Goal: Task Accomplishment & Management: Complete application form

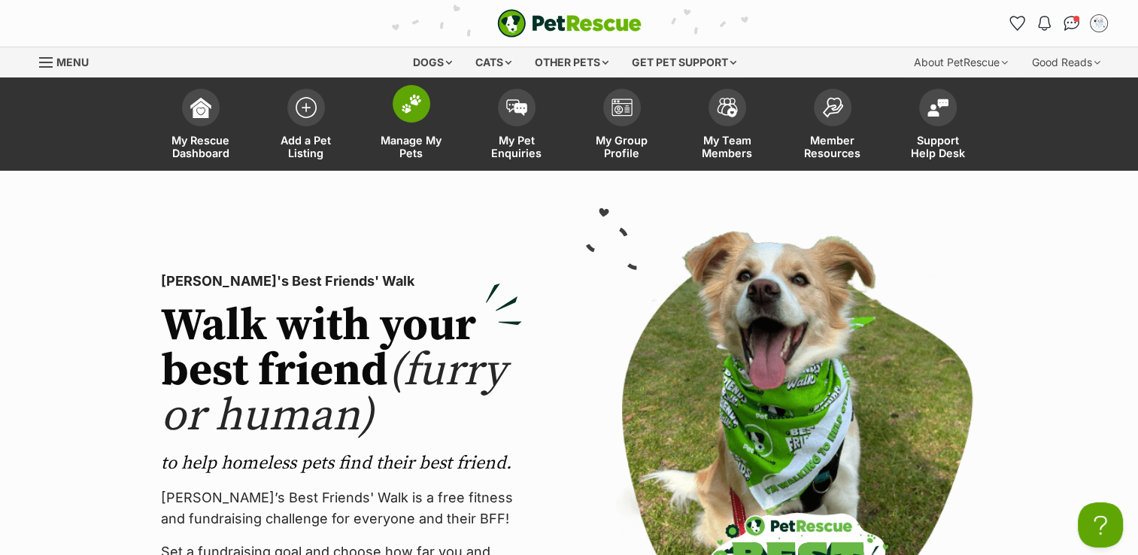
click at [405, 111] on img at bounding box center [411, 104] width 21 height 20
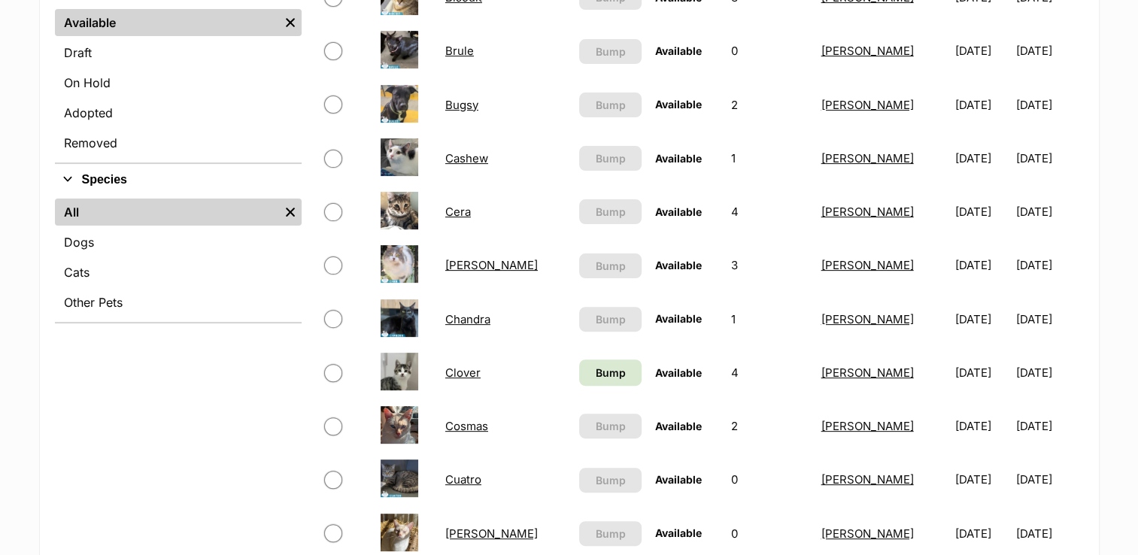
scroll to position [451, 0]
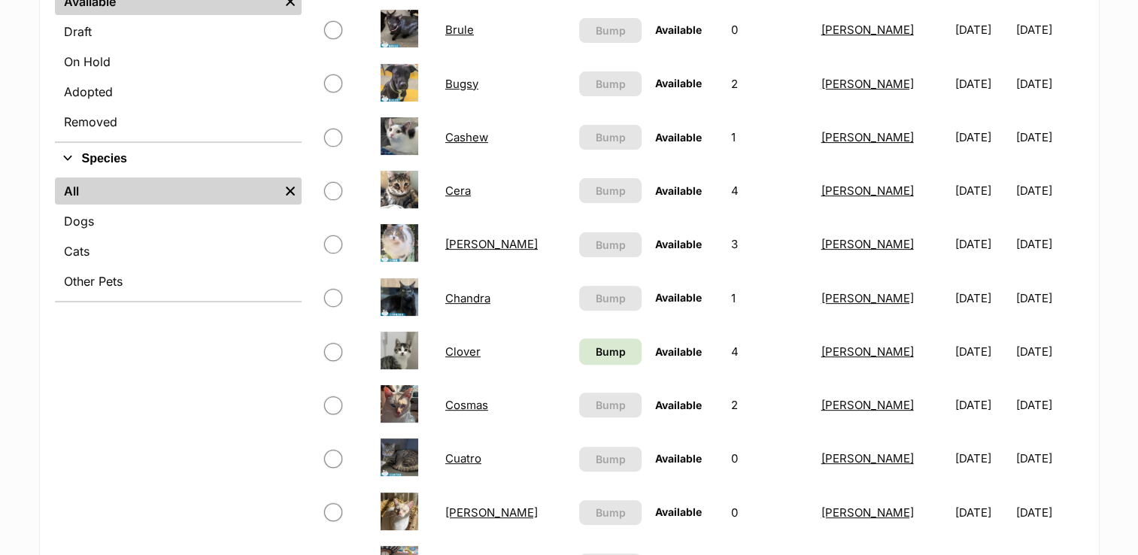
click at [471, 349] on link "Clover" at bounding box center [462, 352] width 35 height 14
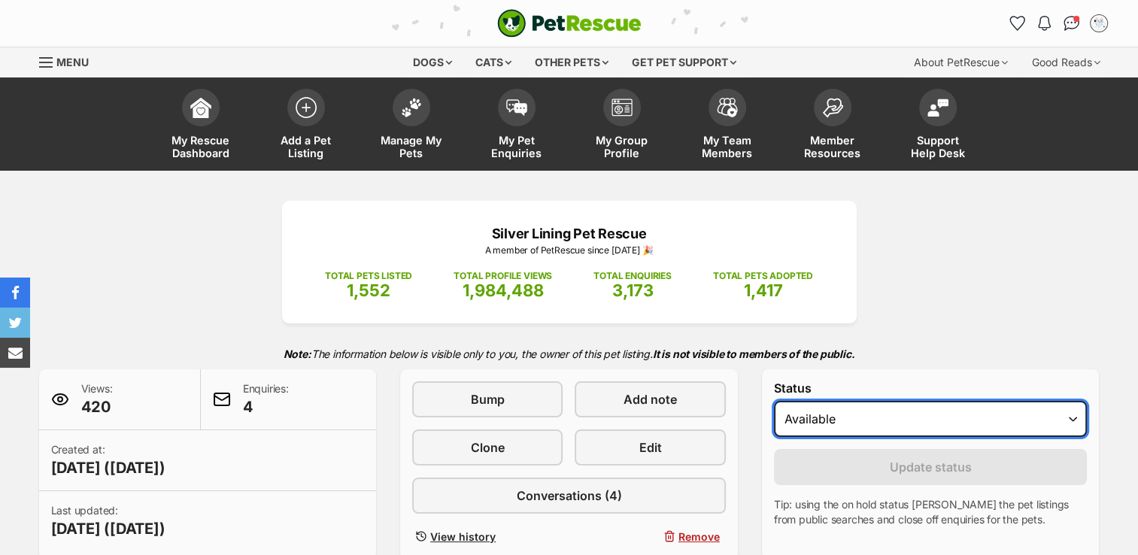
click at [1075, 422] on select "Draft - not available as listing has enquires Available On hold Adopted" at bounding box center [931, 419] width 314 height 36
select select "on_hold"
click at [774, 401] on select "Draft - not available as listing has enquires Available On hold Adopted" at bounding box center [931, 419] width 314 height 36
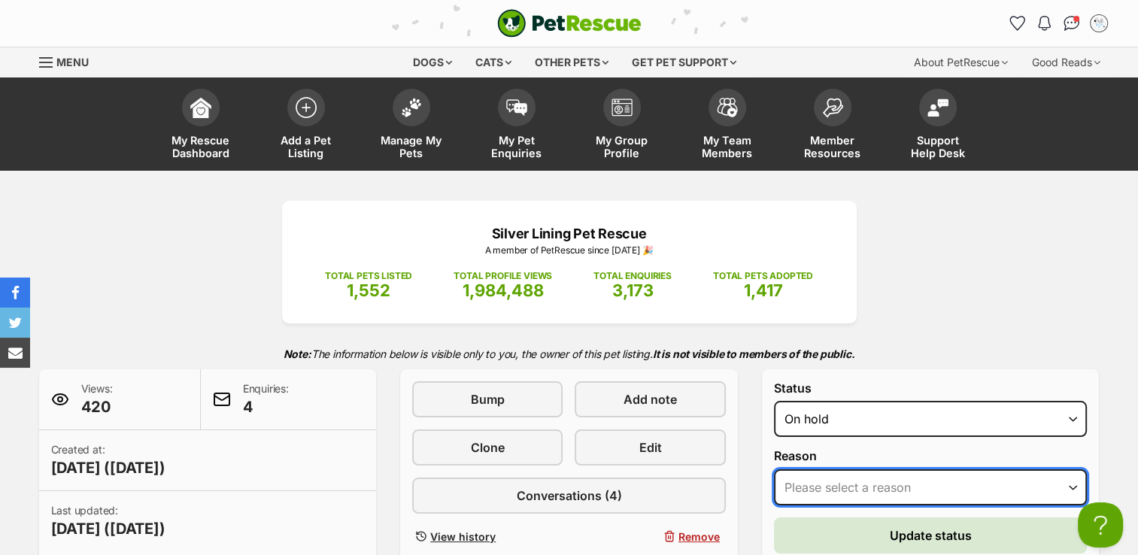
click at [1075, 489] on select "Please select a reason Medical reasons Reviewing applications Adoption pending …" at bounding box center [931, 487] width 314 height 36
select select "reviewing_applications"
click at [774, 469] on select "Please select a reason Medical reasons Reviewing applications Adoption pending …" at bounding box center [931, 487] width 314 height 36
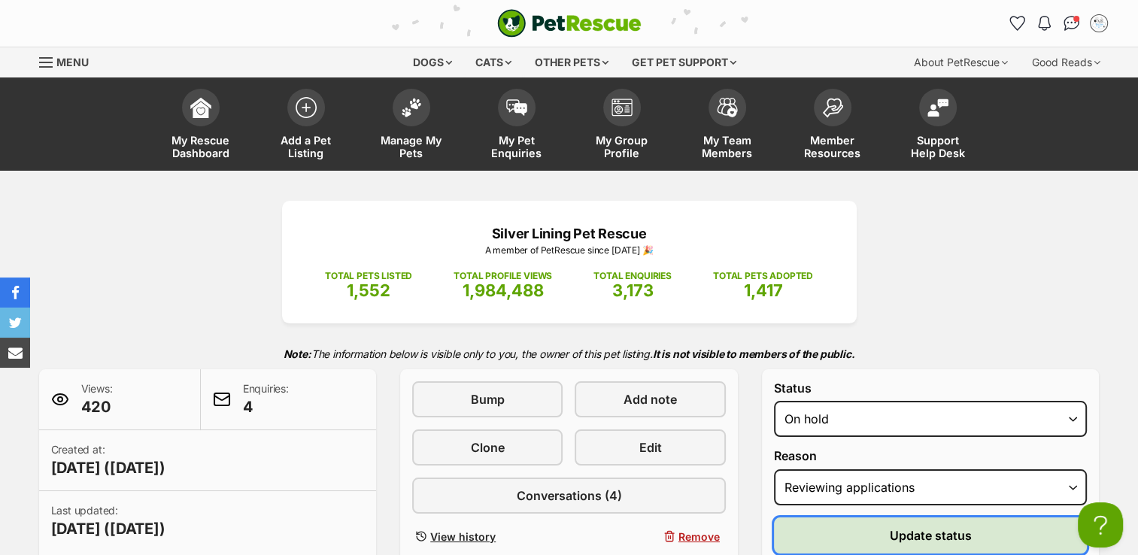
click at [990, 536] on button "Update status" at bounding box center [931, 536] width 314 height 36
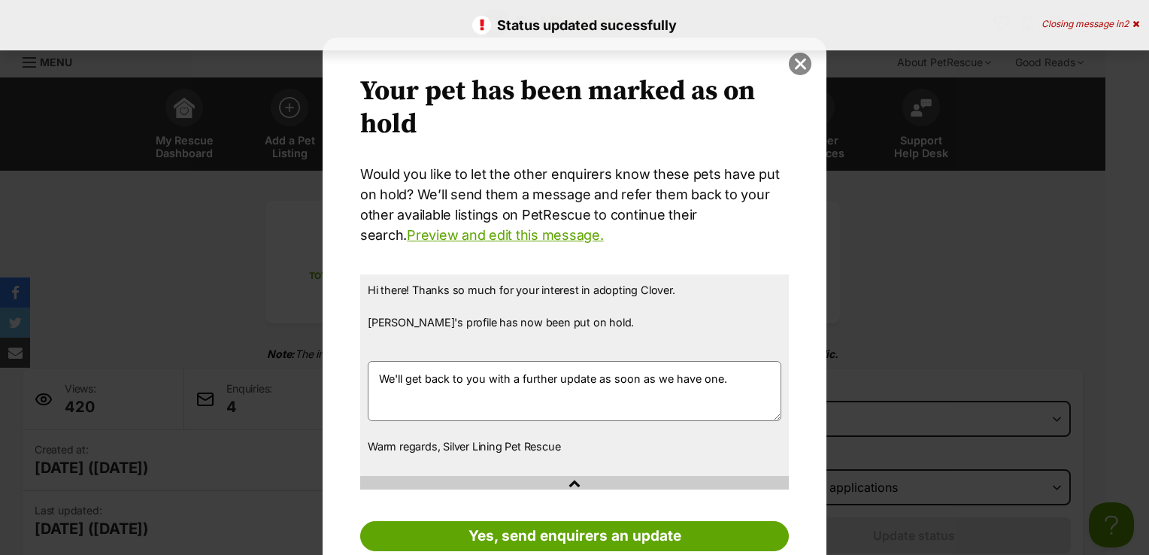
click at [794, 68] on button "close" at bounding box center [800, 64] width 23 height 23
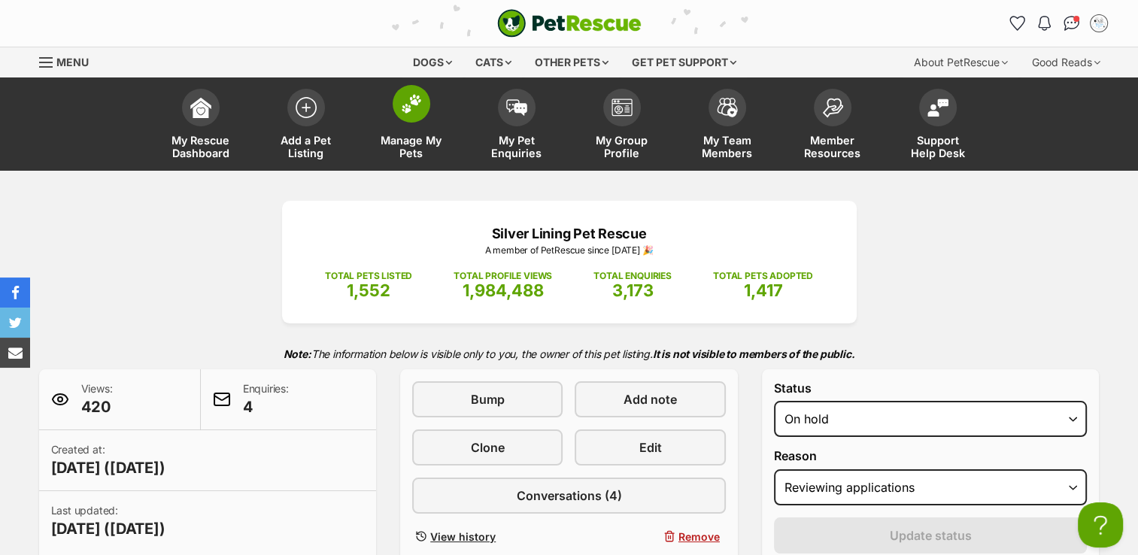
click at [401, 102] on img at bounding box center [411, 104] width 21 height 20
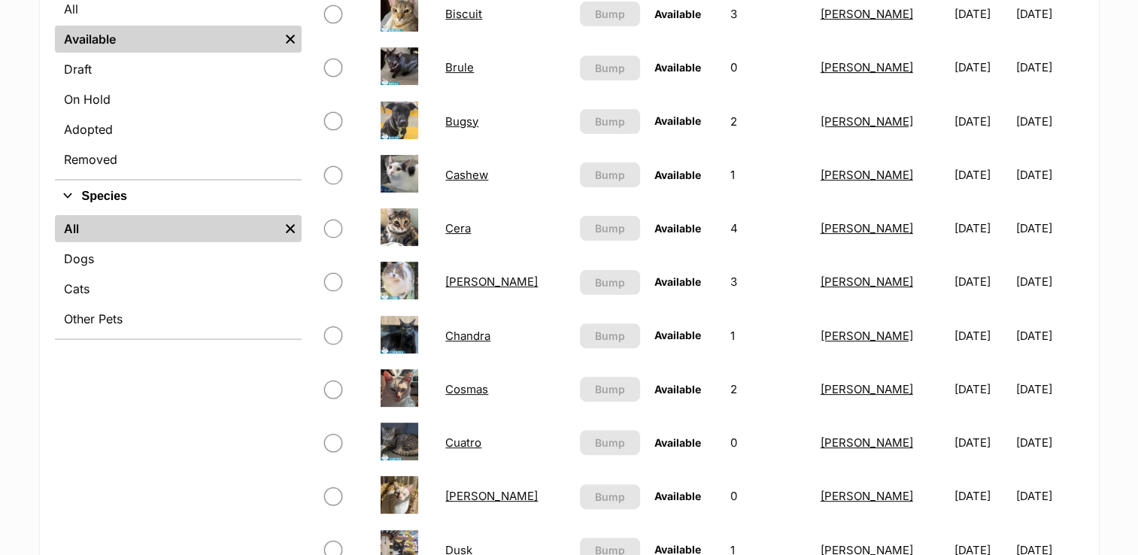
scroll to position [150, 0]
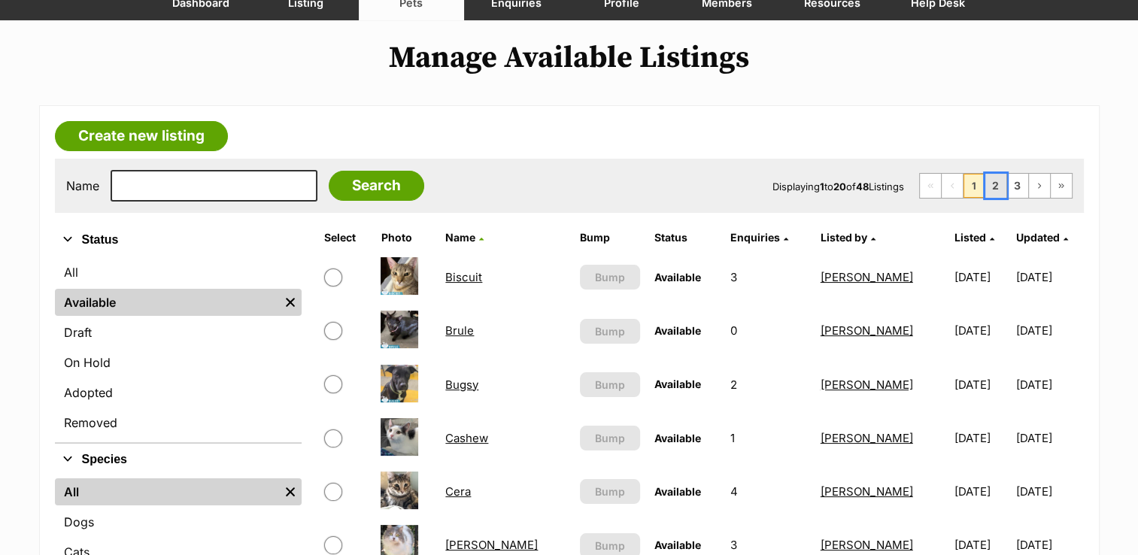
click at [991, 183] on link "2" at bounding box center [995, 186] width 21 height 24
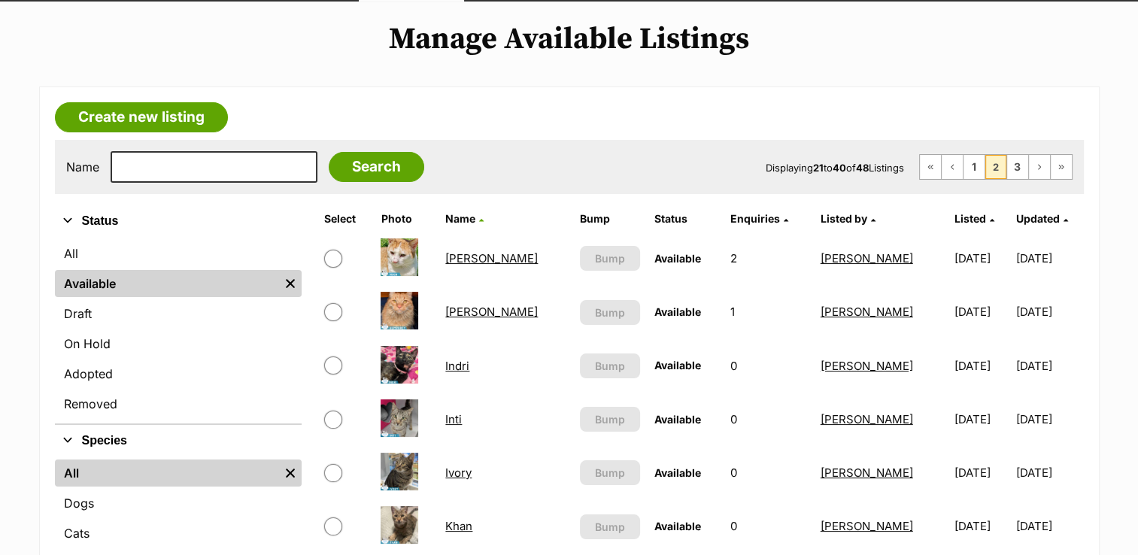
scroll to position [75, 0]
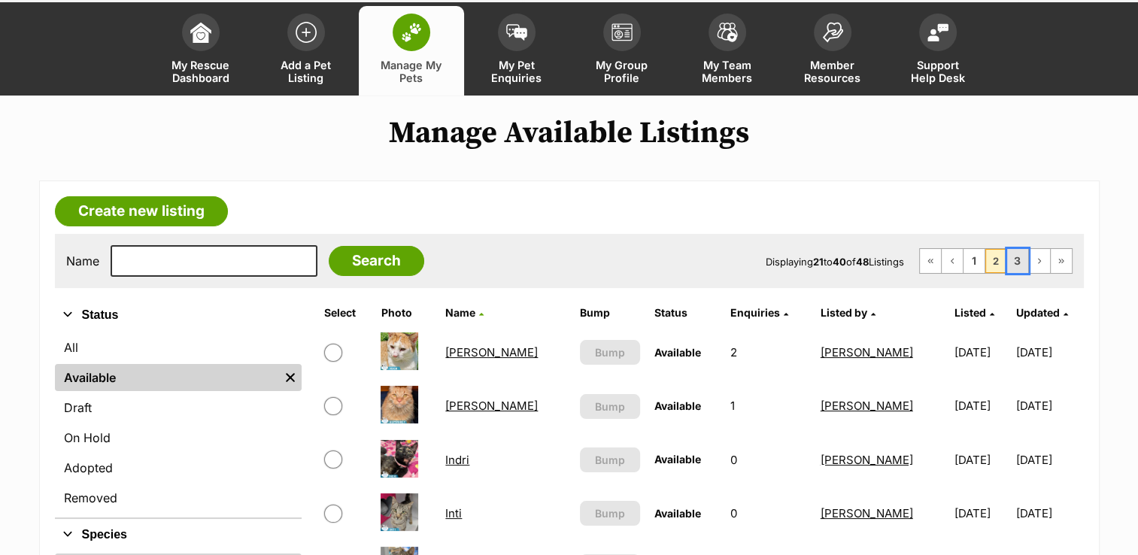
click at [1013, 257] on link "3" at bounding box center [1017, 261] width 21 height 24
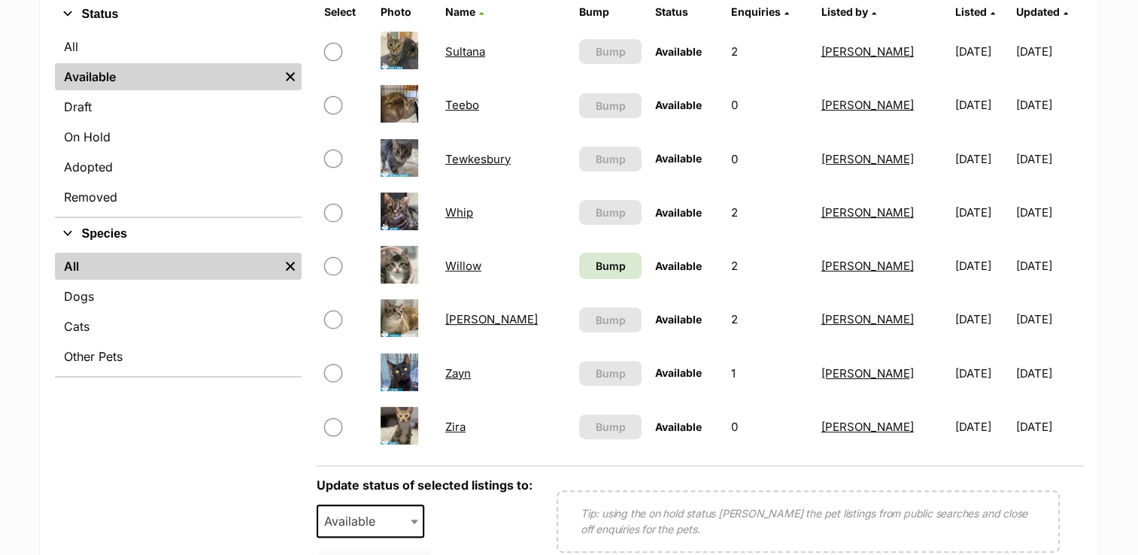
click at [466, 266] on link "Willow" at bounding box center [463, 266] width 36 height 14
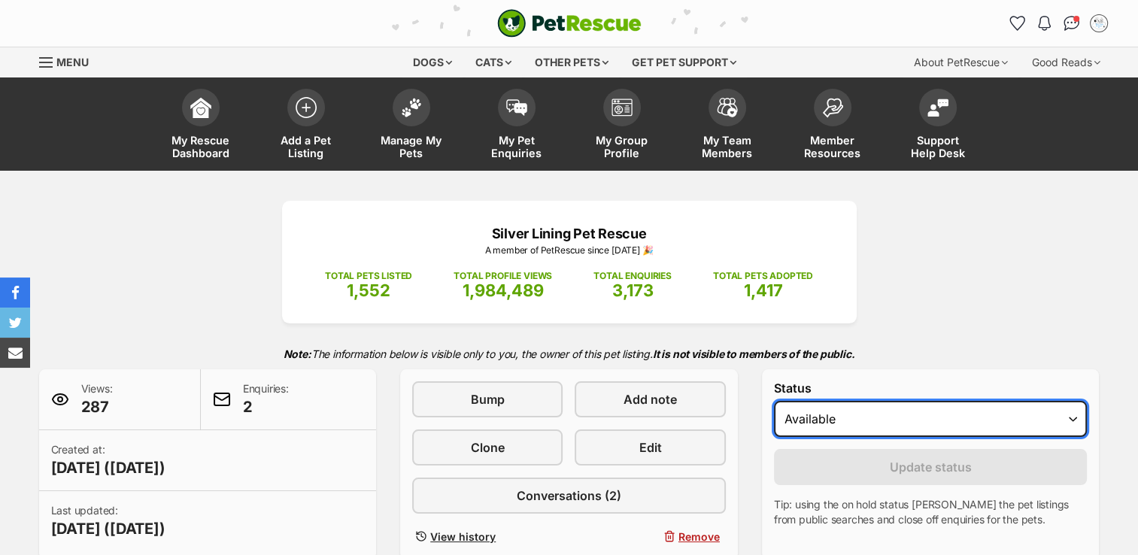
click at [1070, 417] on select "Draft - not available as listing has enquires Available On hold Adopted" at bounding box center [931, 419] width 314 height 36
select select "on_hold"
click at [774, 401] on select "Draft - not available as listing has enquires Available On hold Adopted" at bounding box center [931, 419] width 314 height 36
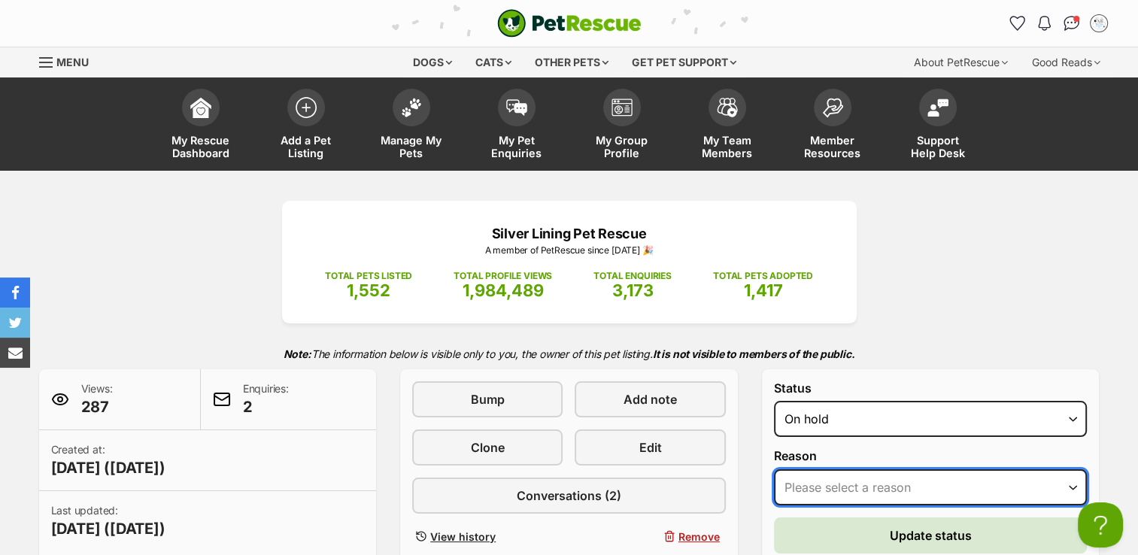
click at [1076, 486] on select "Please select a reason Medical reasons Reviewing applications Adoption pending …" at bounding box center [931, 487] width 314 height 36
select select "reviewing_applications"
click at [774, 469] on select "Please select a reason Medical reasons Reviewing applications Adoption pending …" at bounding box center [931, 487] width 314 height 36
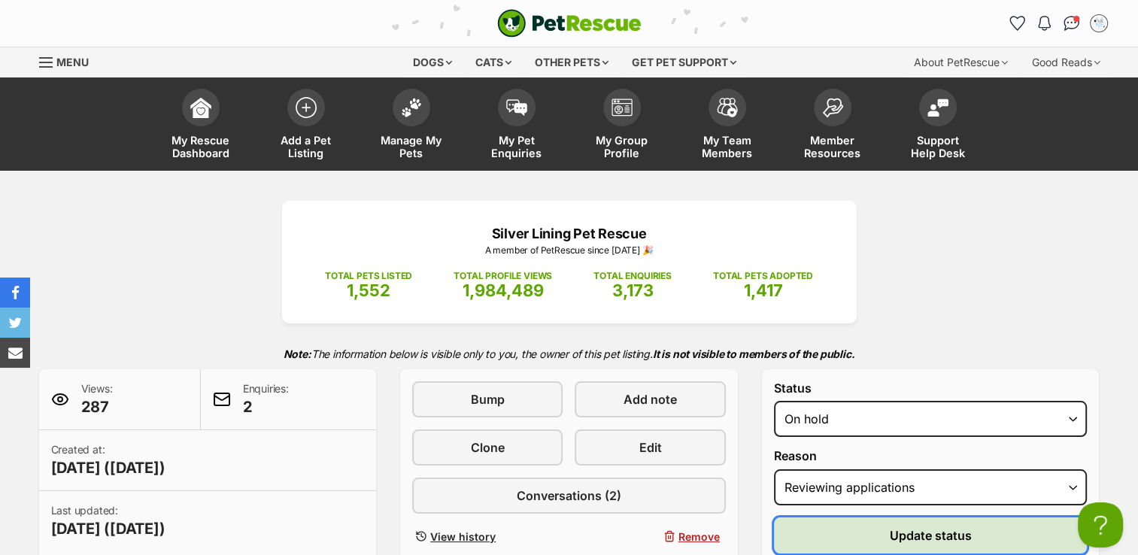
click at [1034, 530] on button "Update status" at bounding box center [931, 536] width 314 height 36
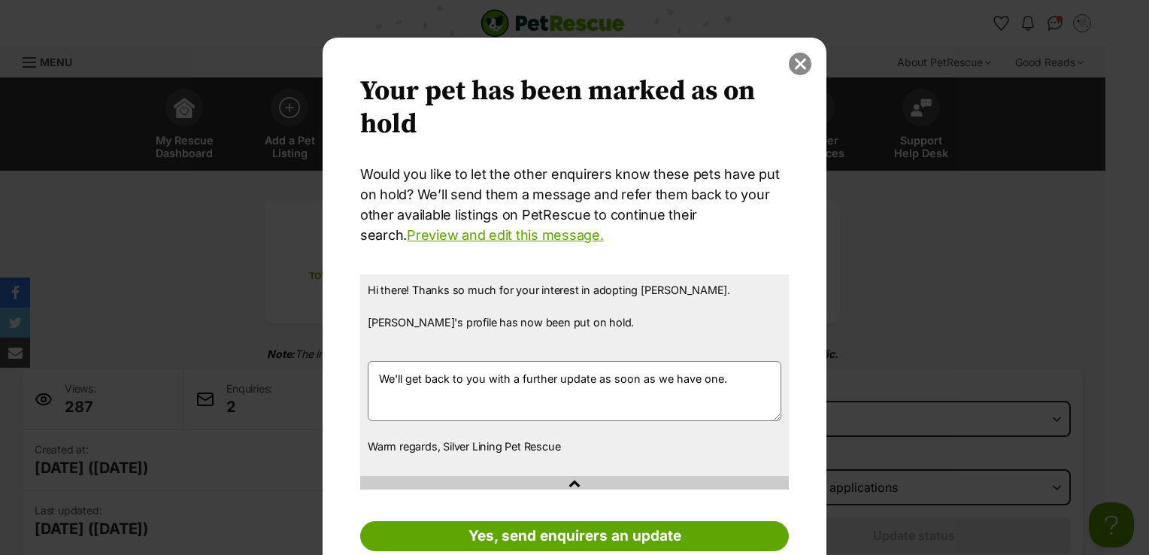
click at [797, 68] on button "close" at bounding box center [800, 64] width 23 height 23
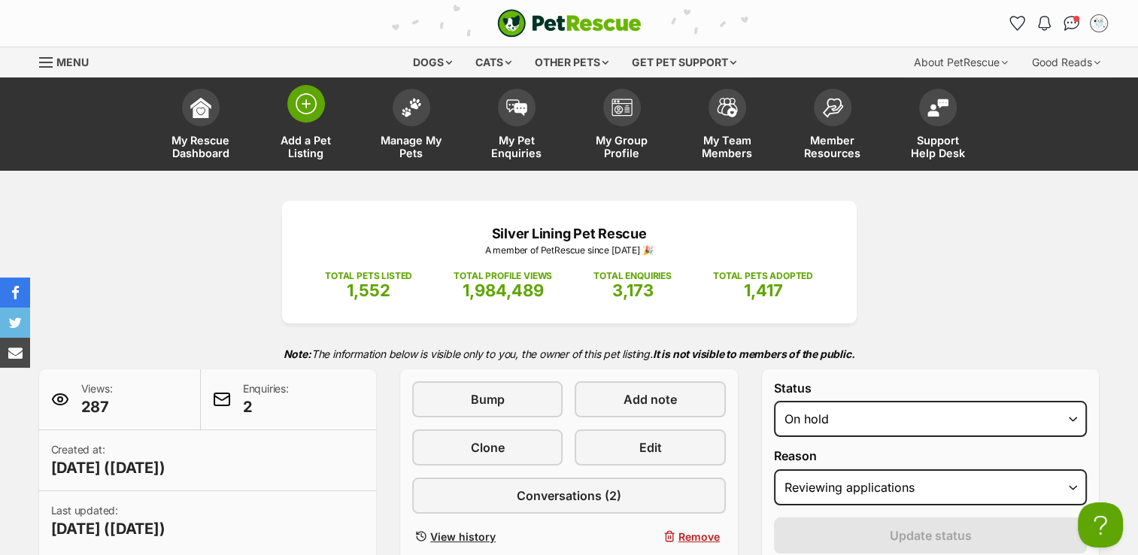
click at [304, 102] on img at bounding box center [306, 103] width 21 height 21
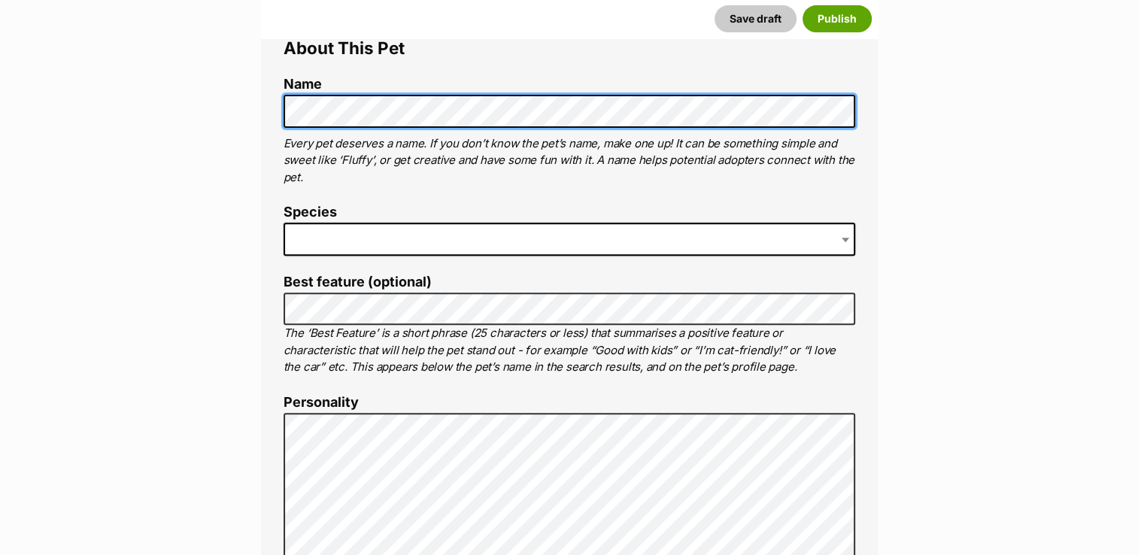
scroll to position [527, 0]
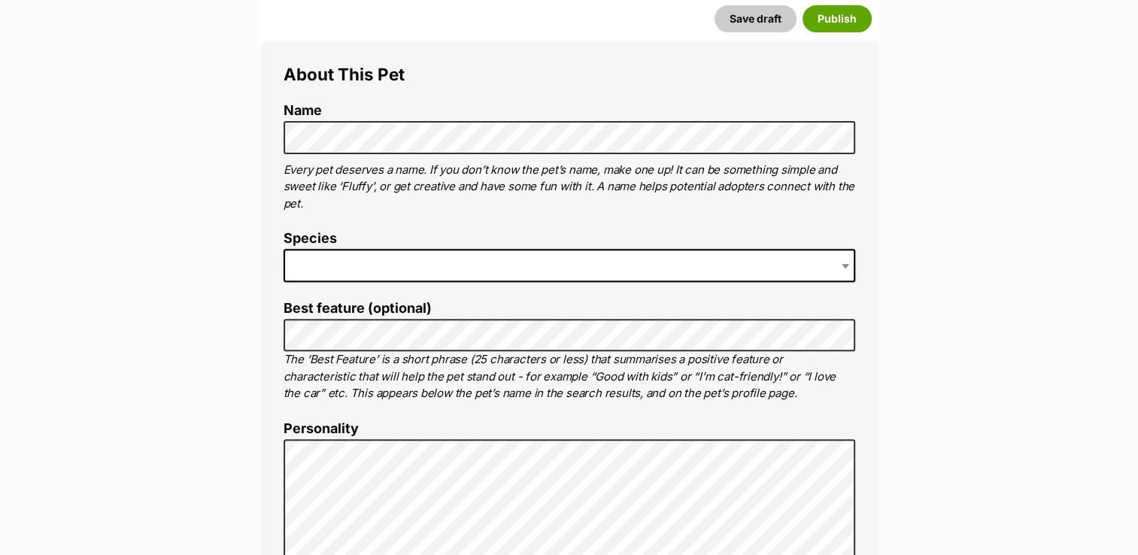
click at [360, 269] on span at bounding box center [570, 265] width 572 height 33
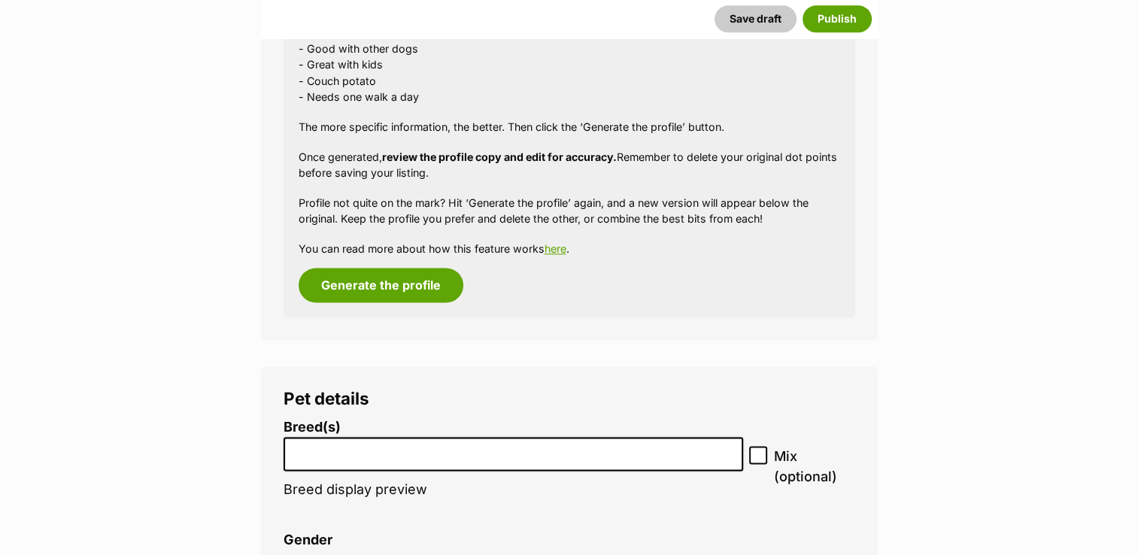
scroll to position [2027, 0]
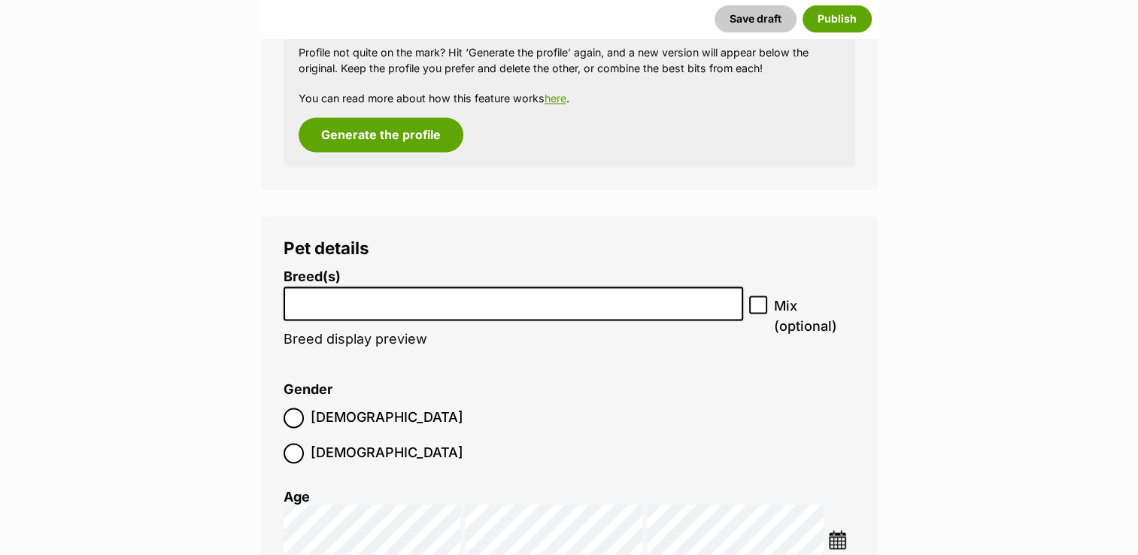
click at [387, 310] on li at bounding box center [514, 303] width 450 height 31
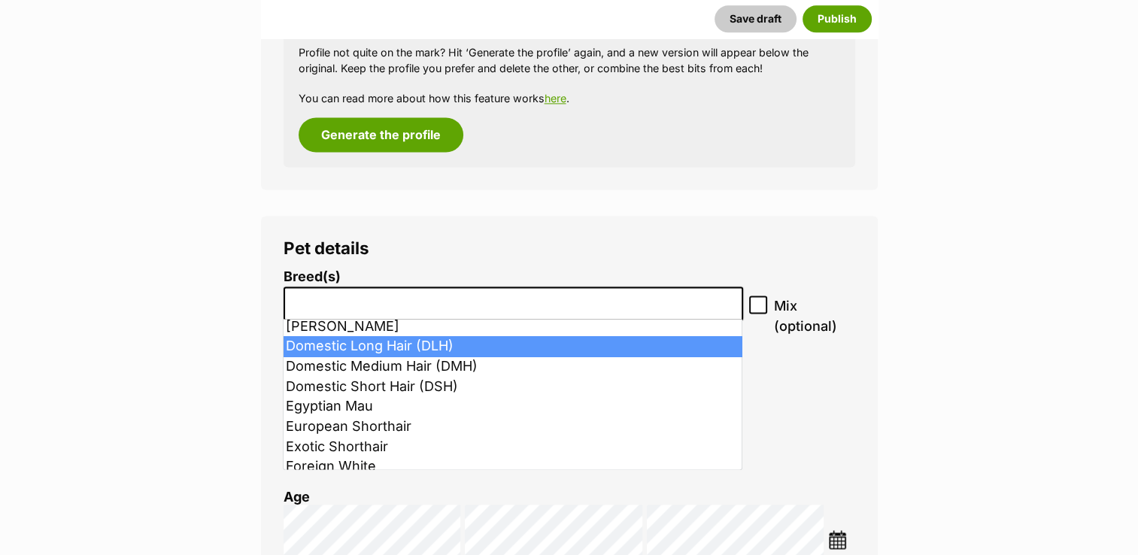
scroll to position [451, 0]
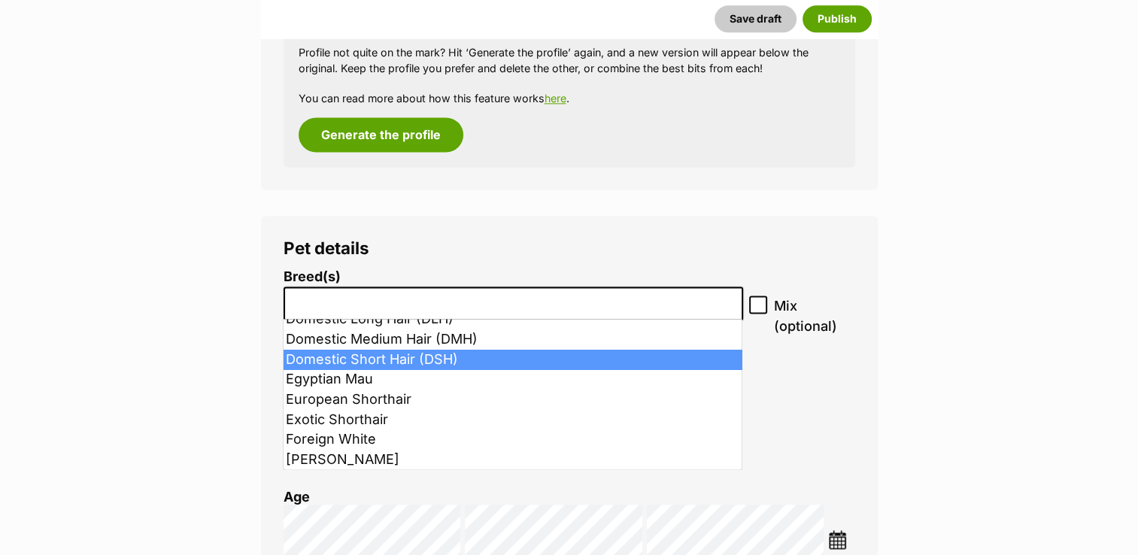
select select "252102"
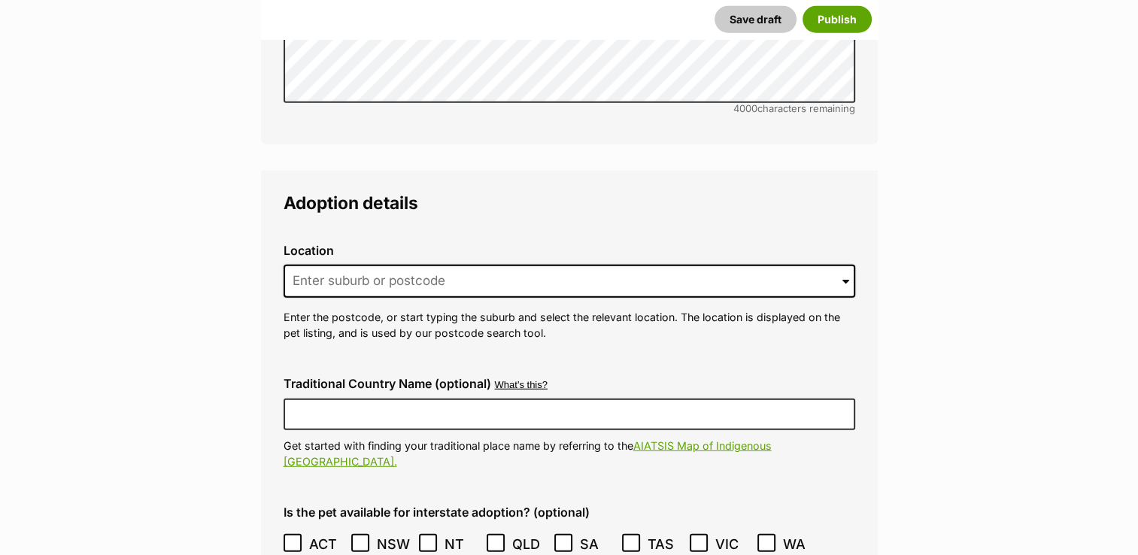
scroll to position [3908, 0]
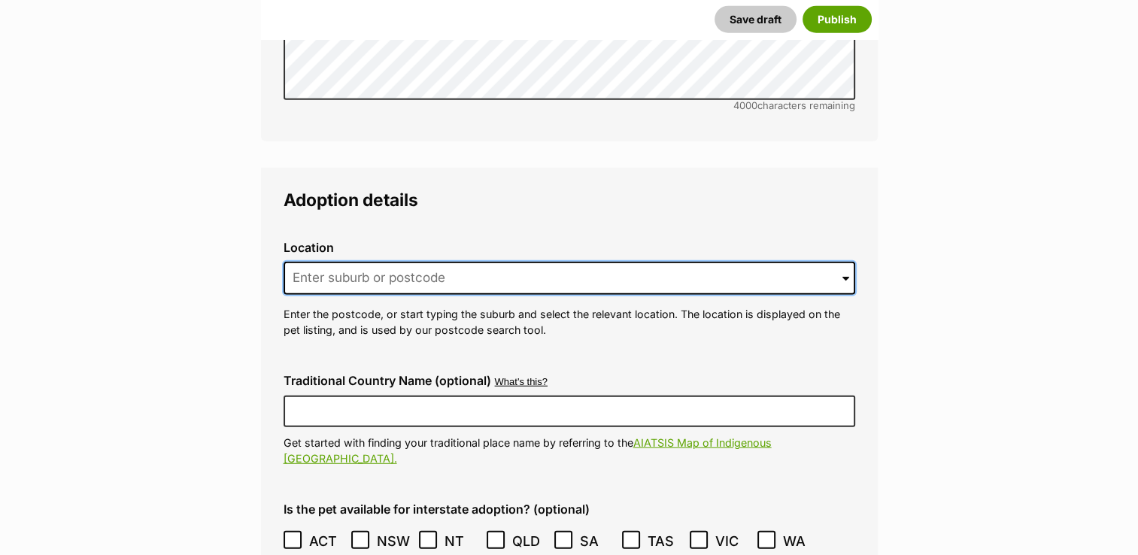
click at [346, 262] on input at bounding box center [570, 278] width 572 height 33
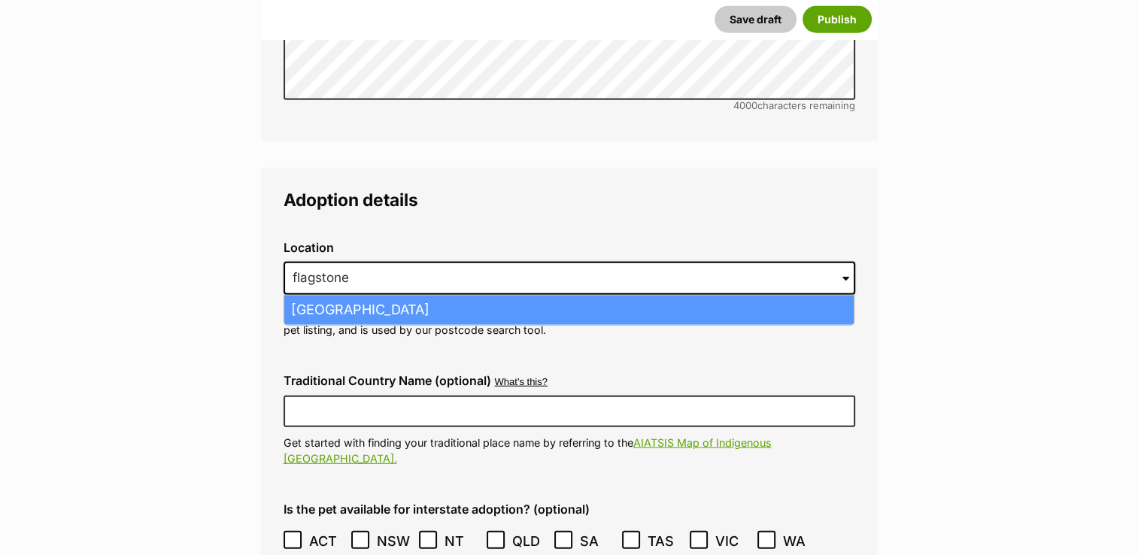
click at [359, 296] on li "Flagstone Creek, Queensland, 4344" at bounding box center [568, 310] width 569 height 29
type input "Flagstone Creek, Queensland, 4344"
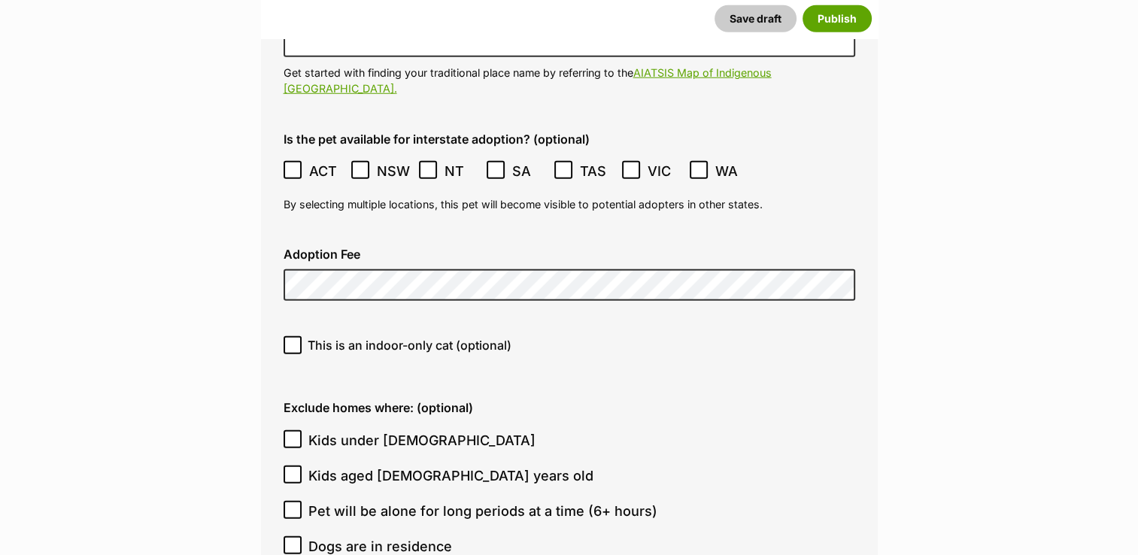
scroll to position [4284, 0]
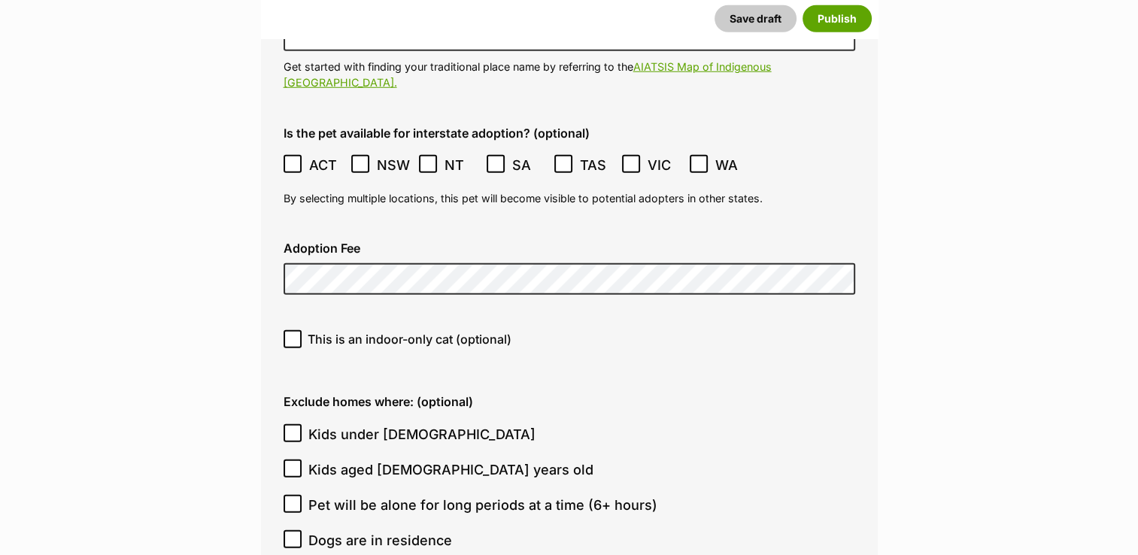
click at [290, 334] on icon at bounding box center [292, 339] width 11 height 11
click at [290, 330] on input "This is an indoor-only cat (optional)" at bounding box center [293, 339] width 18 height 18
checkbox input "true"
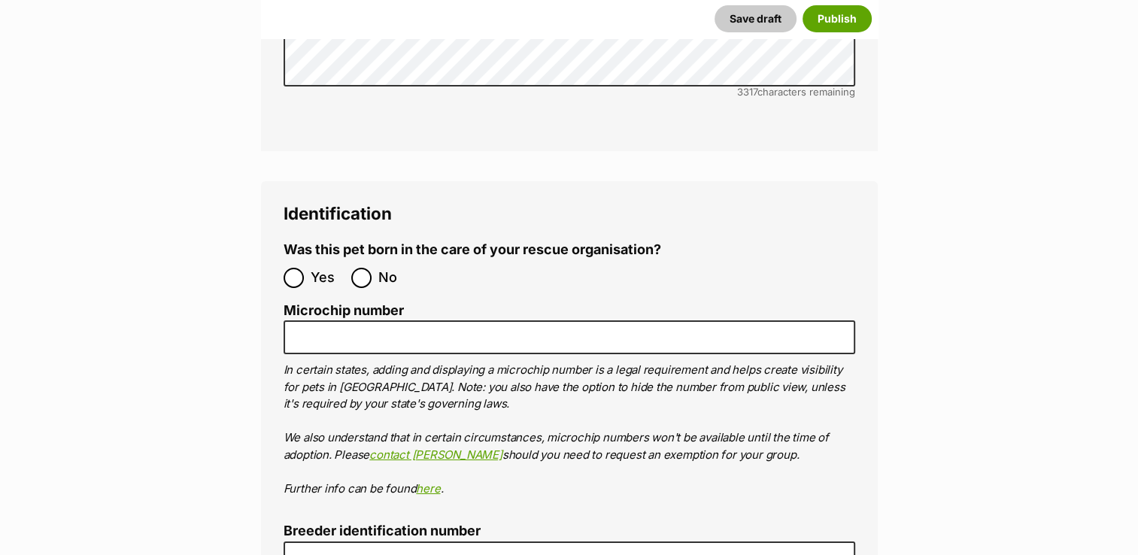
scroll to position [5337, 0]
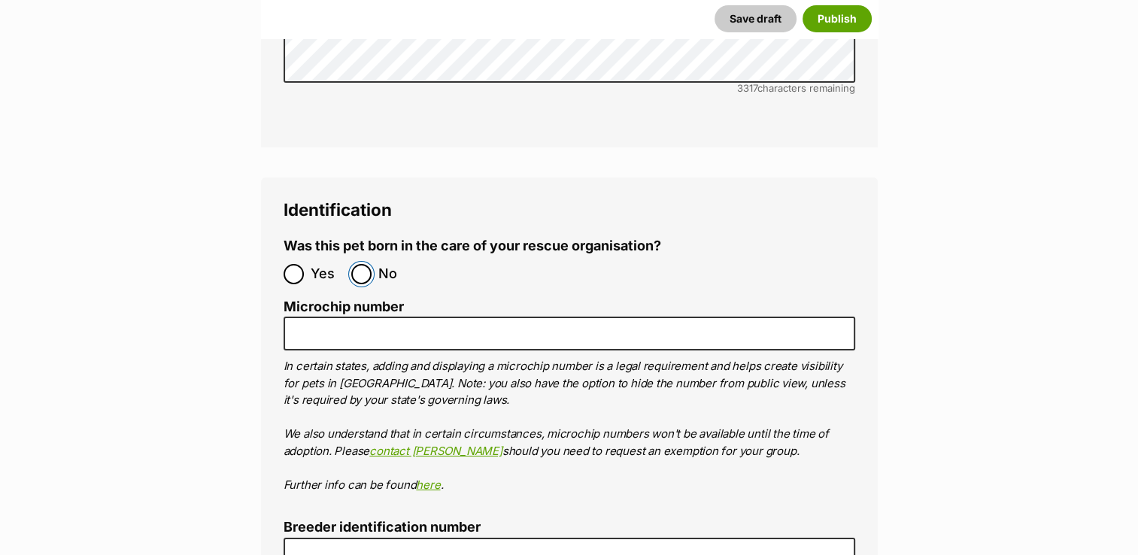
click at [358, 264] on input "No" at bounding box center [361, 274] width 20 height 20
radio input "true"
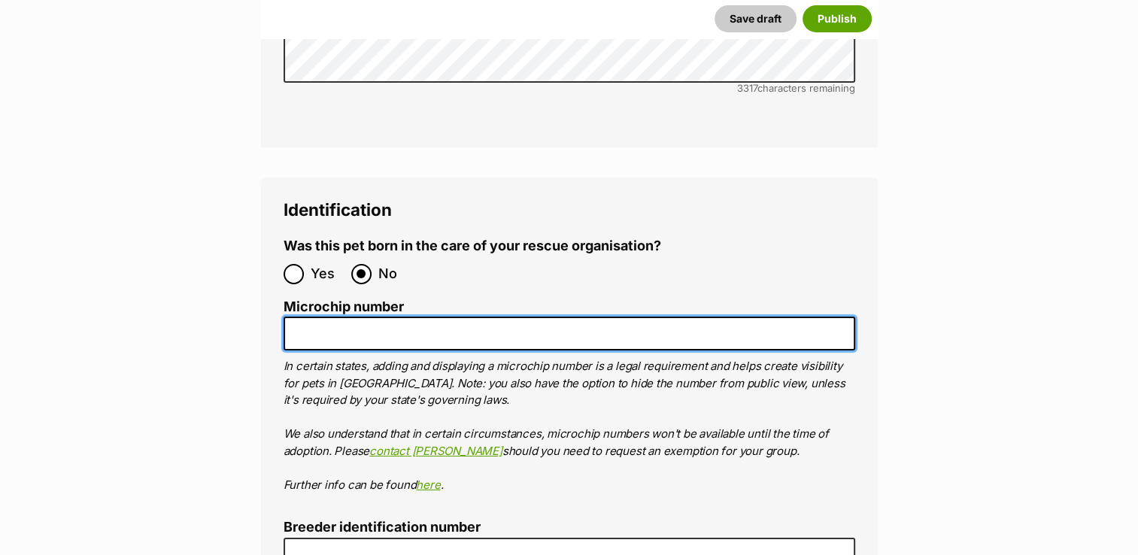
click at [332, 317] on input "Microchip number" at bounding box center [570, 334] width 572 height 34
type input "953010007974490"
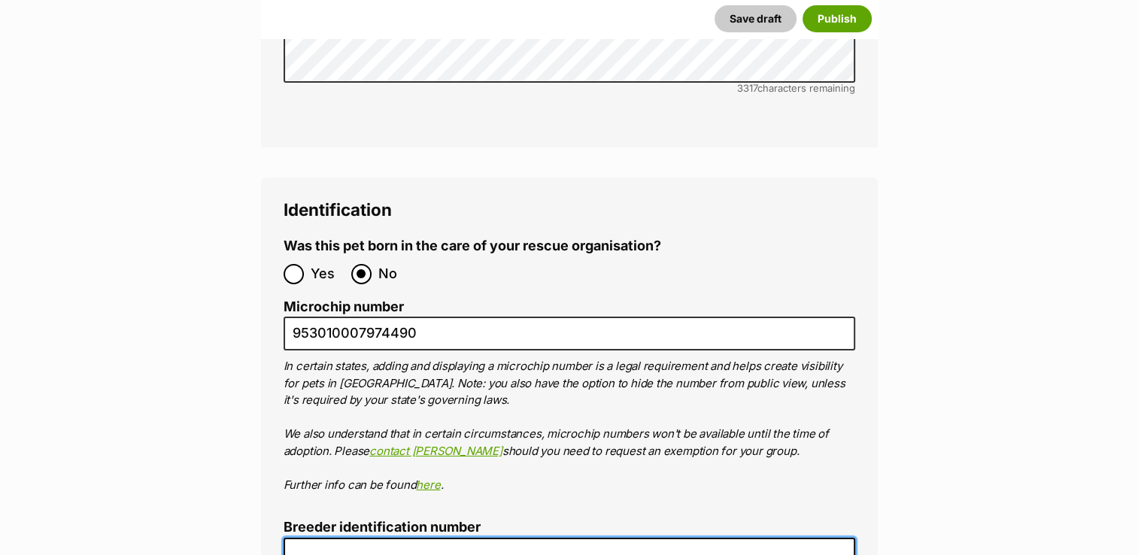
click at [315, 538] on input "Breeder identification number" at bounding box center [570, 555] width 572 height 34
type input "0000510317158"
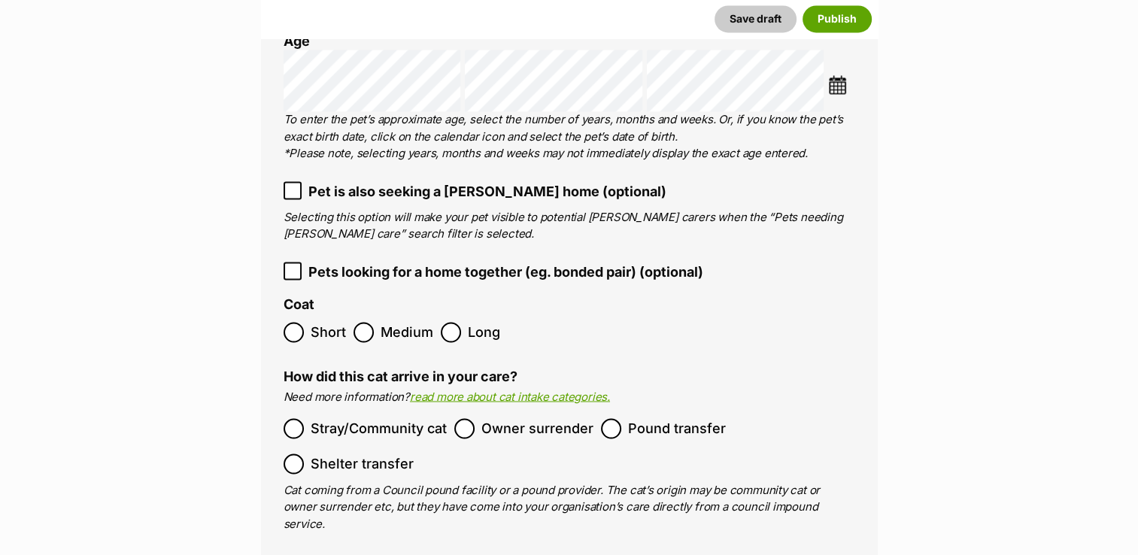
scroll to position [2271, 0]
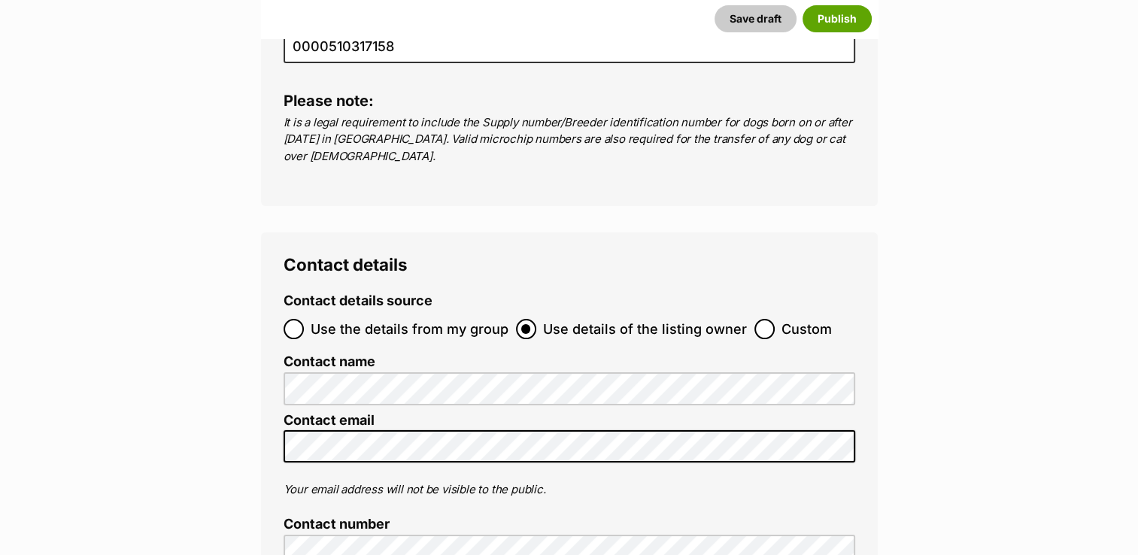
scroll to position [5882, 0]
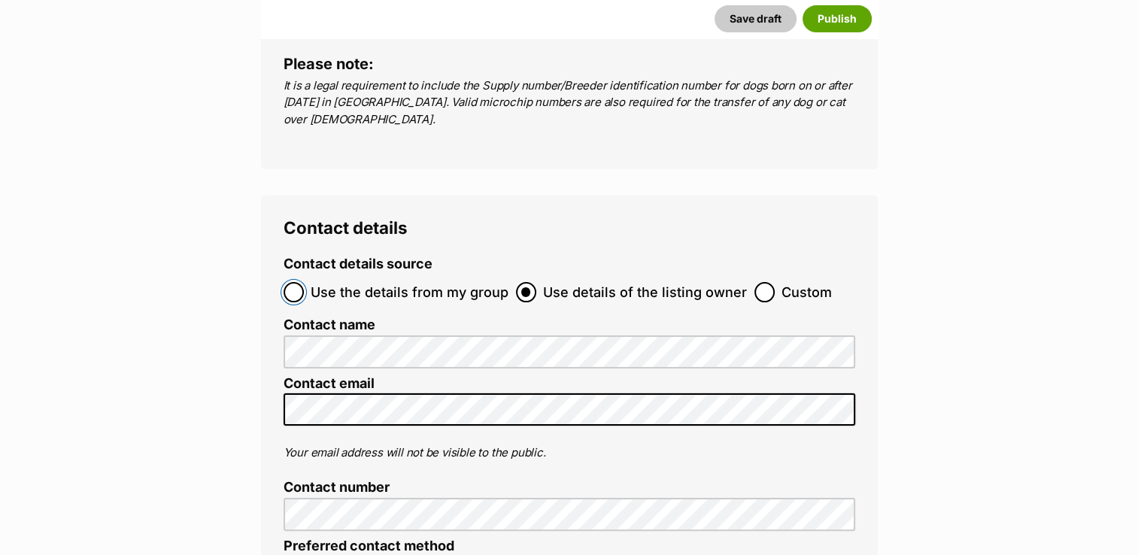
click at [297, 282] on input "Use the details from my group" at bounding box center [294, 292] width 20 height 20
radio input "true"
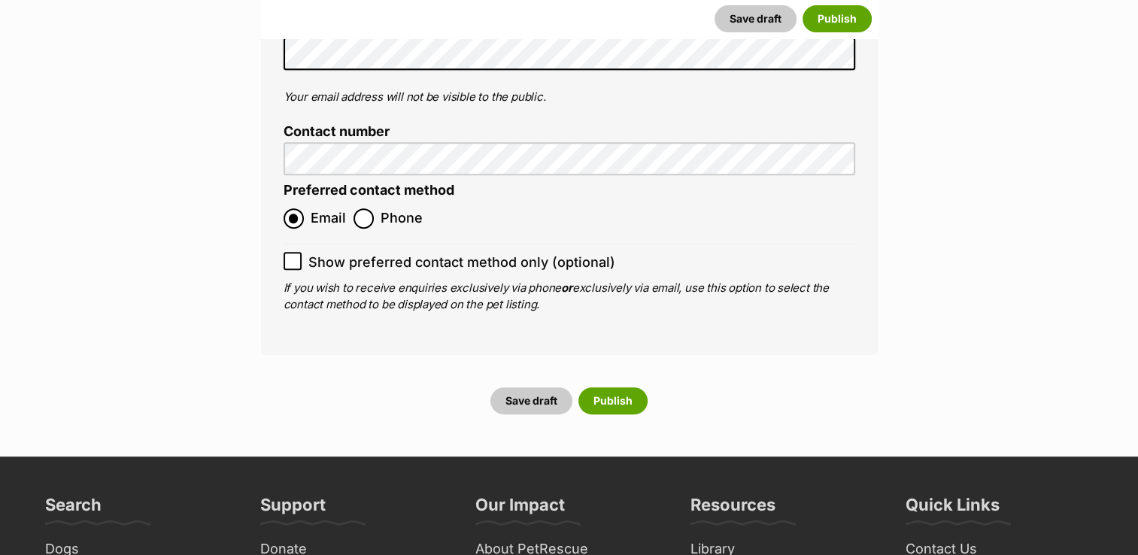
scroll to position [6333, 0]
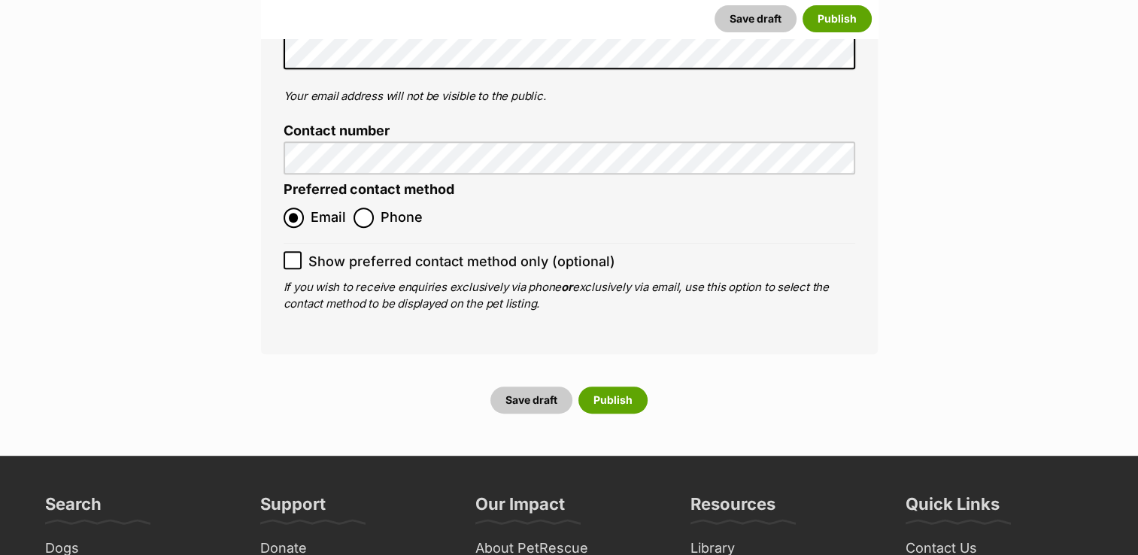
click at [294, 255] on icon at bounding box center [292, 260] width 11 height 11
click at [294, 251] on input "Show preferred contact method only (optional)" at bounding box center [293, 260] width 18 height 18
checkbox input "true"
click at [603, 387] on button "Publish" at bounding box center [612, 400] width 69 height 27
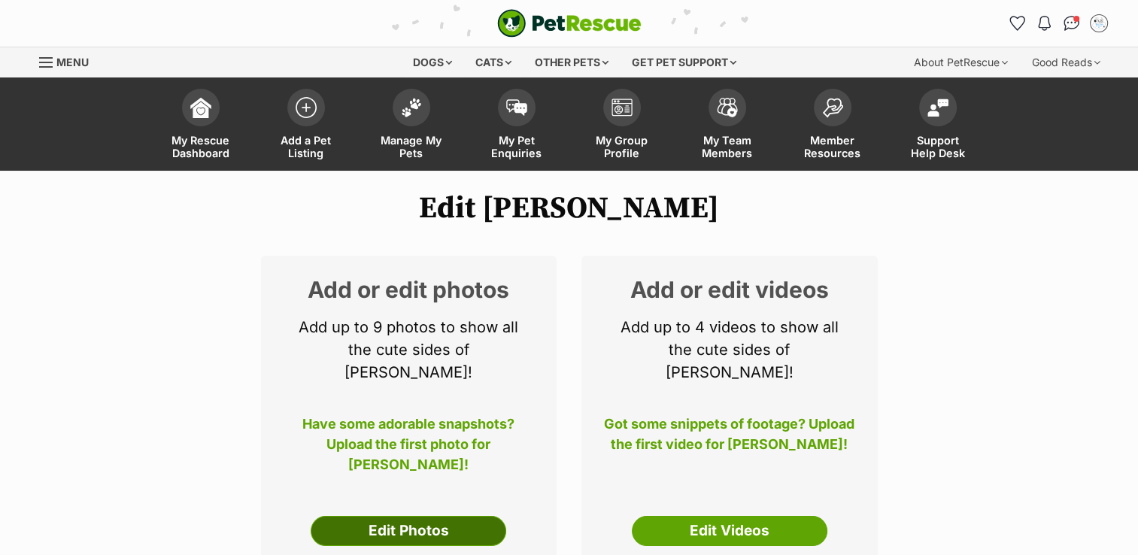
click at [445, 516] on link "Edit Photos" at bounding box center [409, 531] width 196 height 30
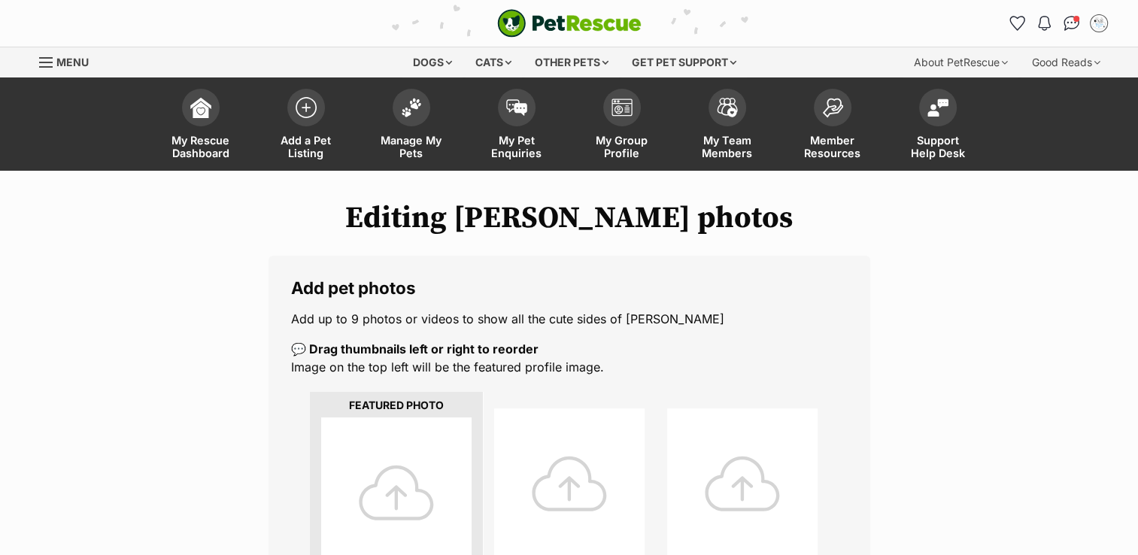
click at [403, 460] on div at bounding box center [396, 492] width 150 height 150
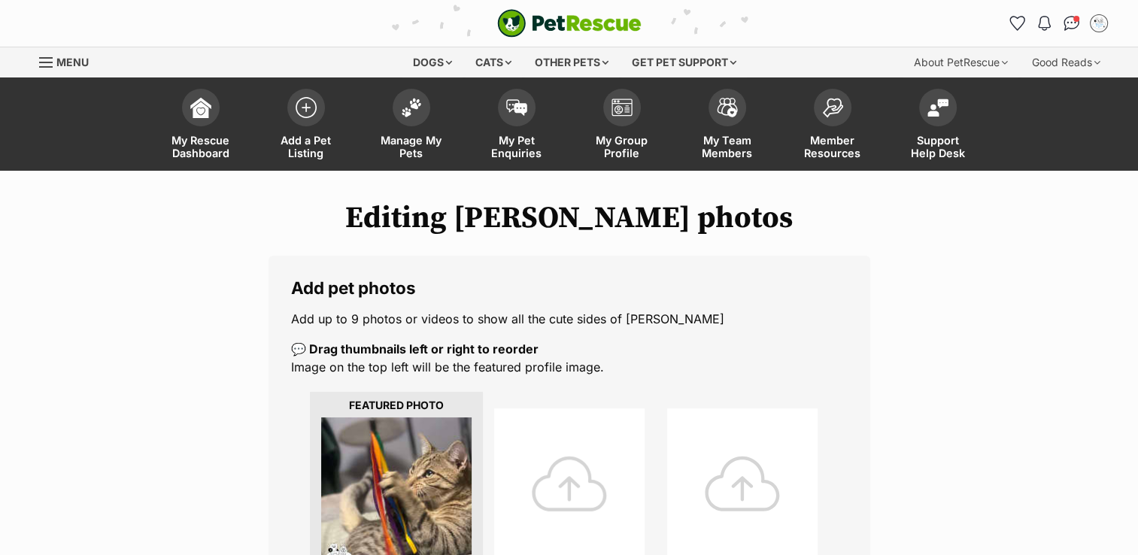
click at [573, 470] on div at bounding box center [569, 483] width 150 height 150
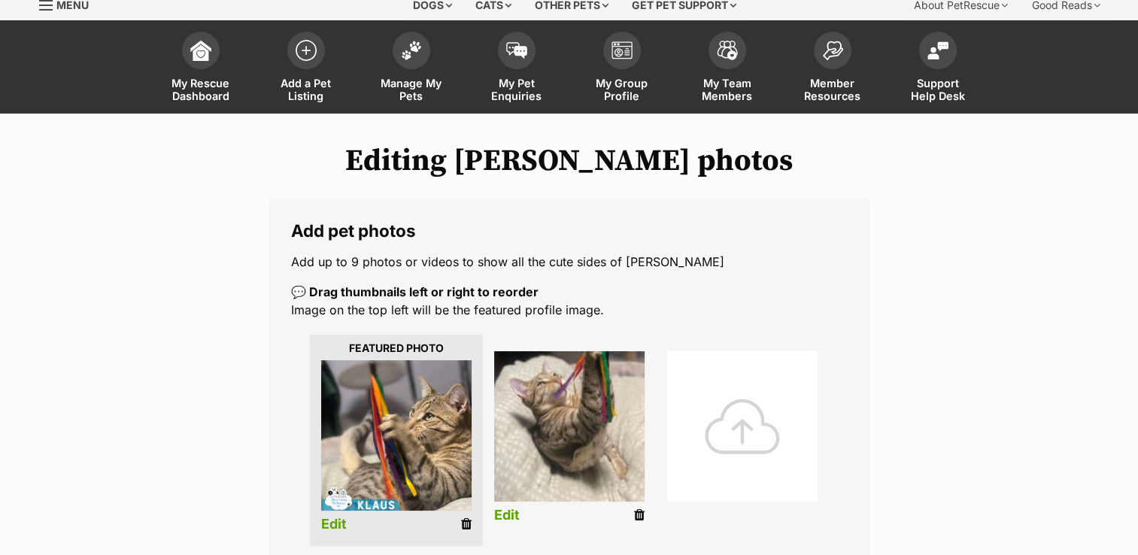
scroll to position [150, 0]
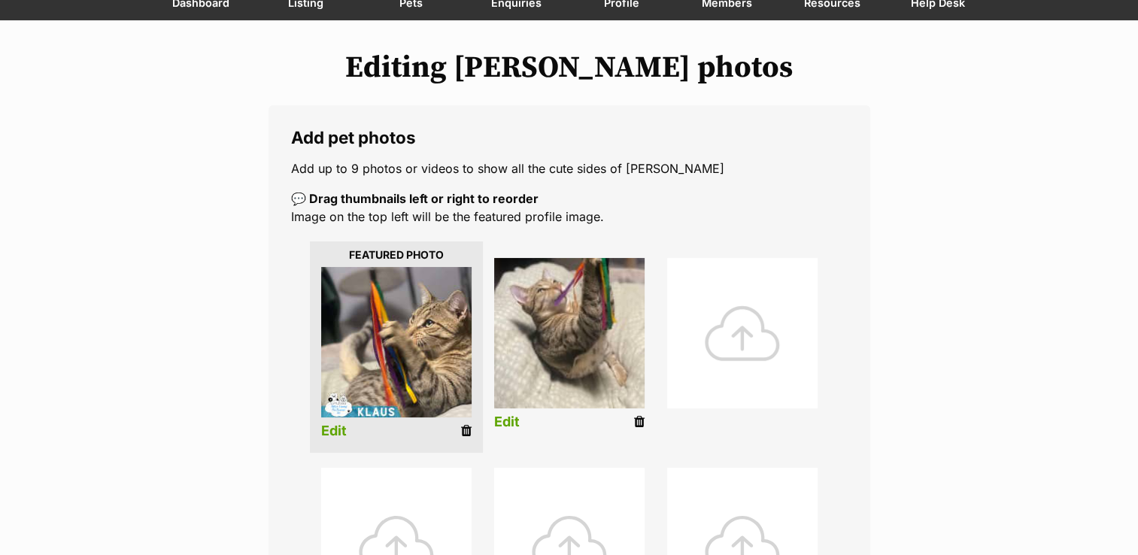
click at [711, 332] on div at bounding box center [742, 333] width 150 height 150
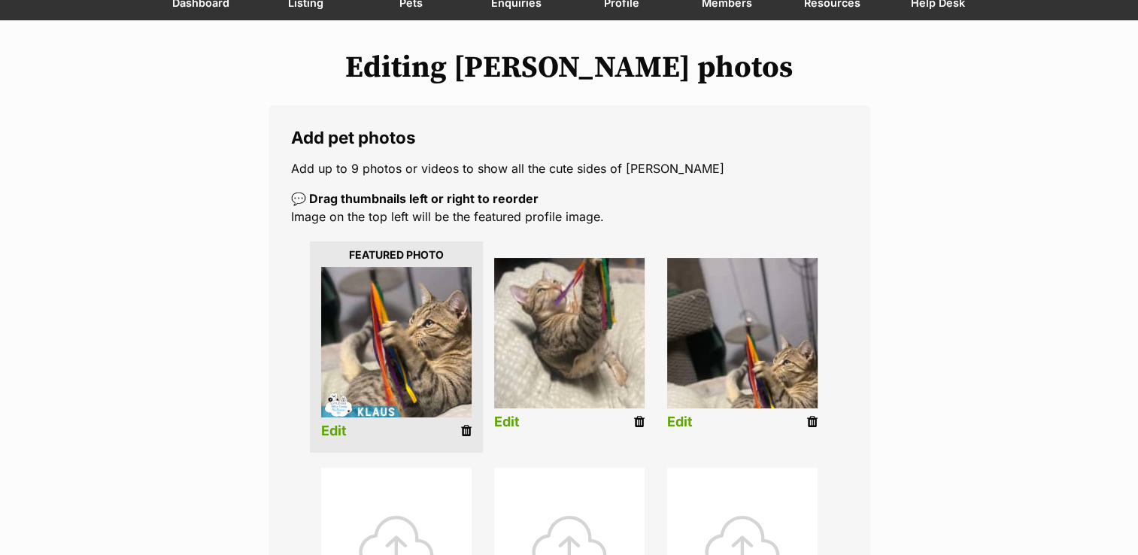
click at [415, 510] on div at bounding box center [396, 543] width 150 height 150
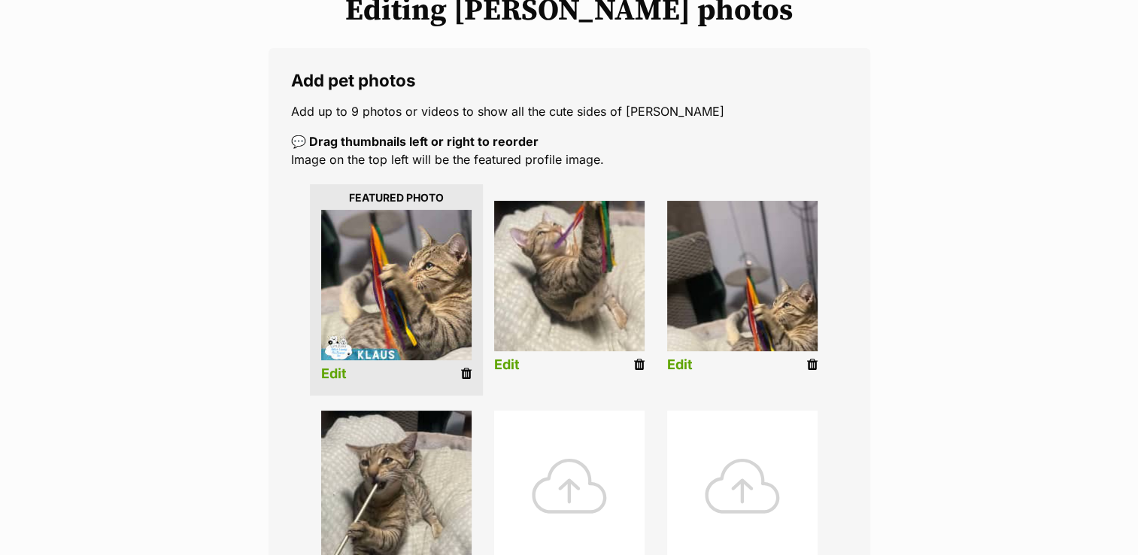
scroll to position [301, 0]
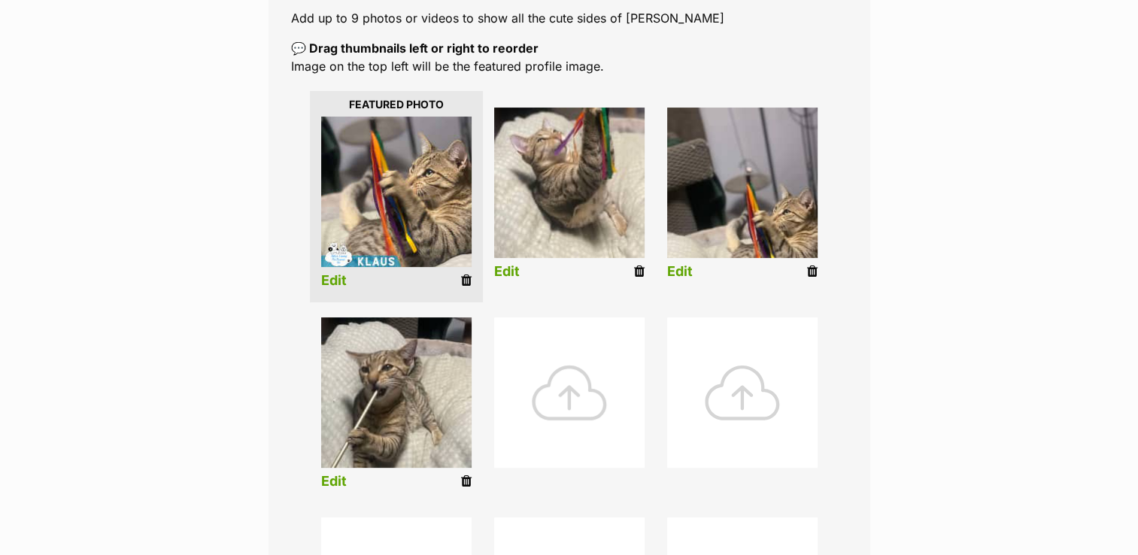
click at [578, 396] on div at bounding box center [569, 392] width 150 height 150
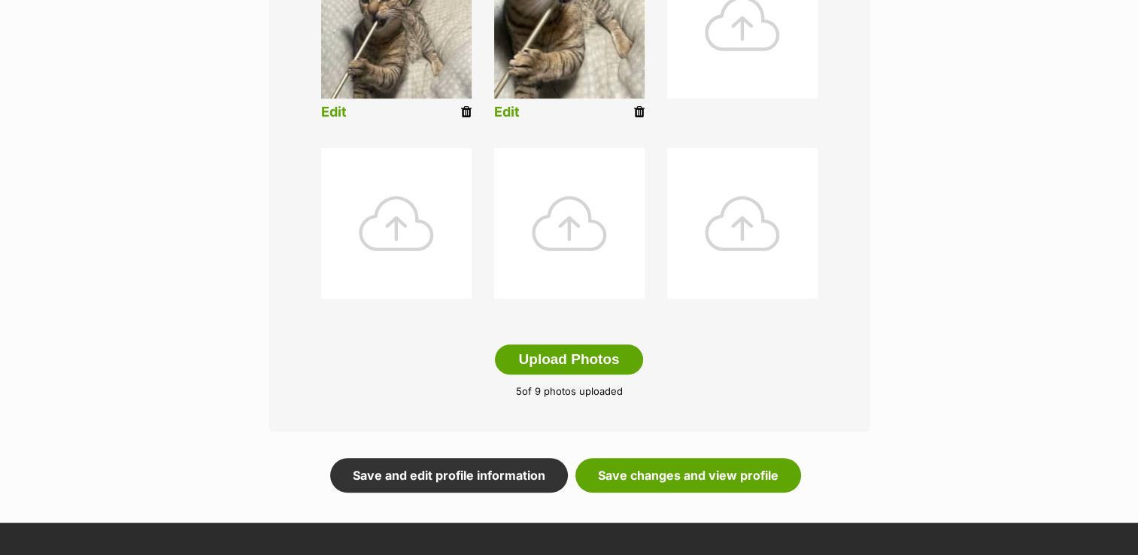
scroll to position [752, 0]
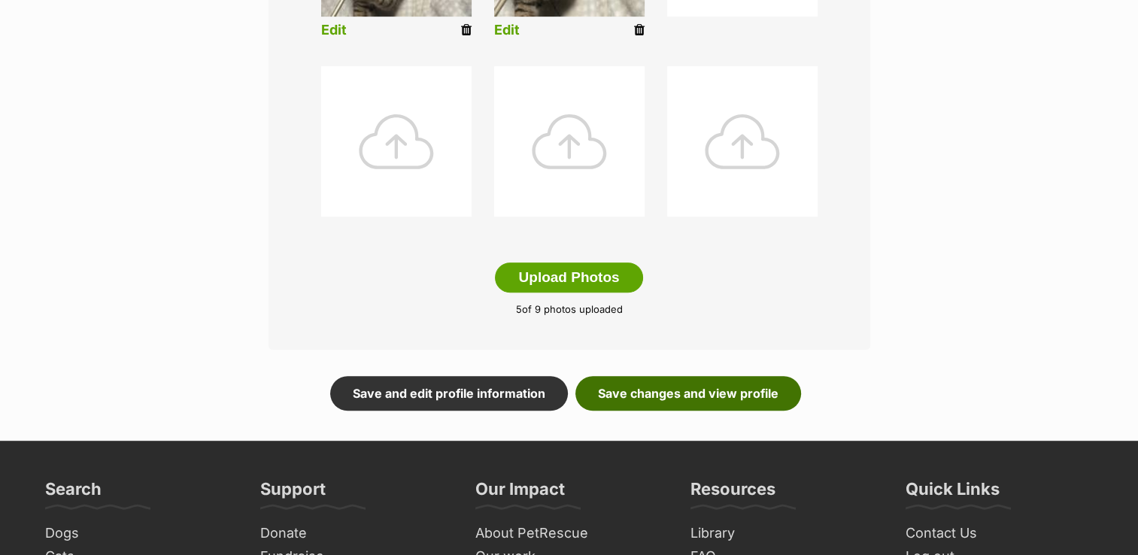
click at [708, 396] on link "Save changes and view profile" at bounding box center [688, 393] width 226 height 35
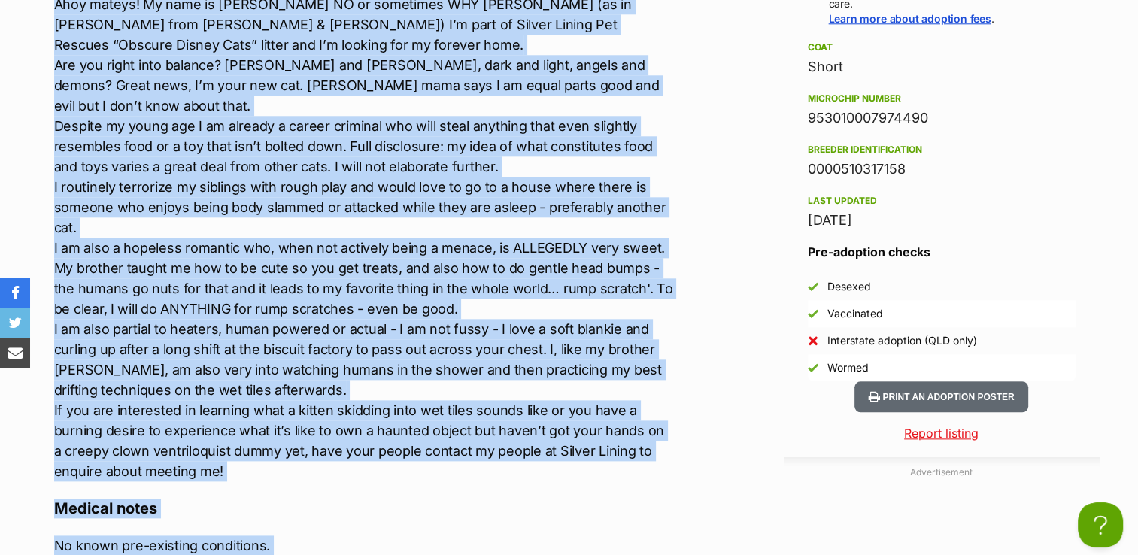
scroll to position [1678, 0]
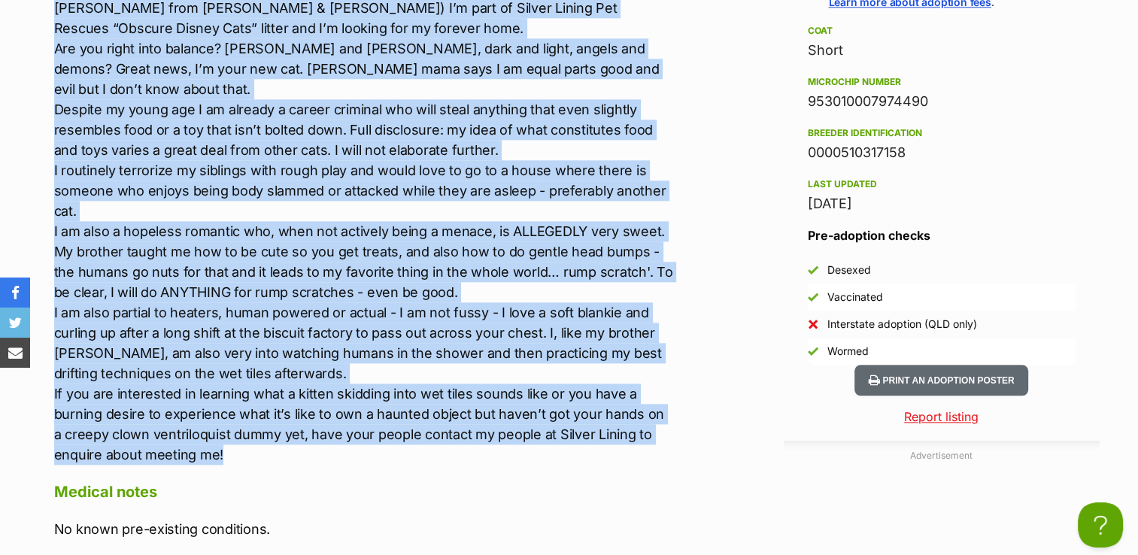
drag, startPoint x: 54, startPoint y: 139, endPoint x: 562, endPoint y: 438, distance: 589.1
click at [562, 438] on div "Located: Flagstone Breed: DSH Sex: [DEMOGRAPHIC_DATA] DOB:[DEMOGRAPHIC_DATA] Do…" at bounding box center [364, 100] width 621 height 728
copy div "Loremip: Dolorsita Conse: ADI Eli: Sedd EIU:04/3/64 Tem Incididu: Utl Etd Magna…"
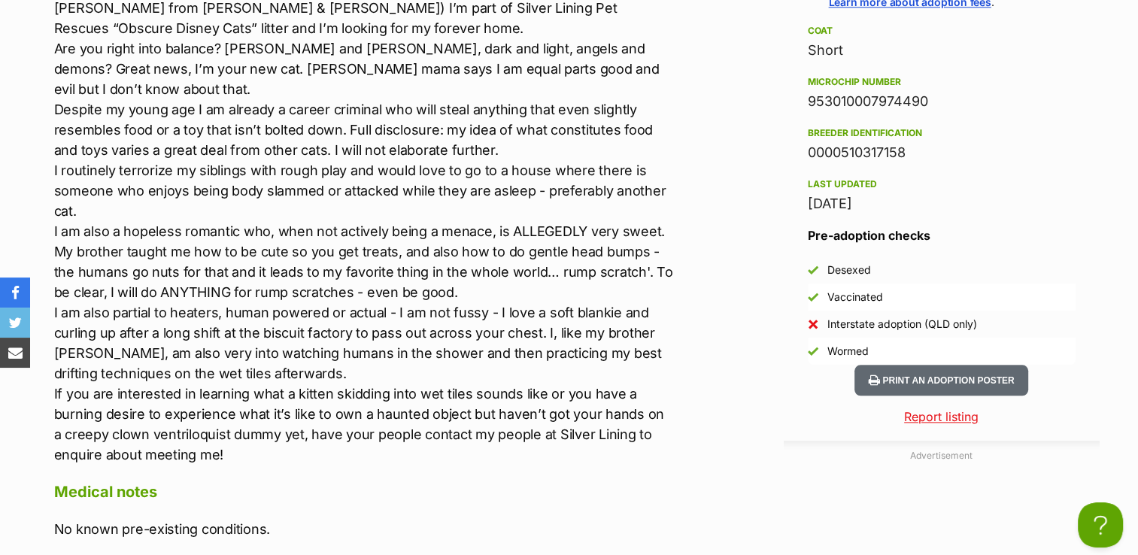
click at [511, 482] on h4 "Medical notes" at bounding box center [364, 492] width 621 height 20
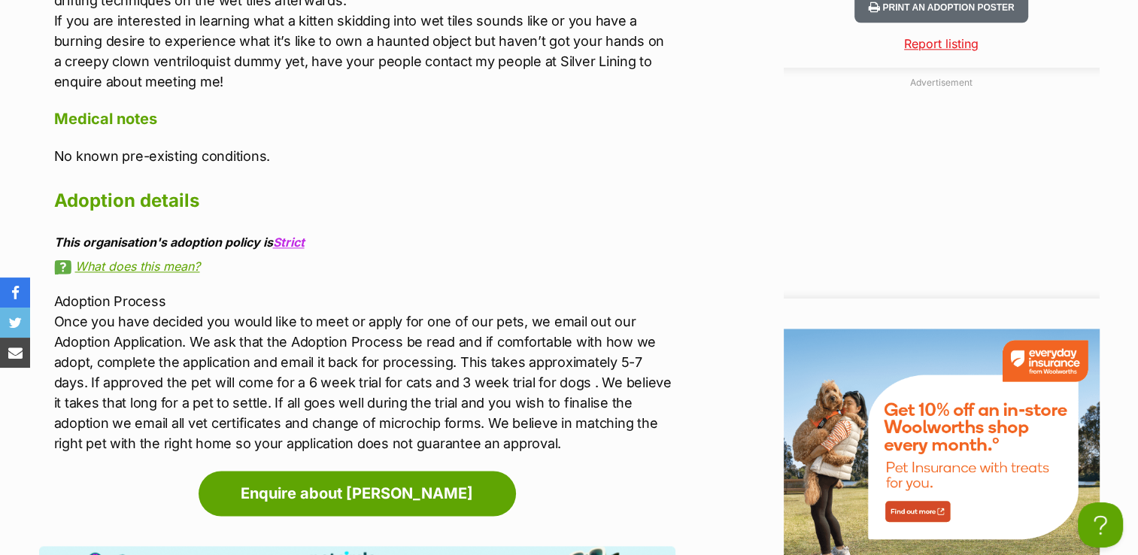
scroll to position [2054, 0]
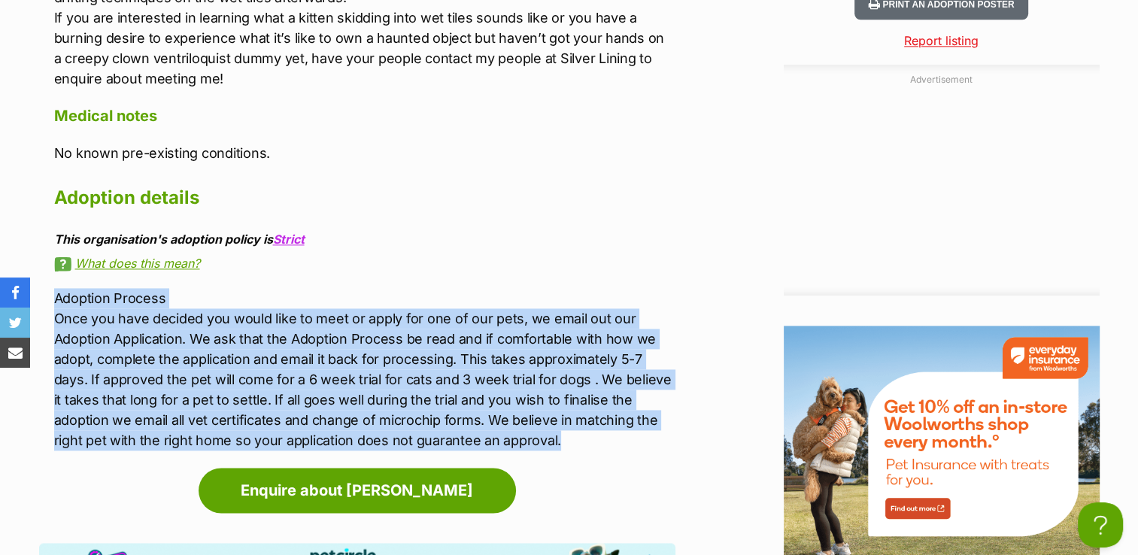
drag, startPoint x: 99, startPoint y: 284, endPoint x: 577, endPoint y: 421, distance: 497.1
click at [577, 421] on p "Adoption Process Once you have decided you would like to meet or apply for one …" at bounding box center [364, 369] width 621 height 162
copy p "Adoption Process Once you have decided you would like to meet or apply for one …"
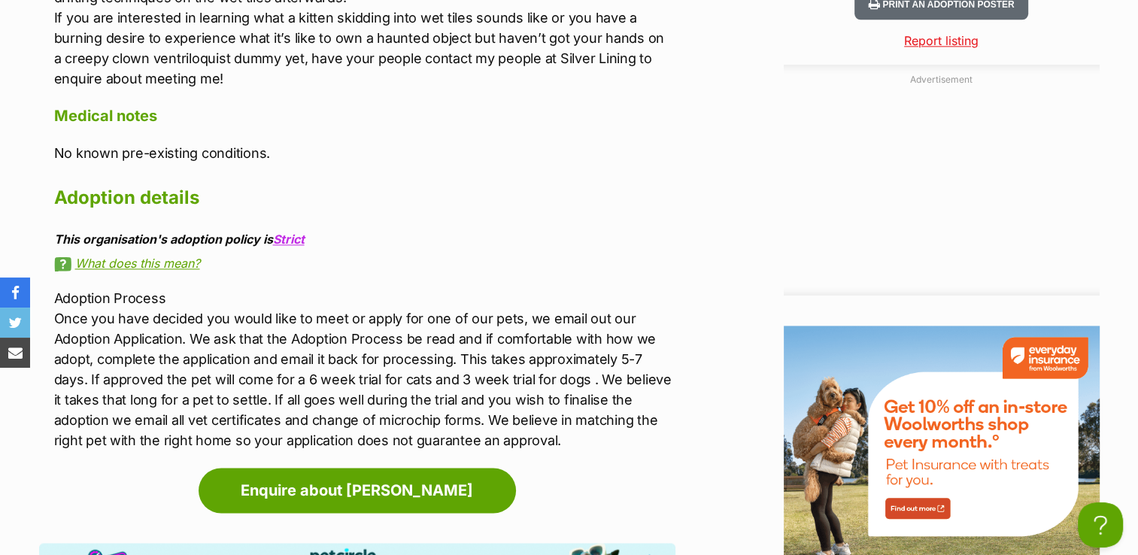
click at [701, 152] on div "Advertisement Adoption information I've been adopted! This pet is no longer ava…" at bounding box center [569, 64] width 1061 height 1616
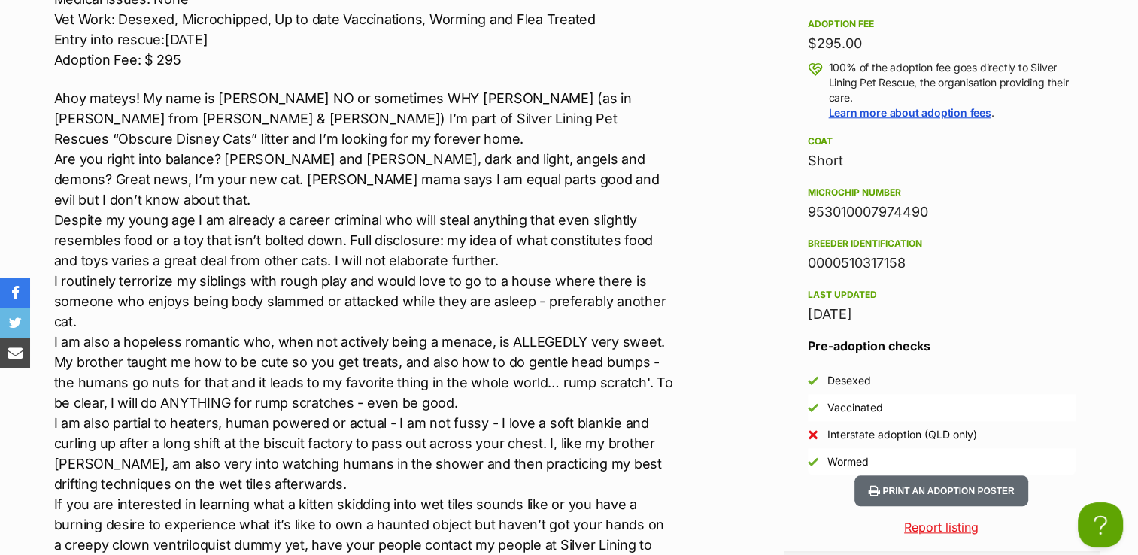
scroll to position [1528, 0]
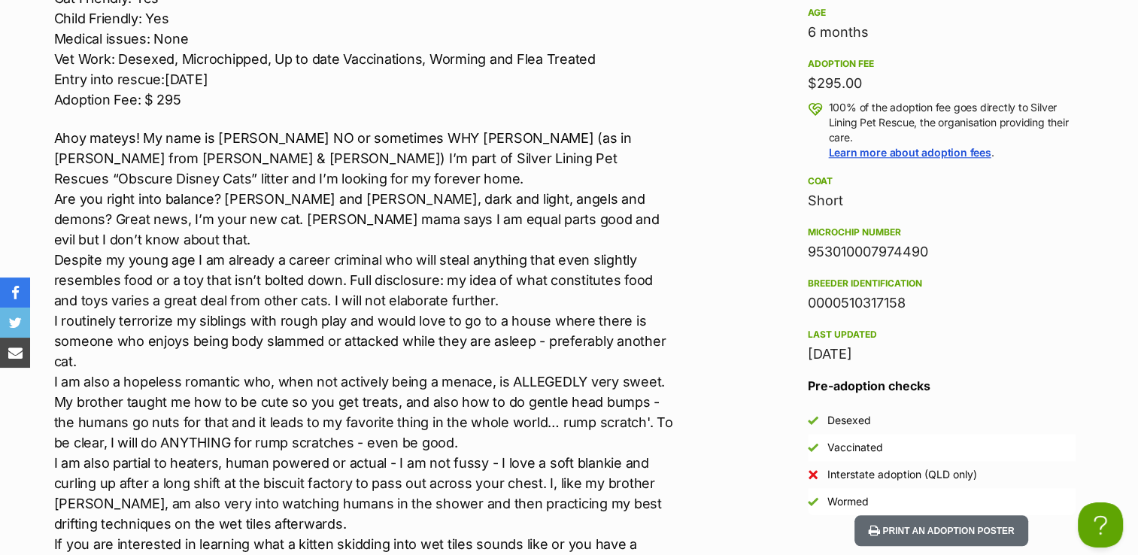
drag, startPoint x: 803, startPoint y: 246, endPoint x: 930, endPoint y: 265, distance: 127.8
click at [930, 265] on aside "Rescue group Silver Lining Pet Rescue PetRescue ID 1139954 Location Flagstone C…" at bounding box center [942, 186] width 316 height 657
copy div "953010007974490"
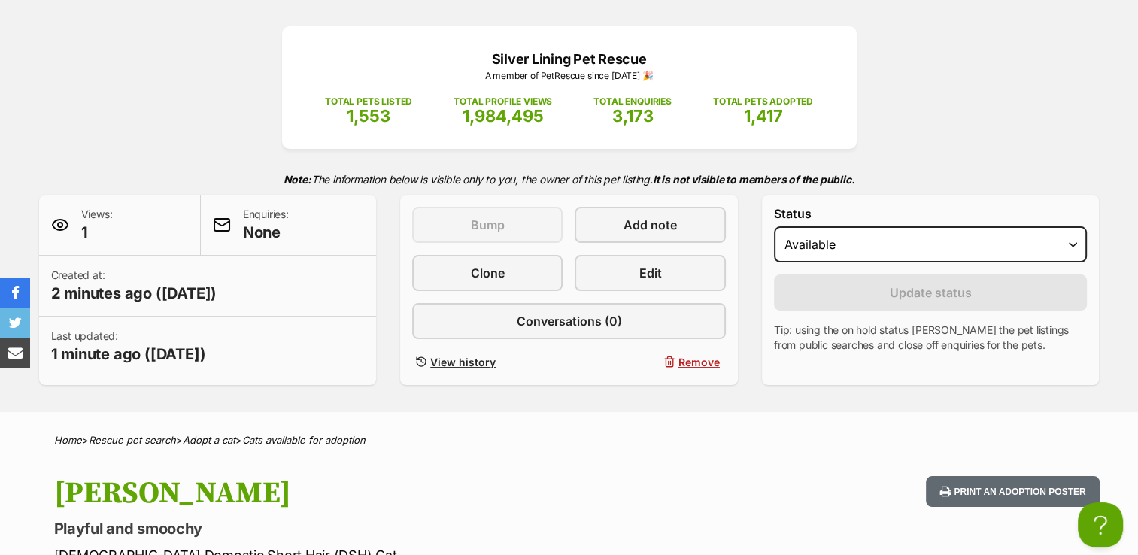
scroll to position [0, 0]
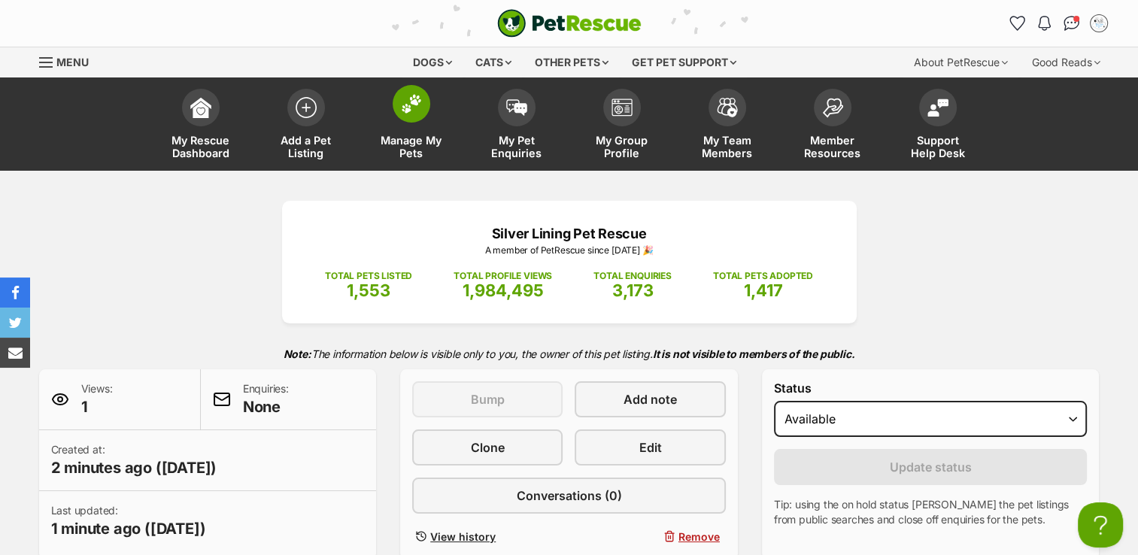
click at [411, 110] on img at bounding box center [411, 104] width 21 height 20
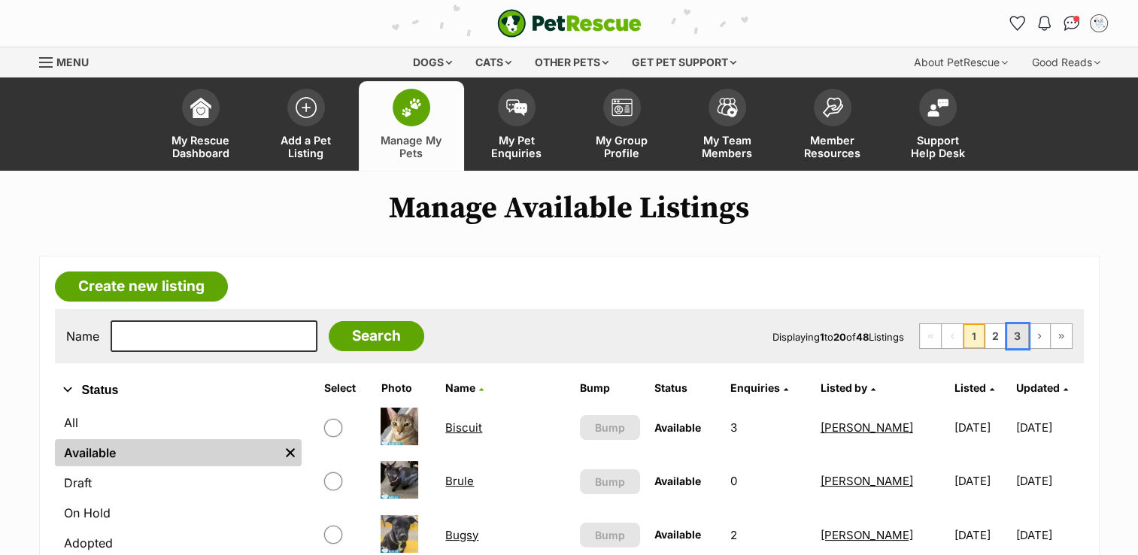
click at [1015, 330] on link "3" at bounding box center [1017, 336] width 21 height 24
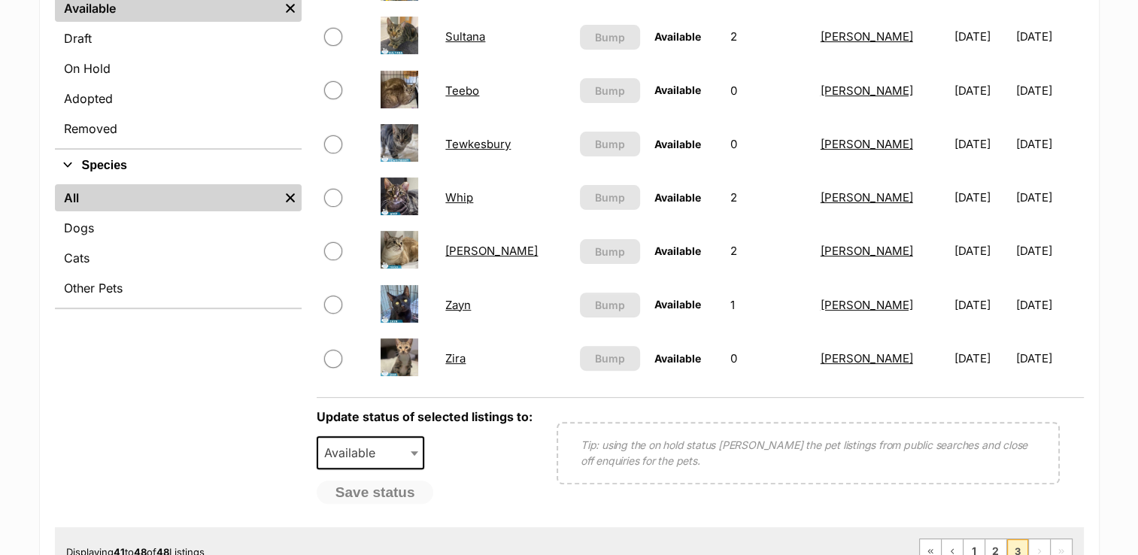
scroll to position [527, 0]
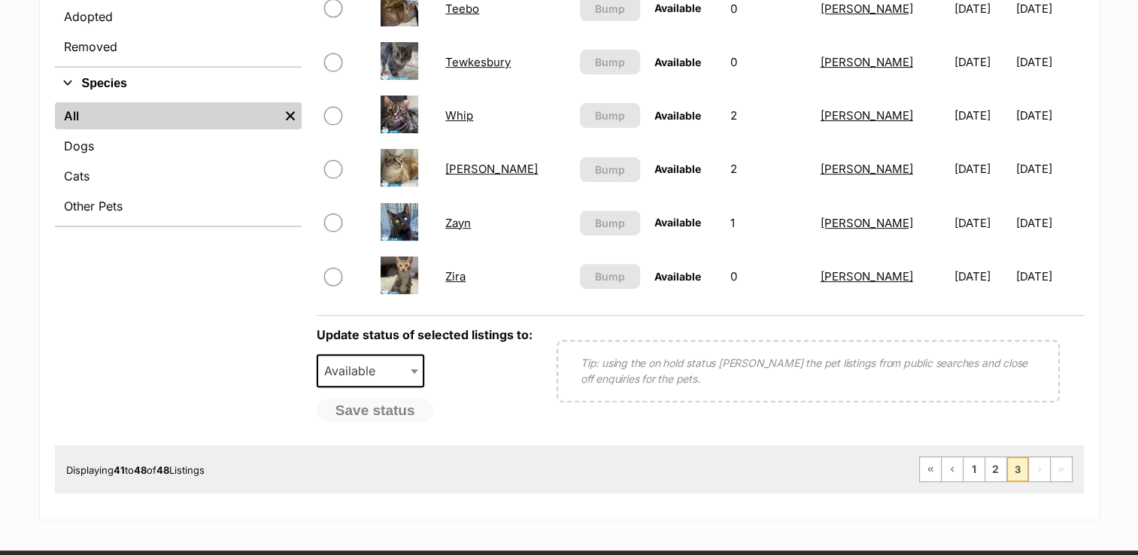
click at [451, 278] on link "Zira" at bounding box center [455, 276] width 20 height 14
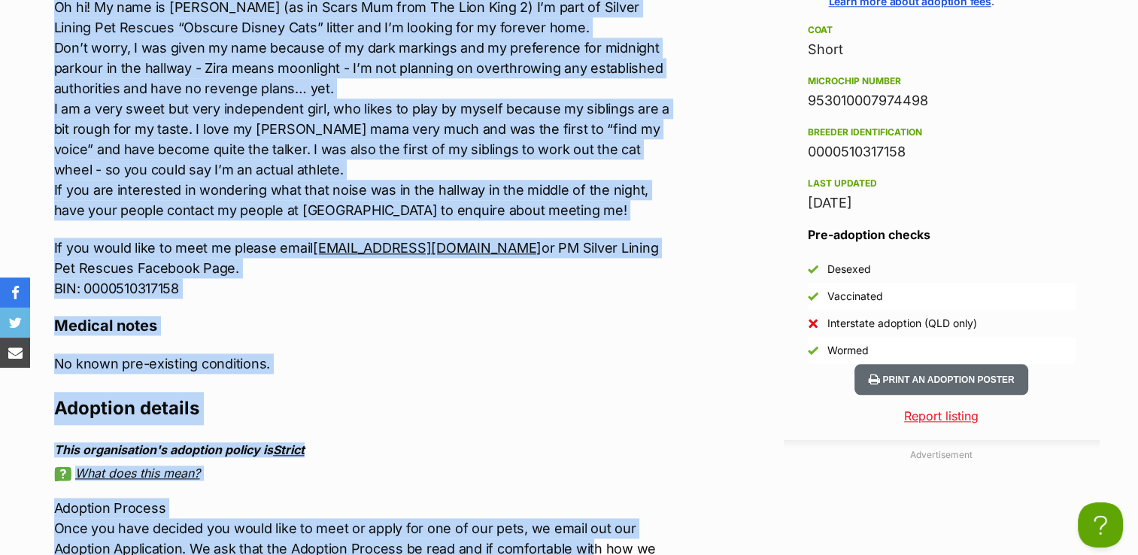
scroll to position [1687, 0]
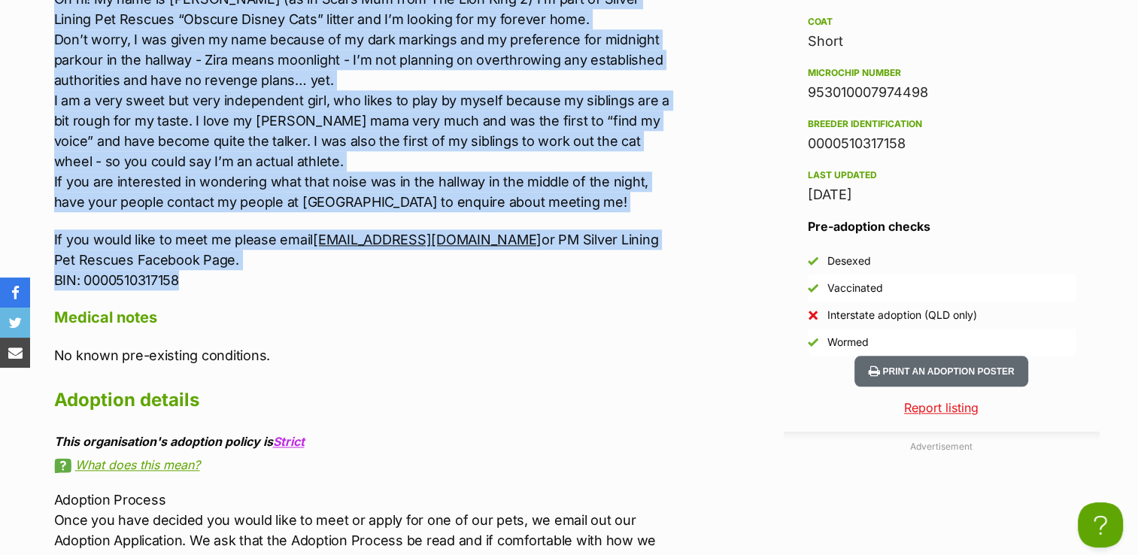
drag, startPoint x: 56, startPoint y: 62, endPoint x: 365, endPoint y: 278, distance: 377.1
click at [365, 278] on div "Located: Flagstone Breed: DSH Sex: Female DOB: 23/02/25 Dog Friendly: Yes Cat F…" at bounding box center [364, 8] width 621 height 563
copy div "Located: Flagstone Breed: DSH Sex: Female DOB: 23/02/25 Dog Friendly: Yes Cat F…"
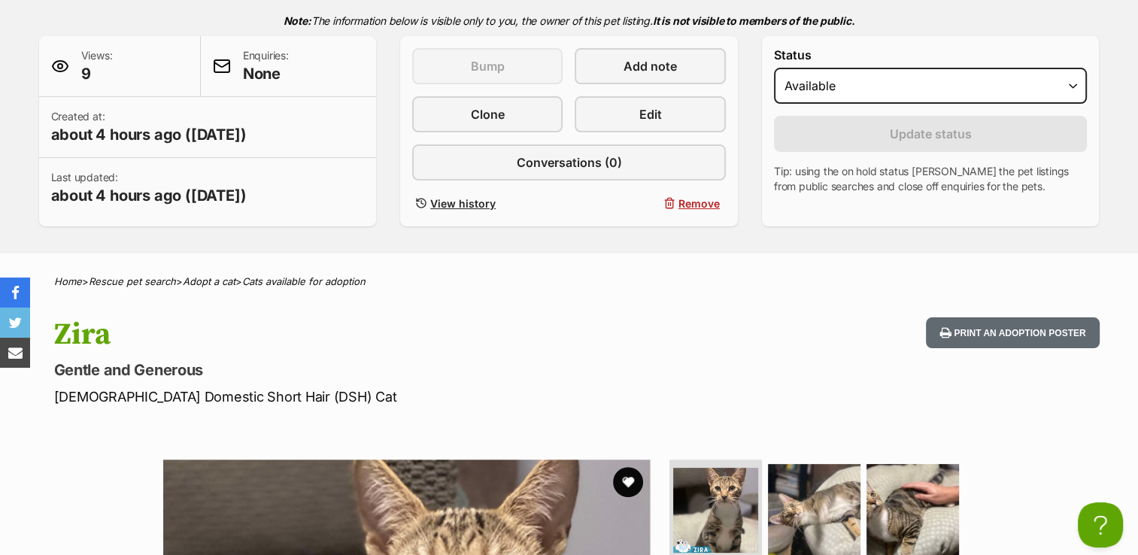
scroll to position [0, 0]
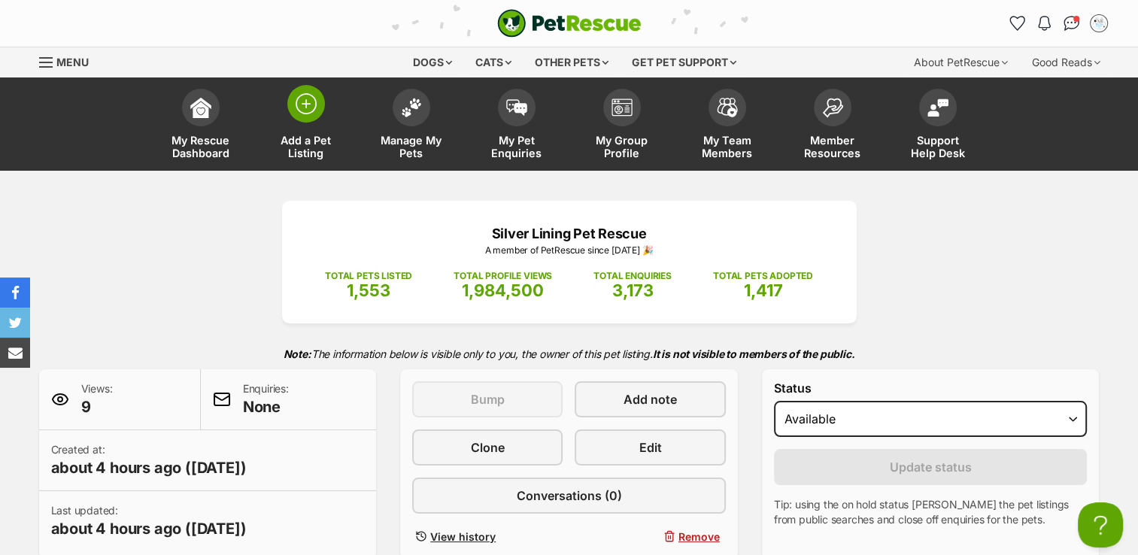
click at [302, 102] on img at bounding box center [306, 103] width 21 height 21
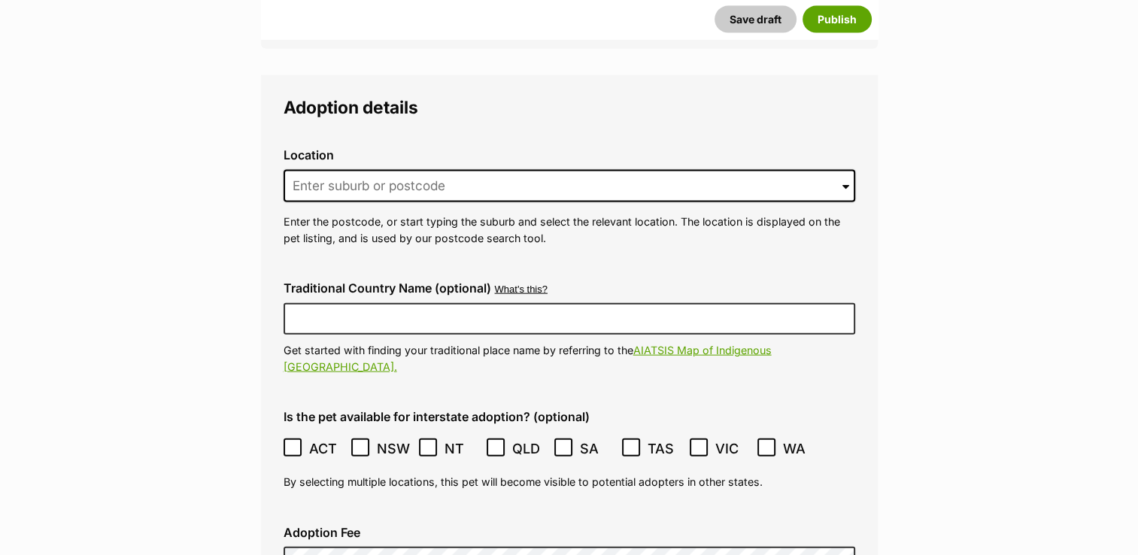
scroll to position [3310, 0]
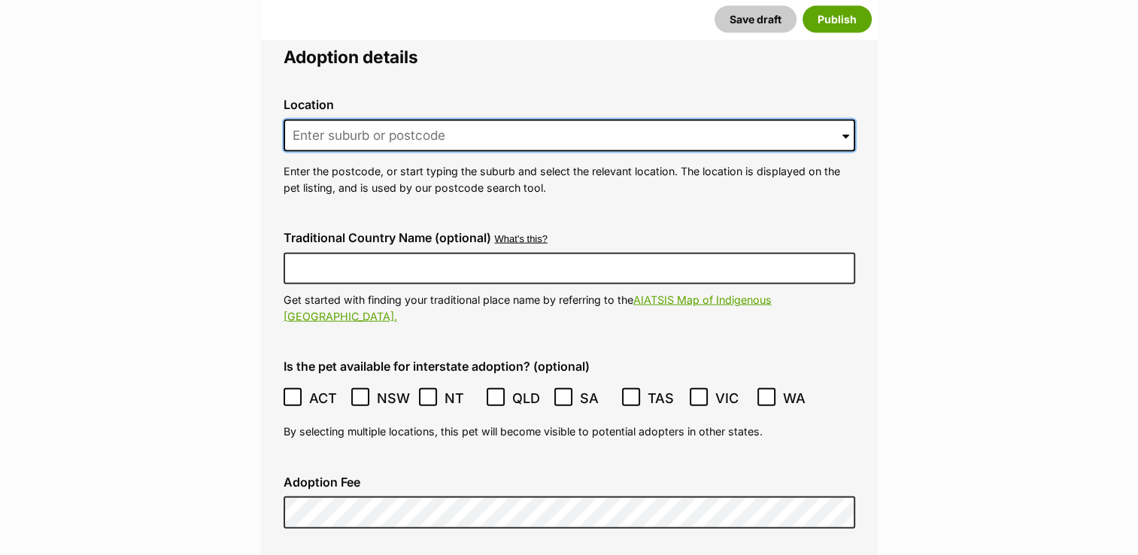
click at [379, 120] on input at bounding box center [570, 136] width 572 height 33
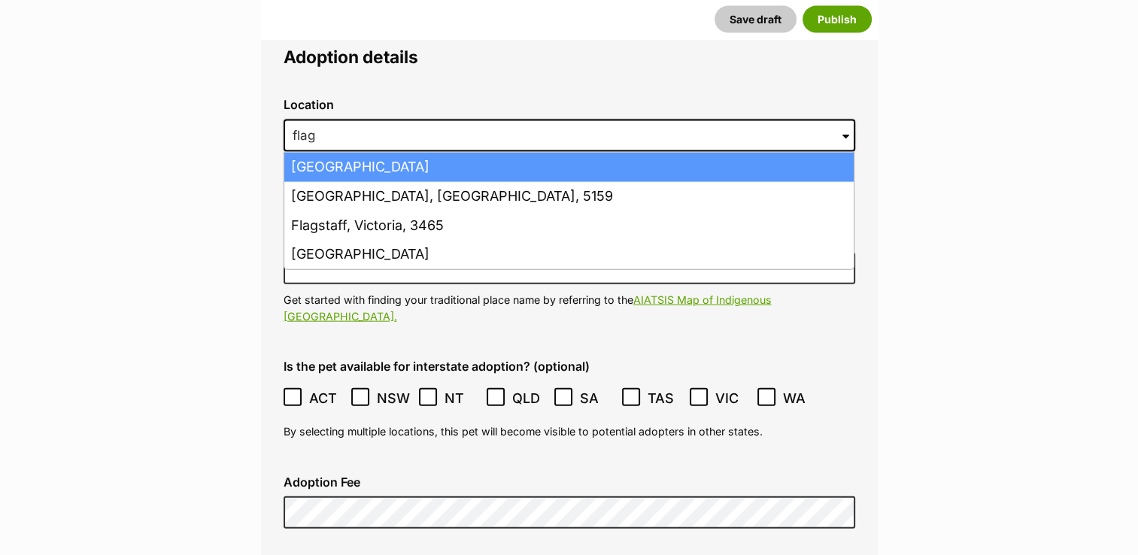
click at [380, 153] on li "Flagstone Creek, Queensland, 4344" at bounding box center [568, 167] width 569 height 29
type input "Flagstone Creek, Queensland, 4344"
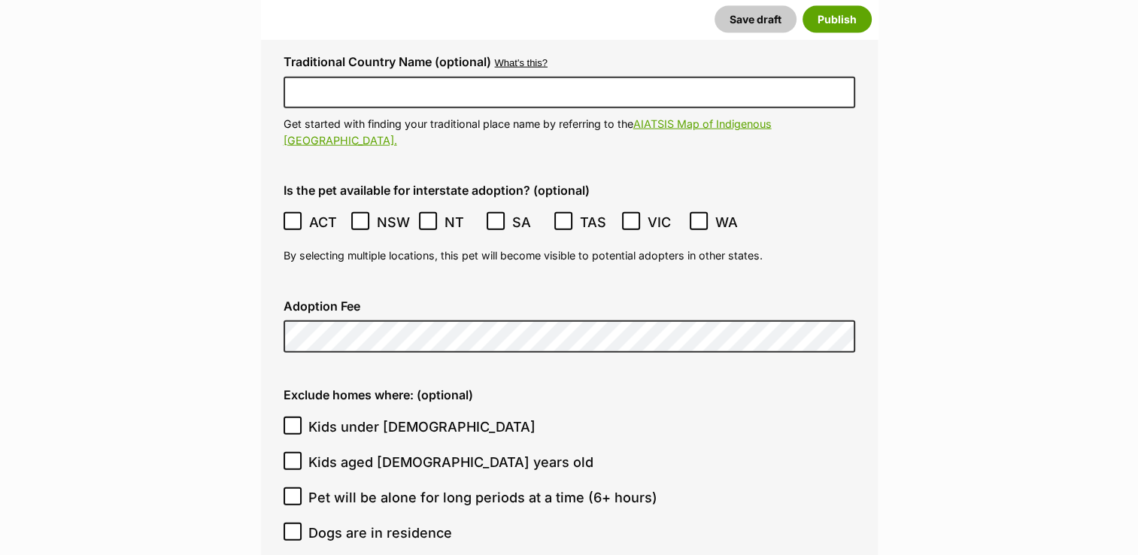
scroll to position [3535, 0]
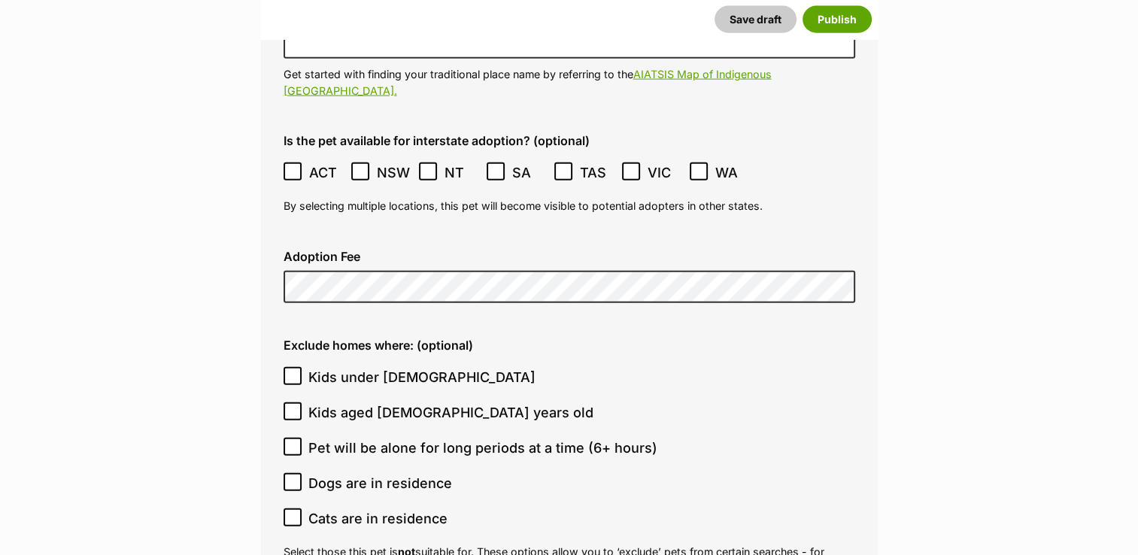
type input "953010007974493"
type input "0000510317158"
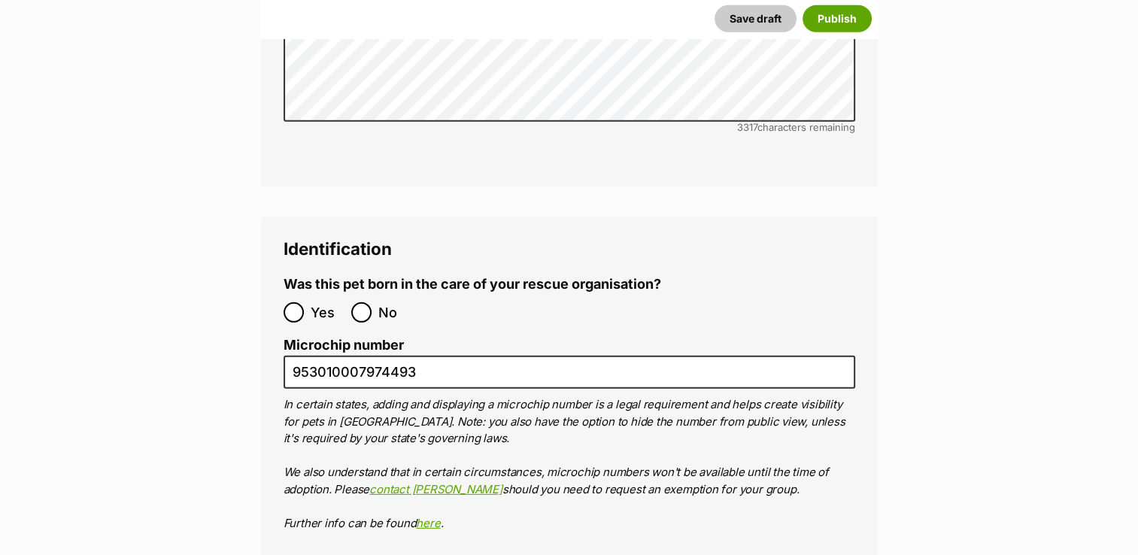
scroll to position [4529, 0]
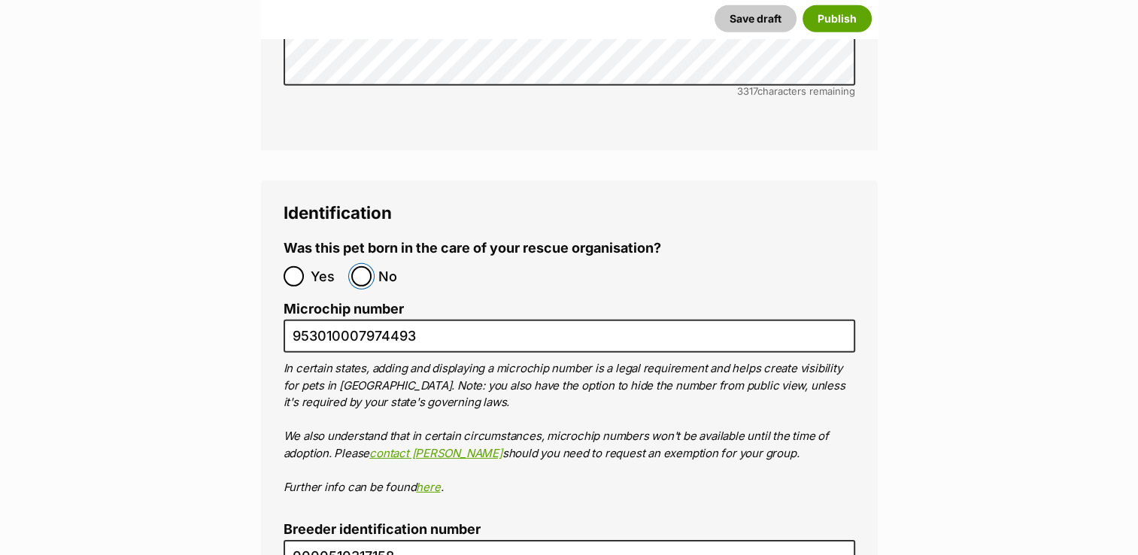
click at [364, 266] on input "No" at bounding box center [361, 276] width 20 height 20
radio input "true"
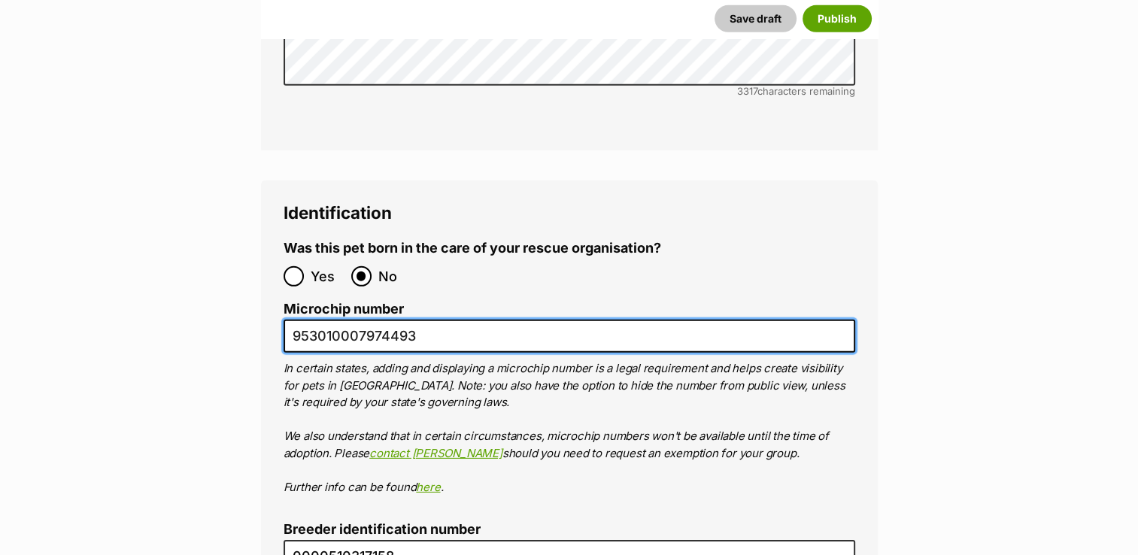
drag, startPoint x: 414, startPoint y: 278, endPoint x: 293, endPoint y: 281, distance: 121.9
click at [293, 320] on input "953010007974493" at bounding box center [570, 337] width 572 height 34
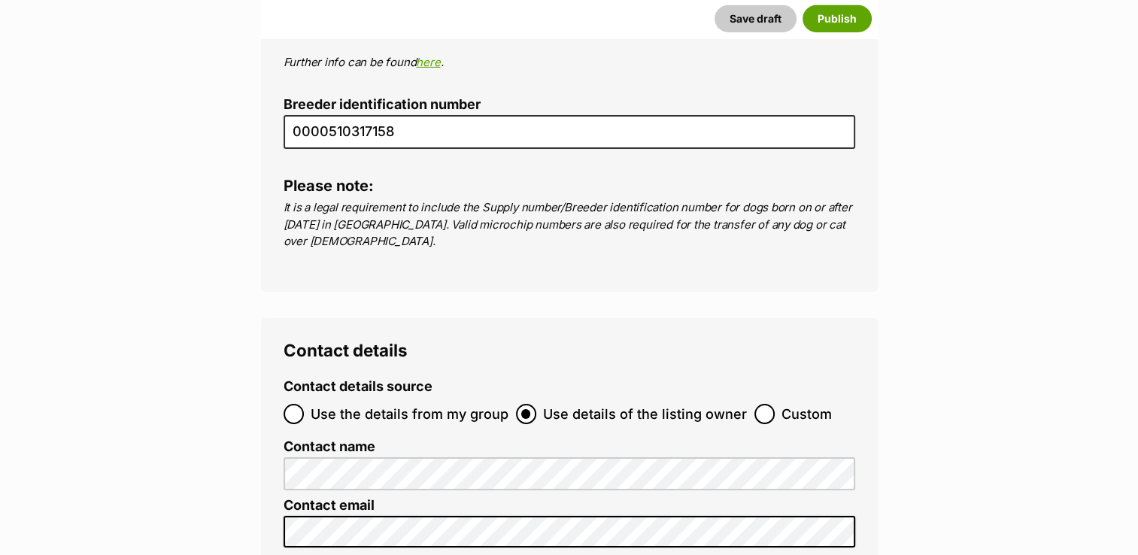
scroll to position [4980, 0]
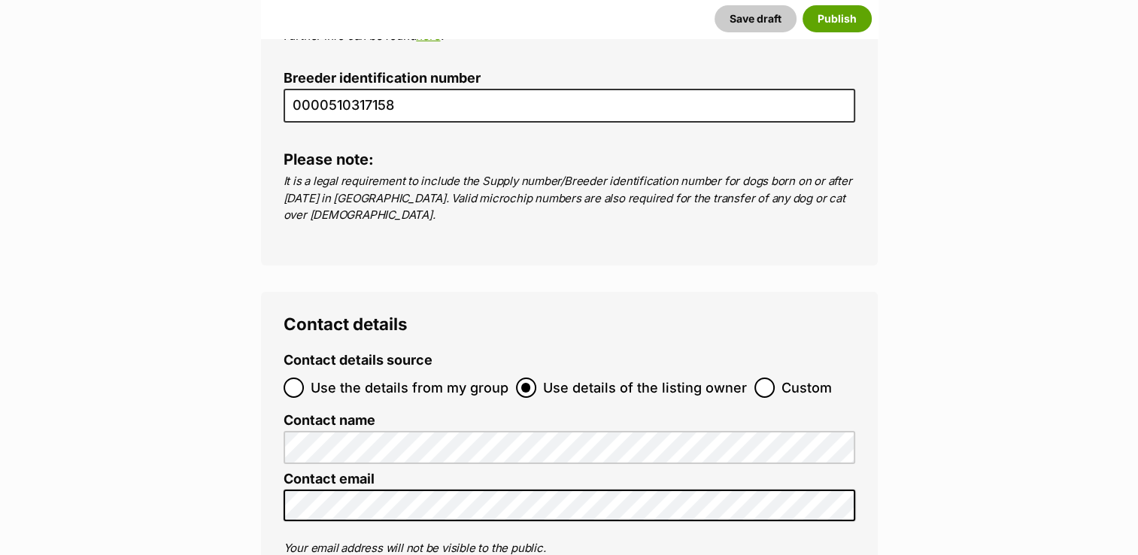
type input "953010007974484"
click at [297, 378] on input "Use the details from my group" at bounding box center [294, 388] width 20 height 20
radio input "true"
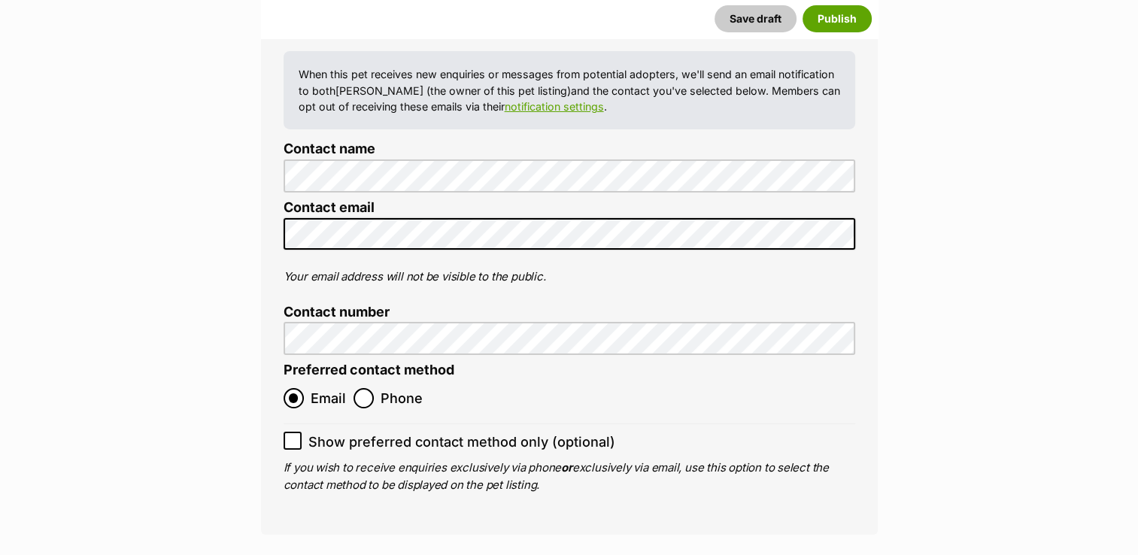
scroll to position [5357, 0]
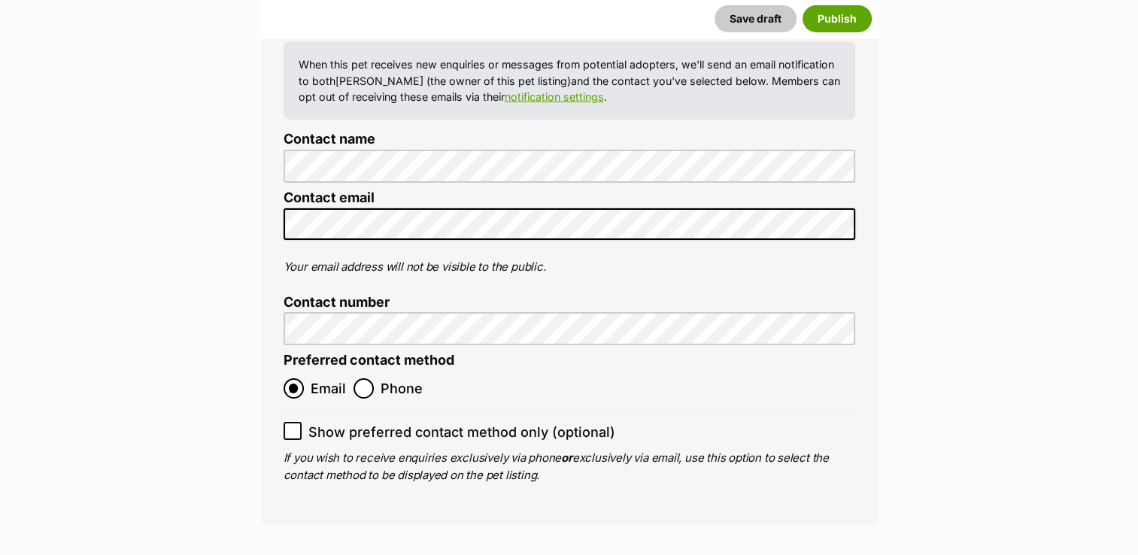
click at [292, 428] on icon at bounding box center [292, 431] width 9 height 7
click at [292, 422] on input "Show preferred contact method only (optional)" at bounding box center [293, 431] width 18 height 18
checkbox input "true"
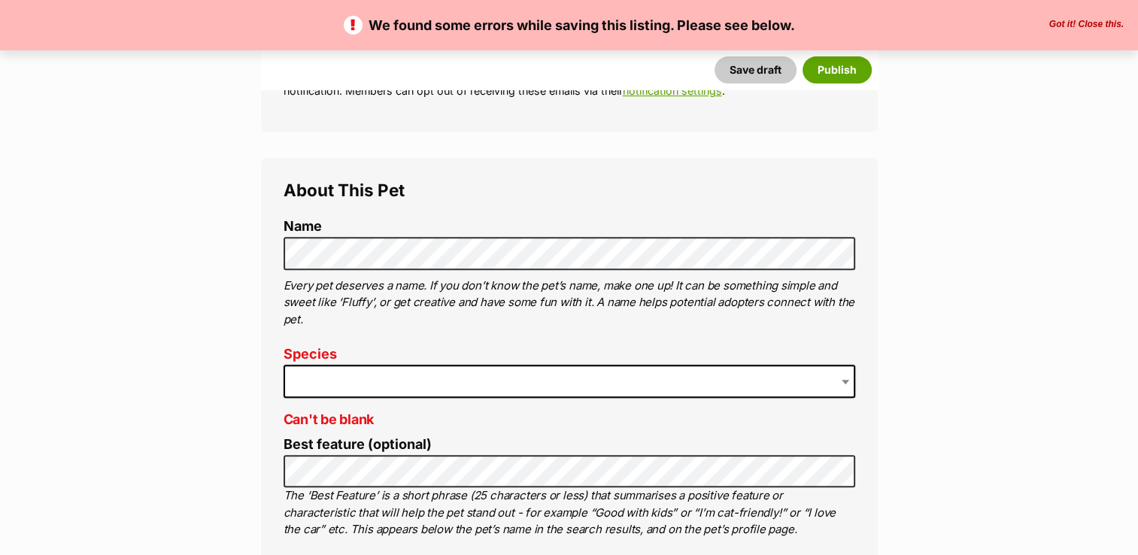
scroll to position [527, 0]
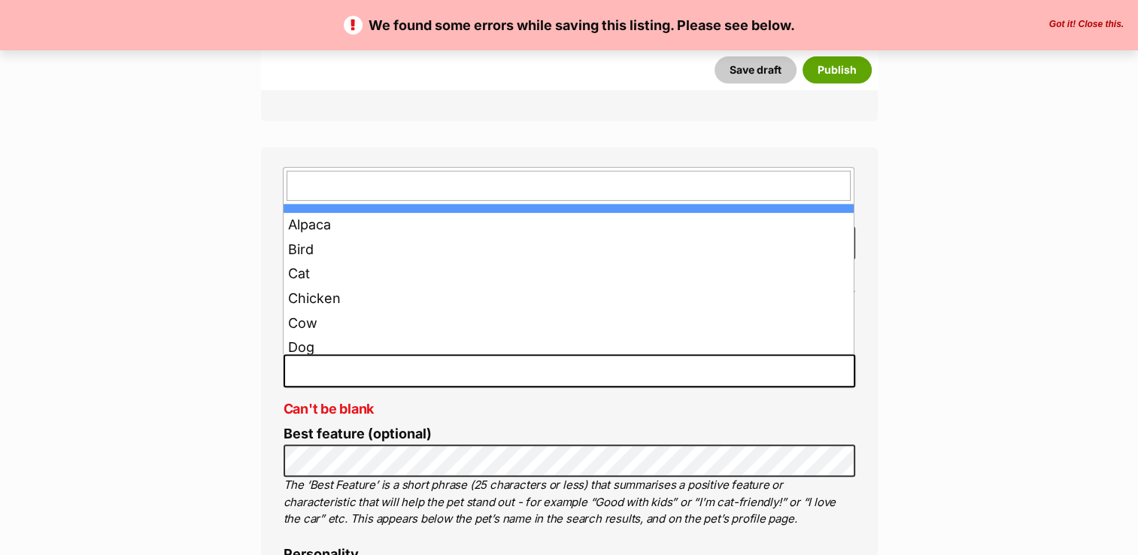
click at [326, 363] on span at bounding box center [570, 370] width 572 height 33
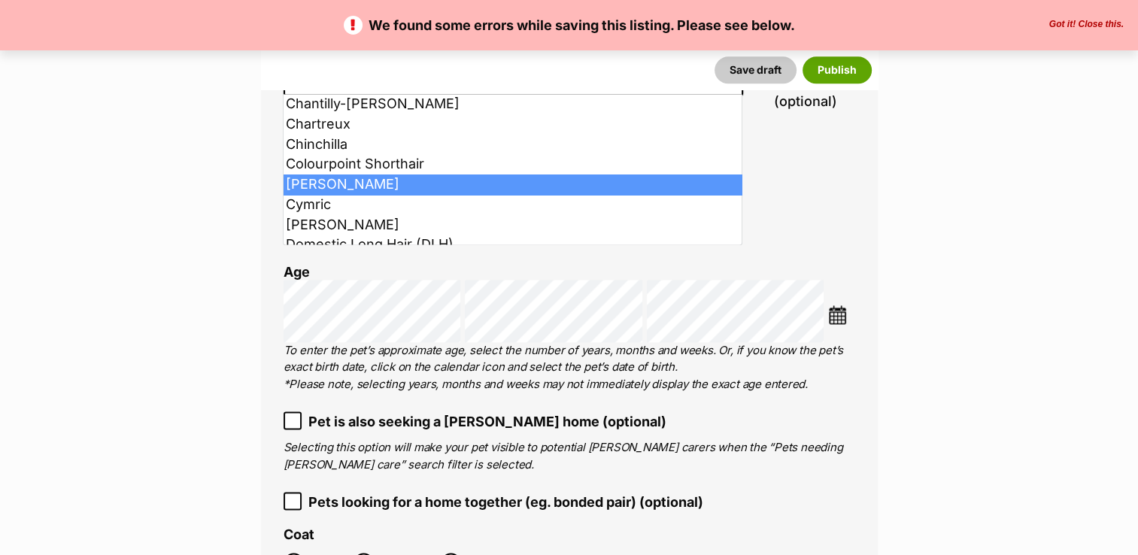
scroll to position [376, 0]
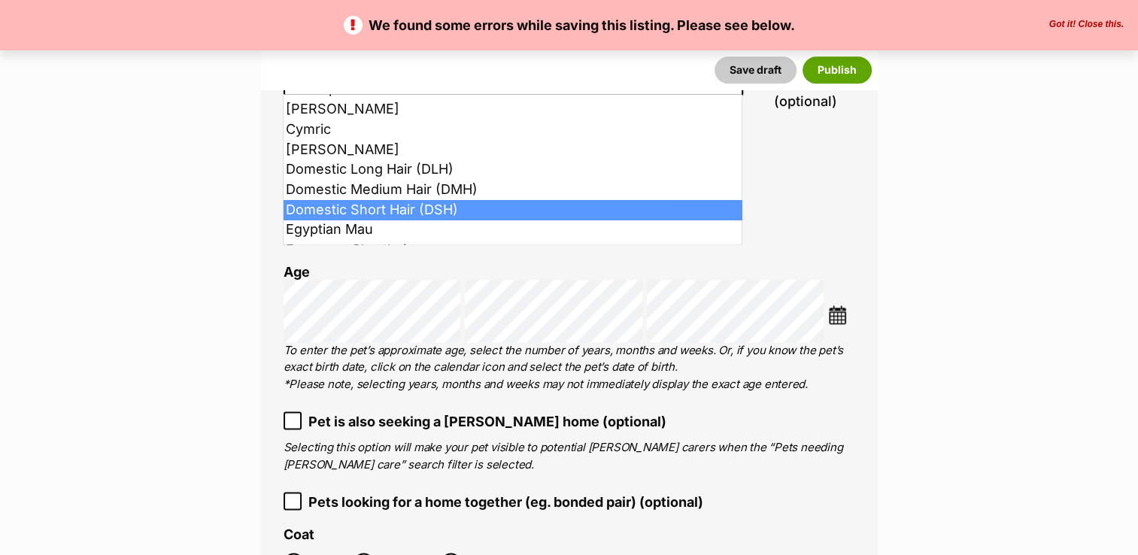
select select "252102"
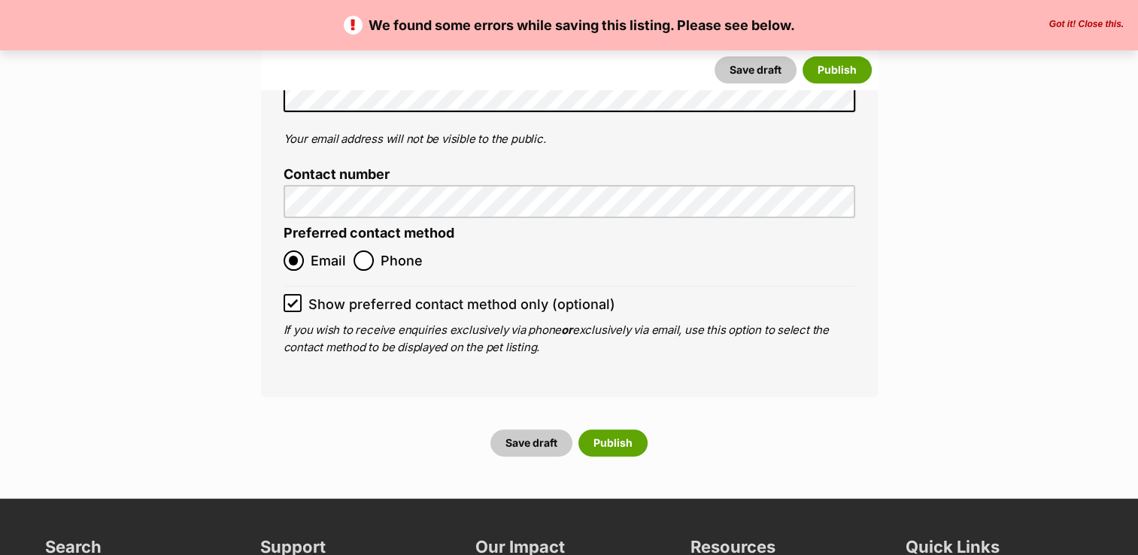
scroll to position [6037, 0]
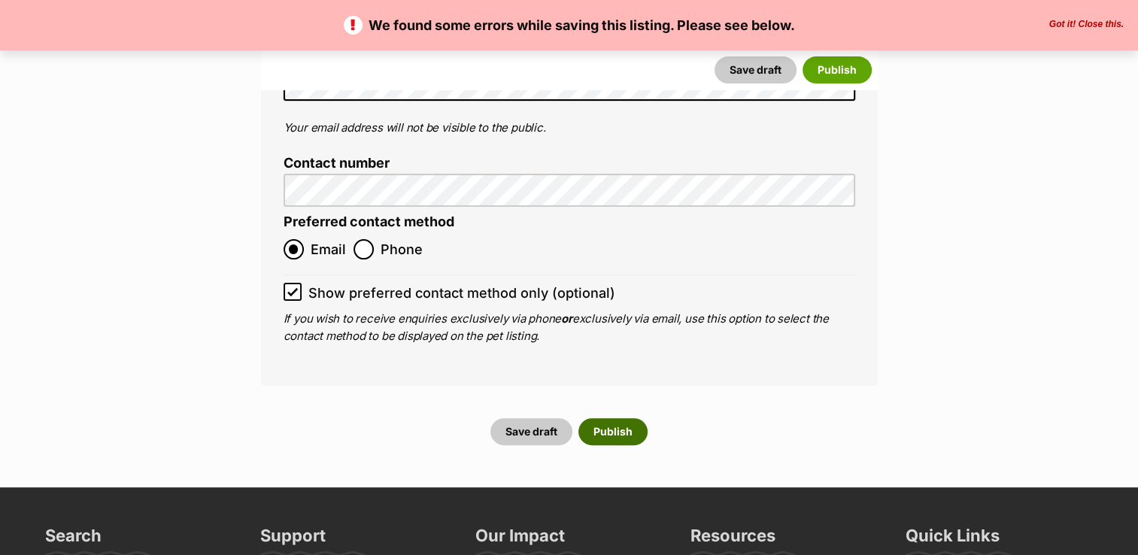
click at [614, 418] on button "Publish" at bounding box center [612, 431] width 69 height 27
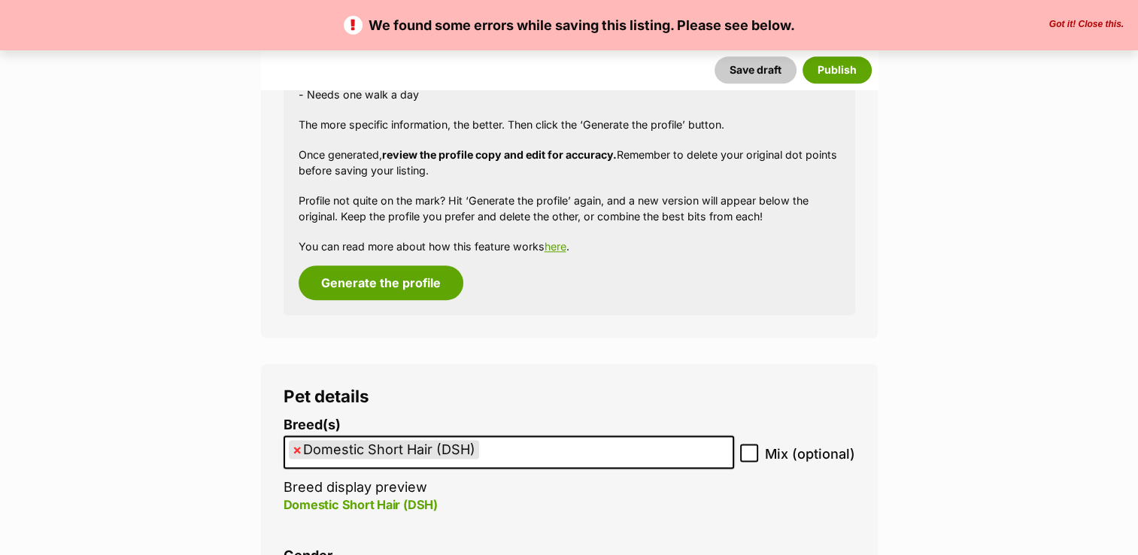
scroll to position [1805, 0]
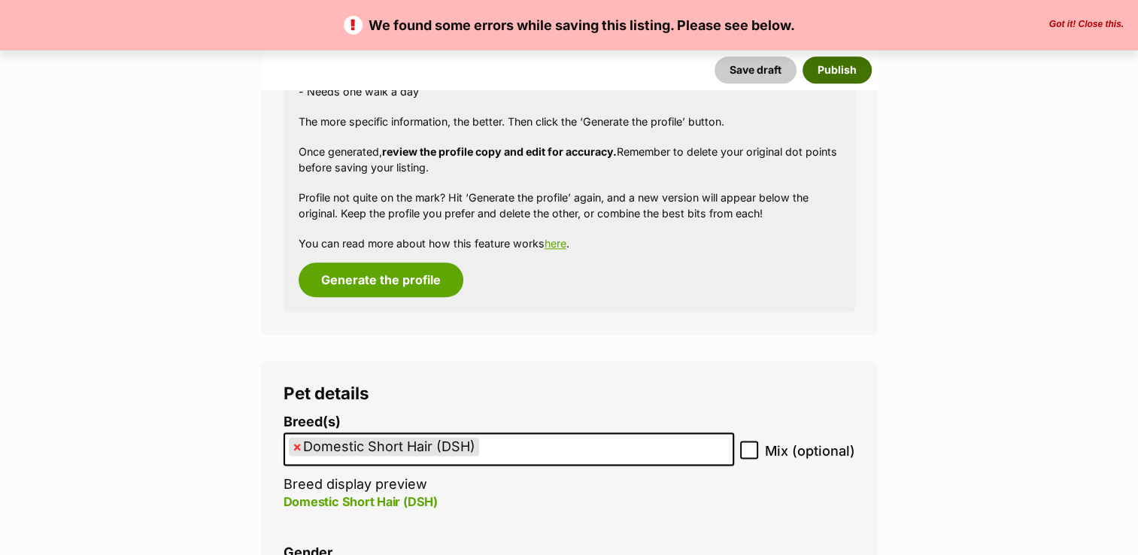
click at [830, 74] on button "Publish" at bounding box center [837, 69] width 69 height 27
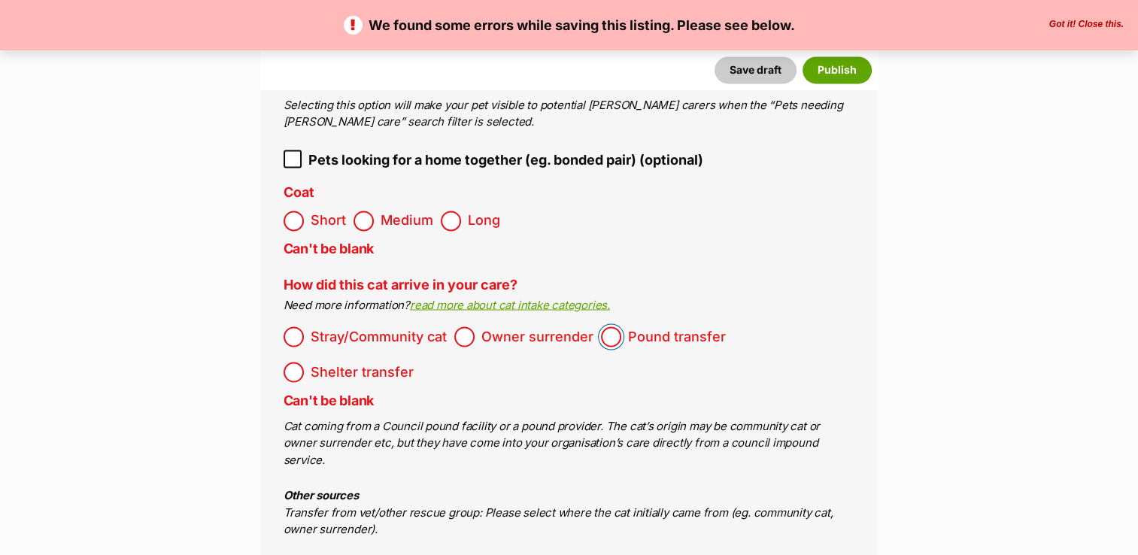
scroll to position [2783, 0]
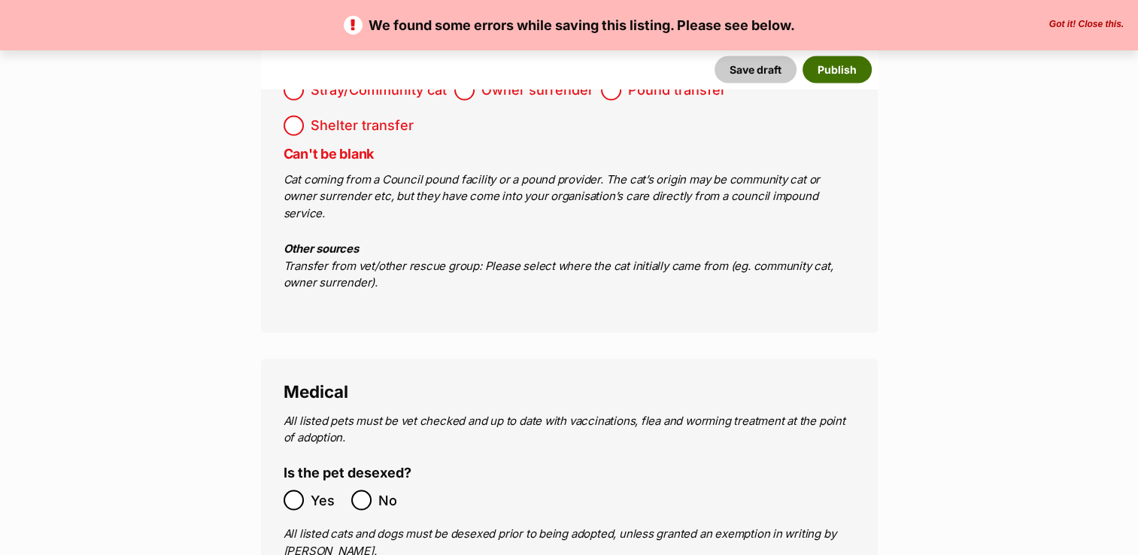
click at [837, 73] on button "Publish" at bounding box center [837, 69] width 69 height 27
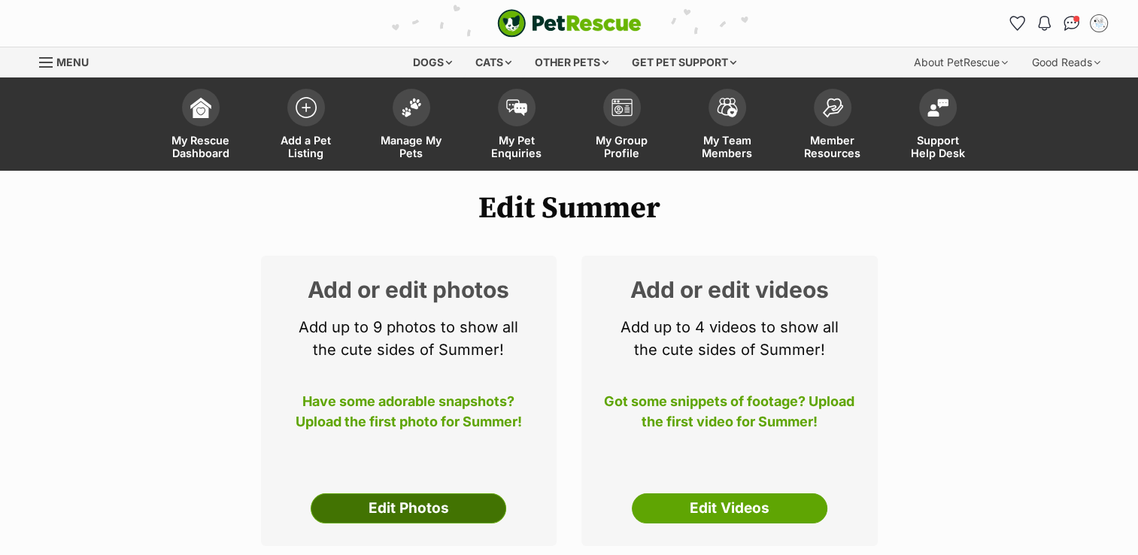
click at [380, 505] on link "Edit Photos" at bounding box center [409, 508] width 196 height 30
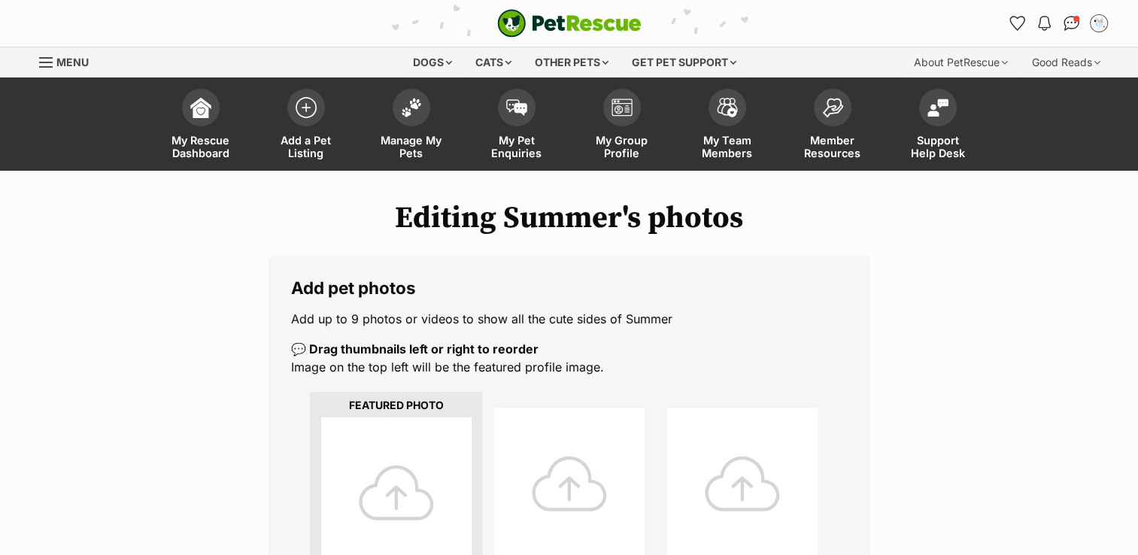
click at [391, 493] on div at bounding box center [396, 492] width 150 height 150
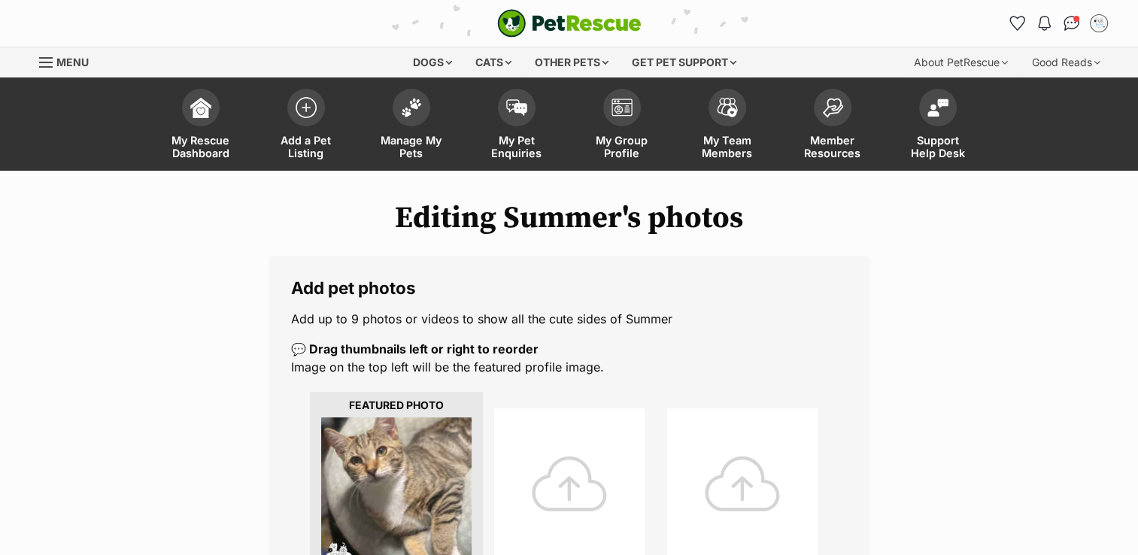
click at [594, 477] on div at bounding box center [569, 483] width 150 height 150
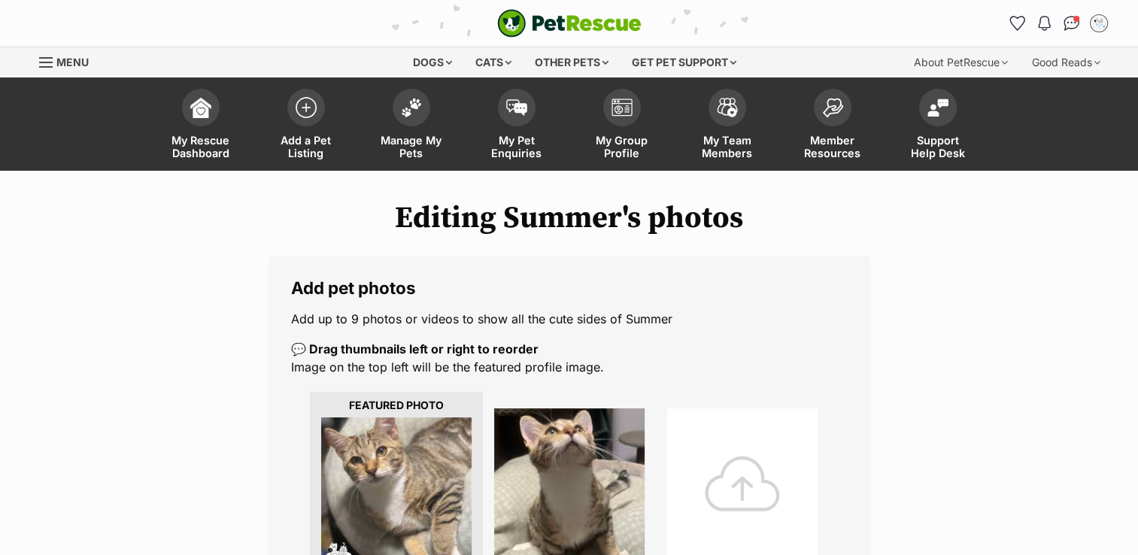
click at [699, 441] on div at bounding box center [742, 483] width 150 height 150
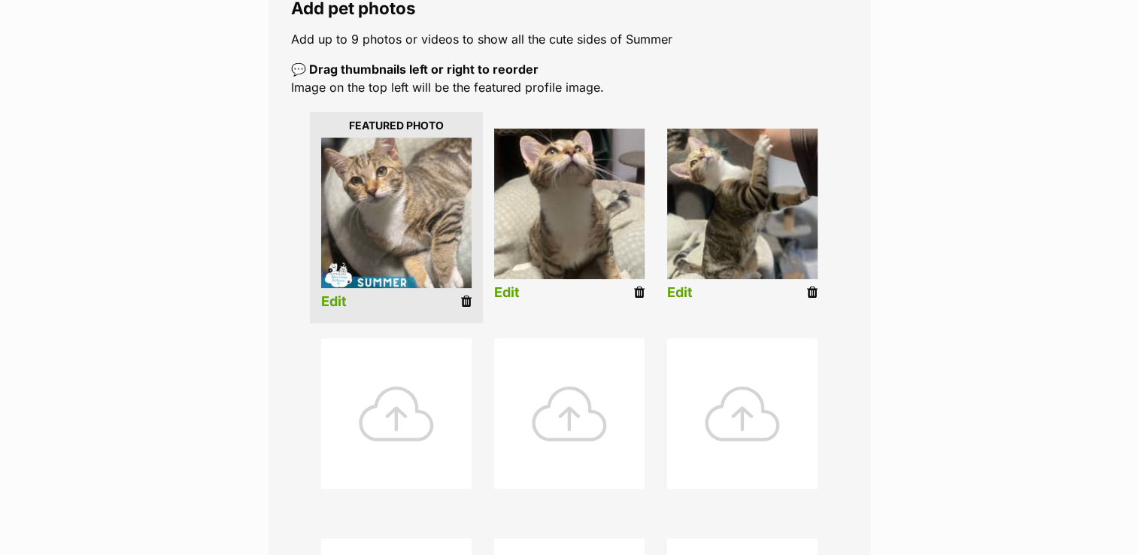
scroll to position [301, 0]
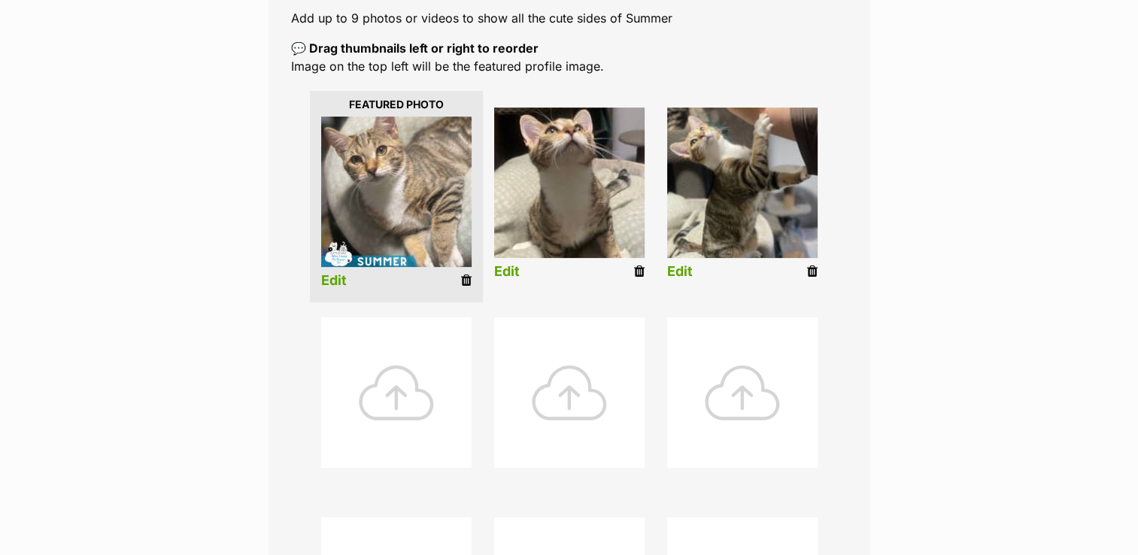
click at [425, 398] on div at bounding box center [396, 392] width 150 height 150
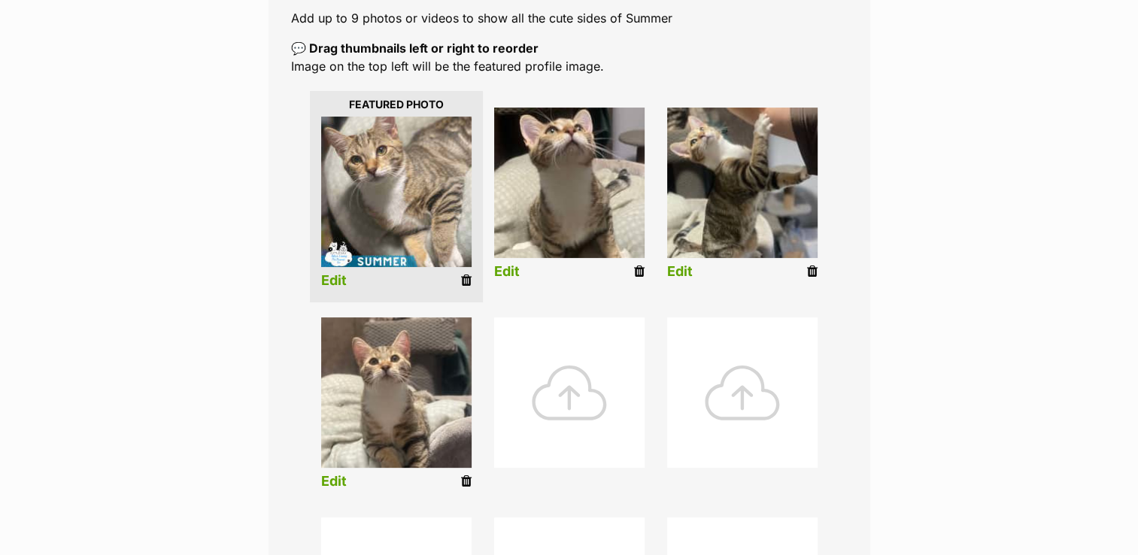
click at [553, 406] on div at bounding box center [569, 392] width 150 height 150
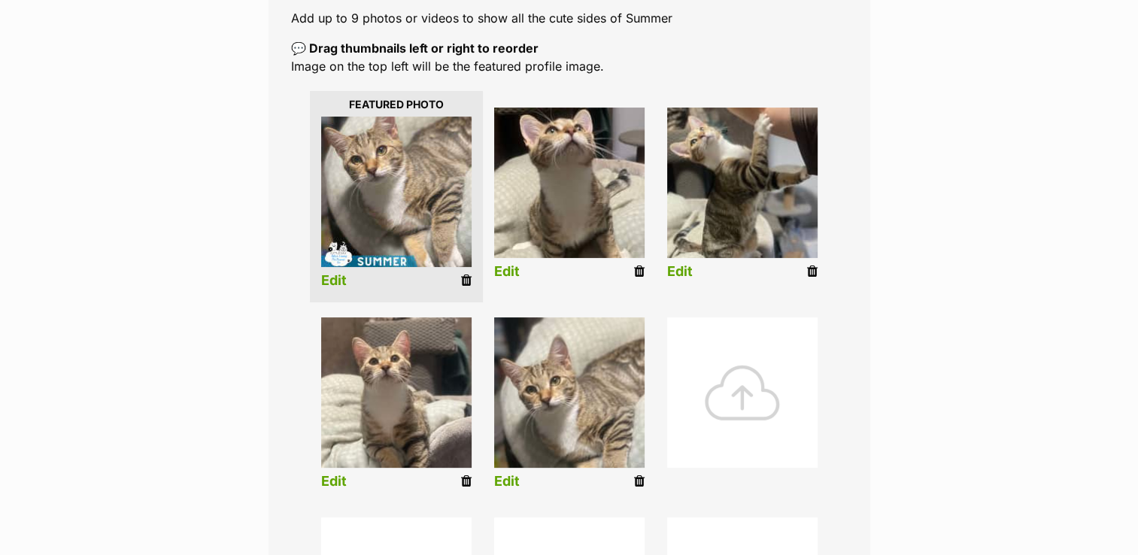
click at [711, 408] on div at bounding box center [742, 392] width 150 height 150
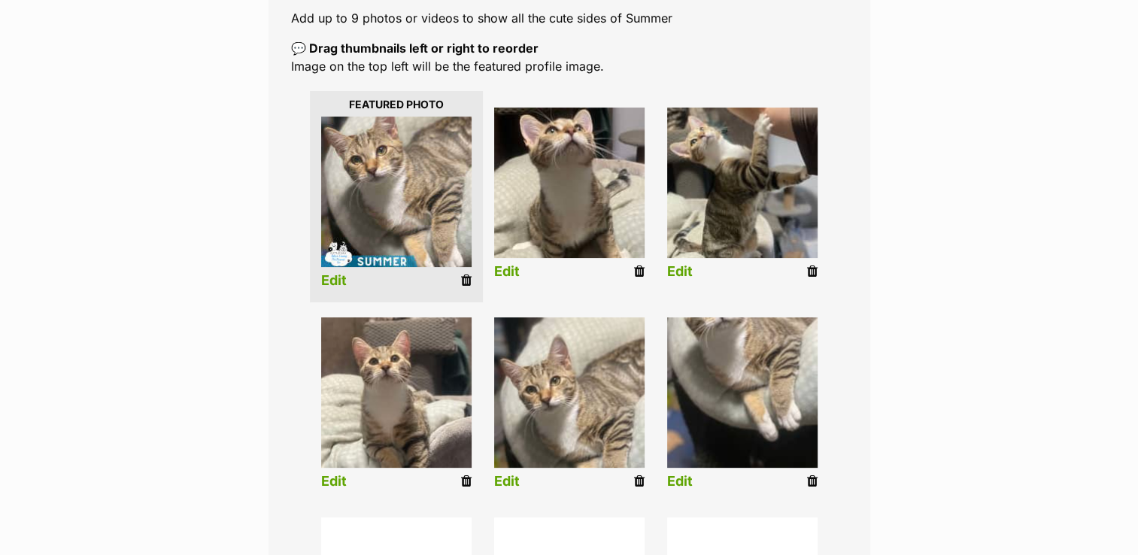
scroll to position [376, 0]
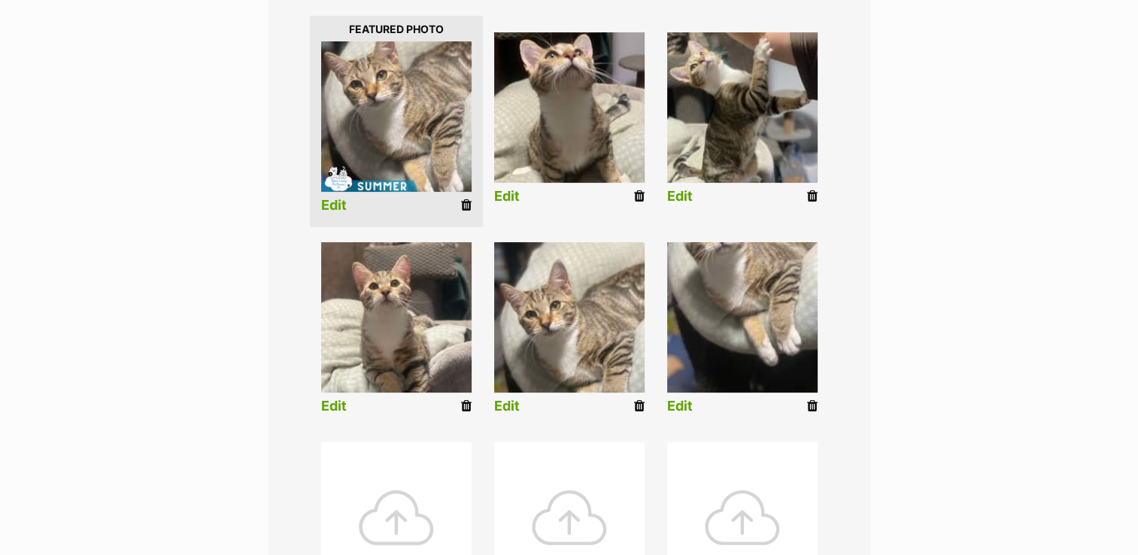
click at [390, 469] on div at bounding box center [396, 517] width 150 height 150
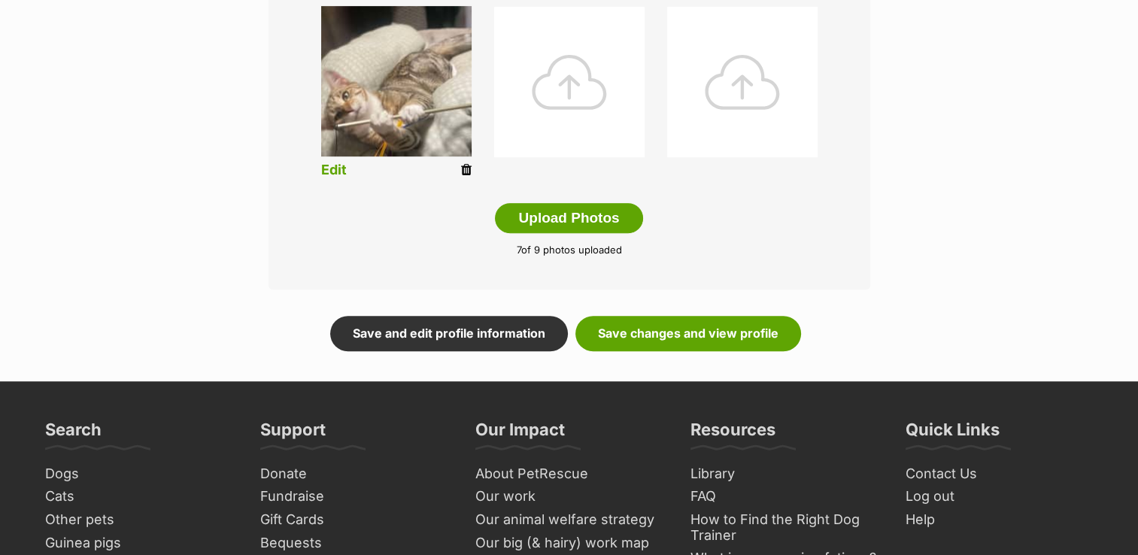
scroll to position [827, 0]
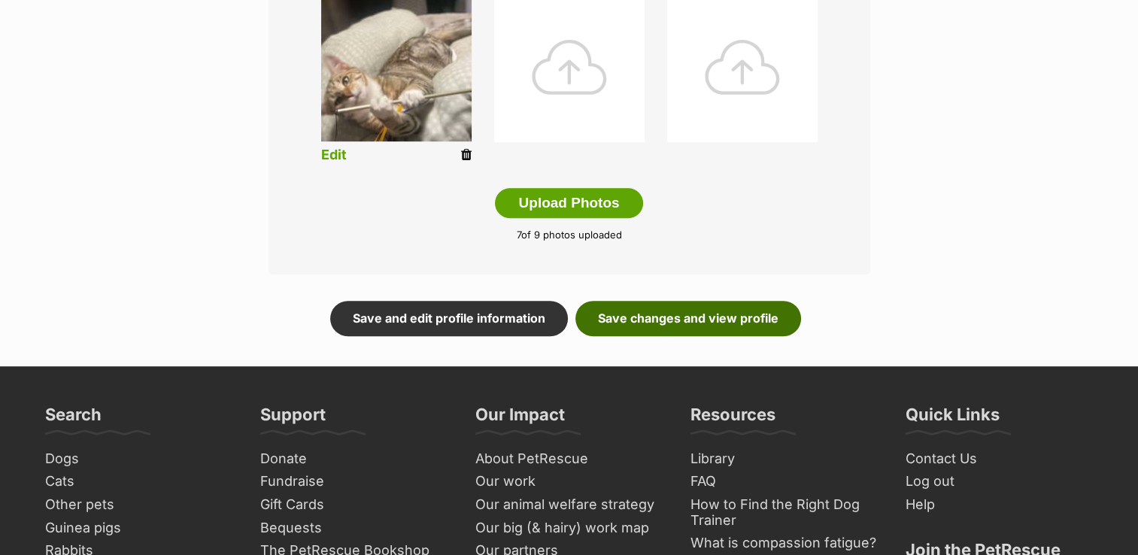
click at [695, 323] on link "Save changes and view profile" at bounding box center [688, 318] width 226 height 35
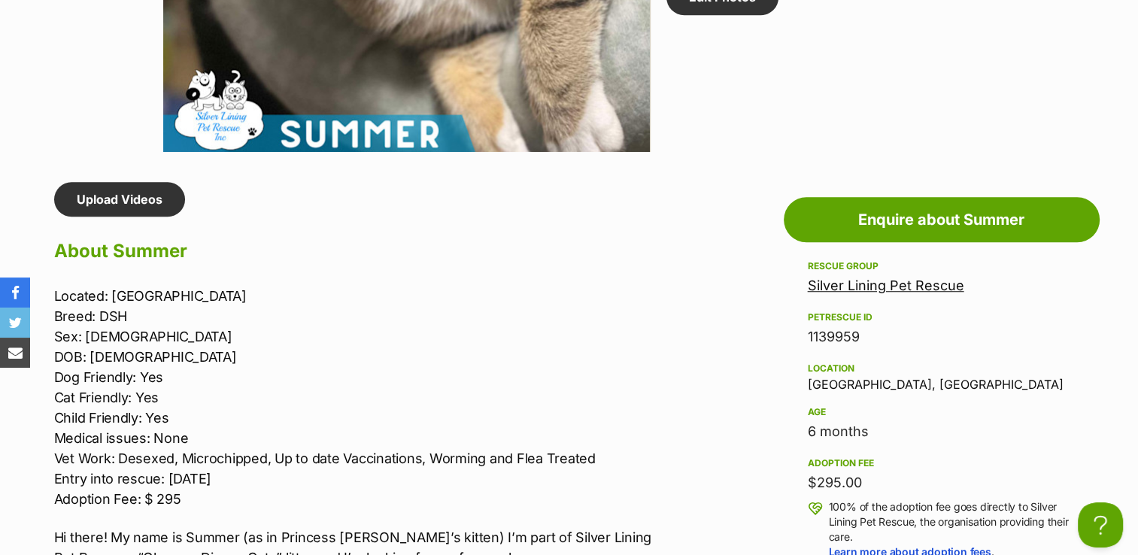
scroll to position [1279, 0]
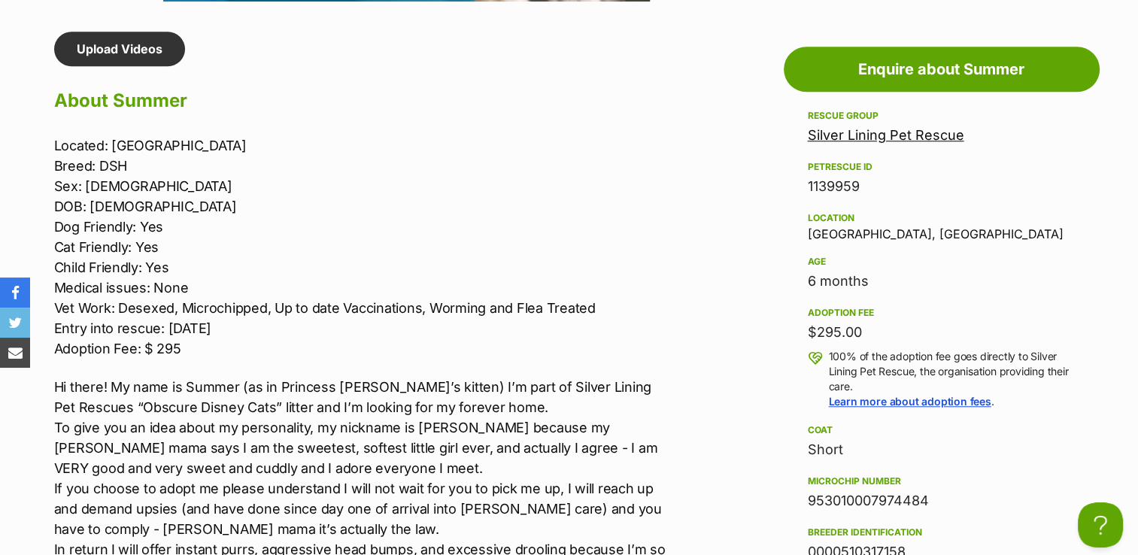
drag, startPoint x: 59, startPoint y: 139, endPoint x: 221, endPoint y: 320, distance: 243.4
click at [221, 320] on p "Located: Flagstone Breed: DSH Sex: [DEMOGRAPHIC_DATA] DOB: [DEMOGRAPHIC_DATA] D…" at bounding box center [364, 246] width 621 height 223
drag, startPoint x: 221, startPoint y: 320, endPoint x: 274, endPoint y: 231, distance: 103.9
click at [274, 231] on p "Located: Flagstone Breed: DSH Sex: [DEMOGRAPHIC_DATA] DOB: [DEMOGRAPHIC_DATA] D…" at bounding box center [364, 246] width 621 height 223
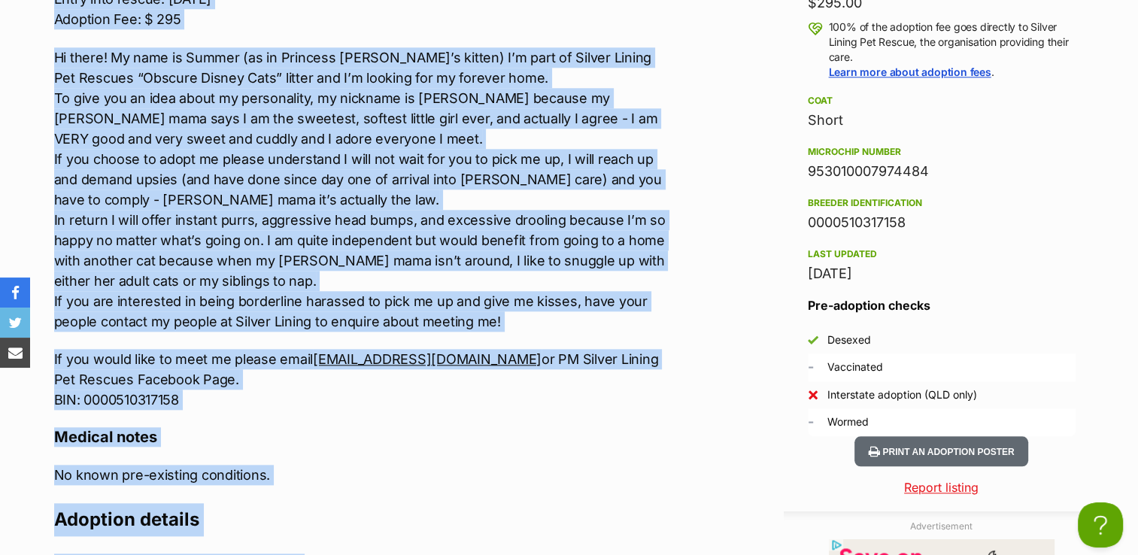
scroll to position [1652, 0]
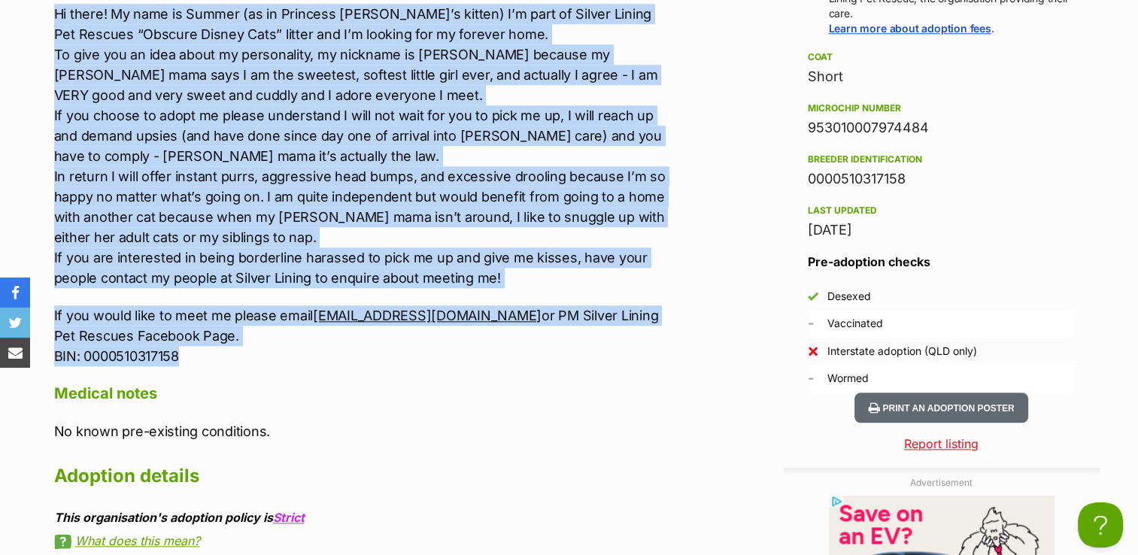
drag, startPoint x: 48, startPoint y: 136, endPoint x: 457, endPoint y: 348, distance: 460.6
click at [457, 348] on div "Upload Videos About Summer Located: Flagstone Breed: DSH Sex: [DEMOGRAPHIC_DATA…" at bounding box center [357, 193] width 636 height 1070
copy div "Loremip: Dolorsita Conse: ADI Eli: Seddoe TEM: 22/79/44 Inc Utlabore: Etd Mag A…"
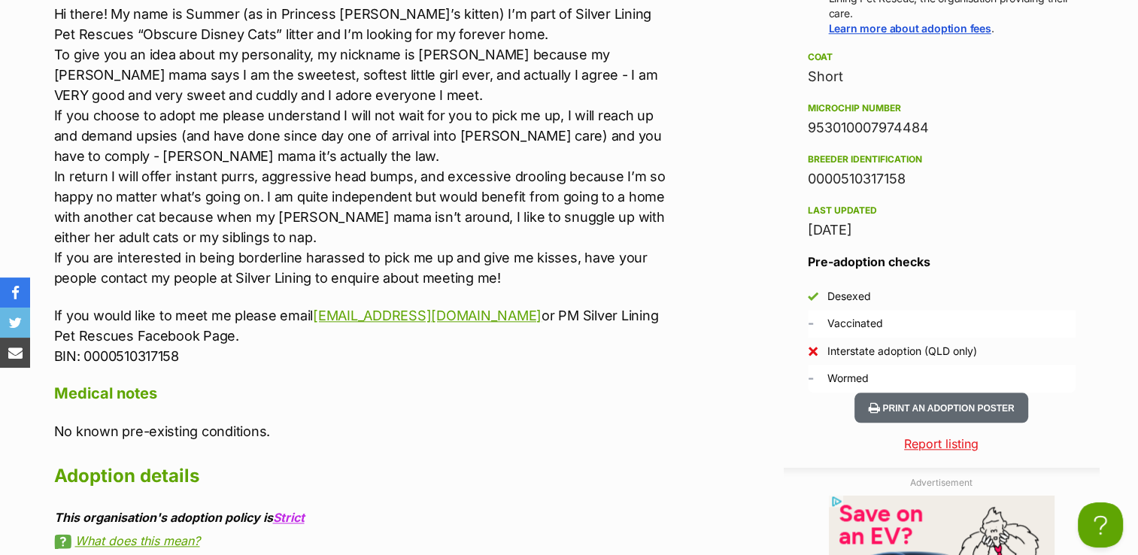
click at [523, 421] on p "No known pre-existing conditions." at bounding box center [364, 431] width 621 height 20
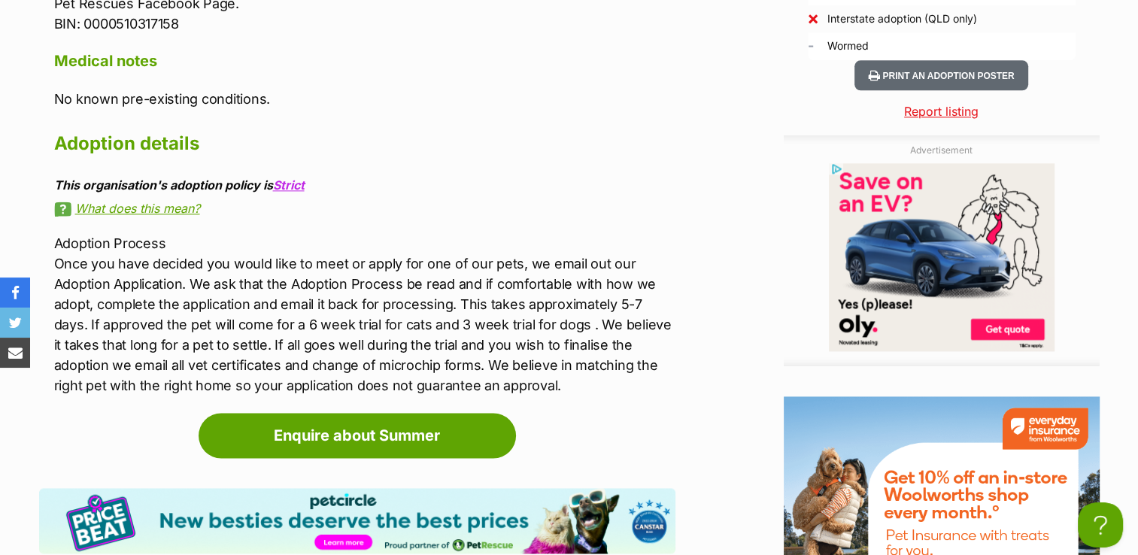
scroll to position [2028, 0]
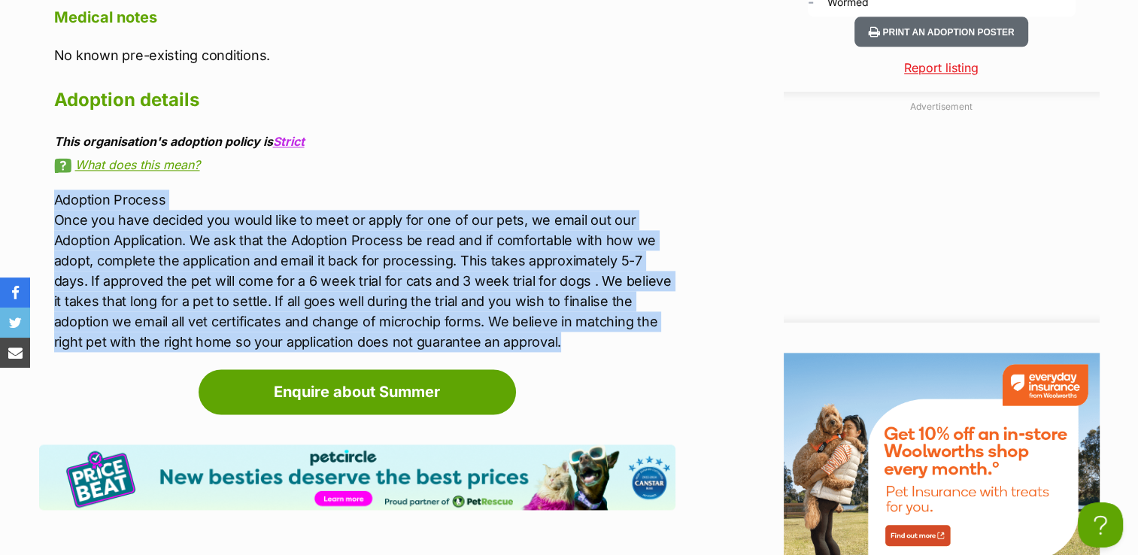
drag, startPoint x: 50, startPoint y: 189, endPoint x: 563, endPoint y: 335, distance: 534.3
copy p "Adoption Process Once you have decided you would like to meet or apply for one …"
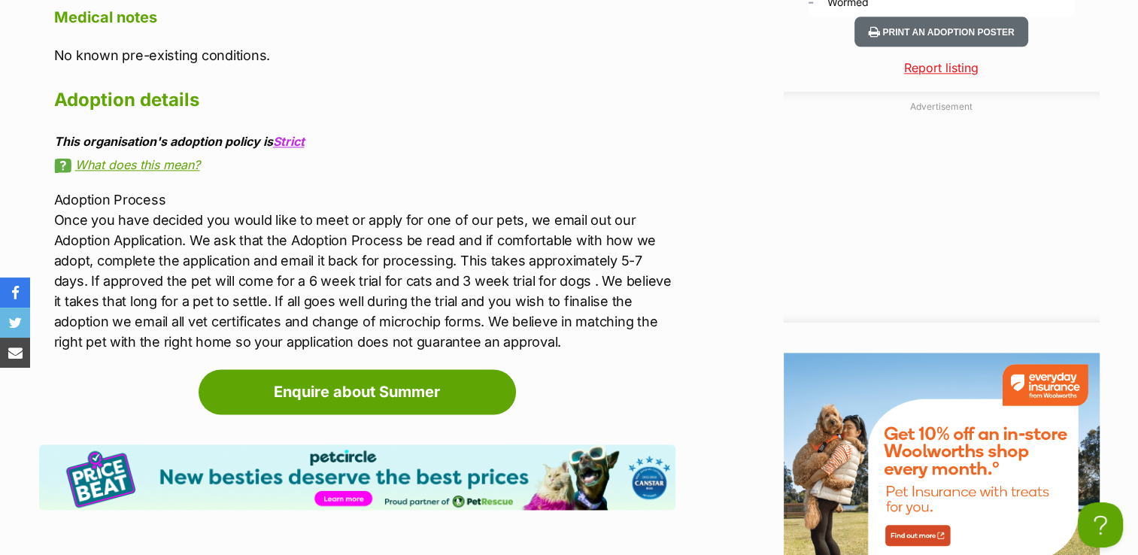
click at [730, 138] on div "Advertisement Adoption information I've been adopted! This pet is no longer ava…" at bounding box center [569, 81] width 1061 height 1598
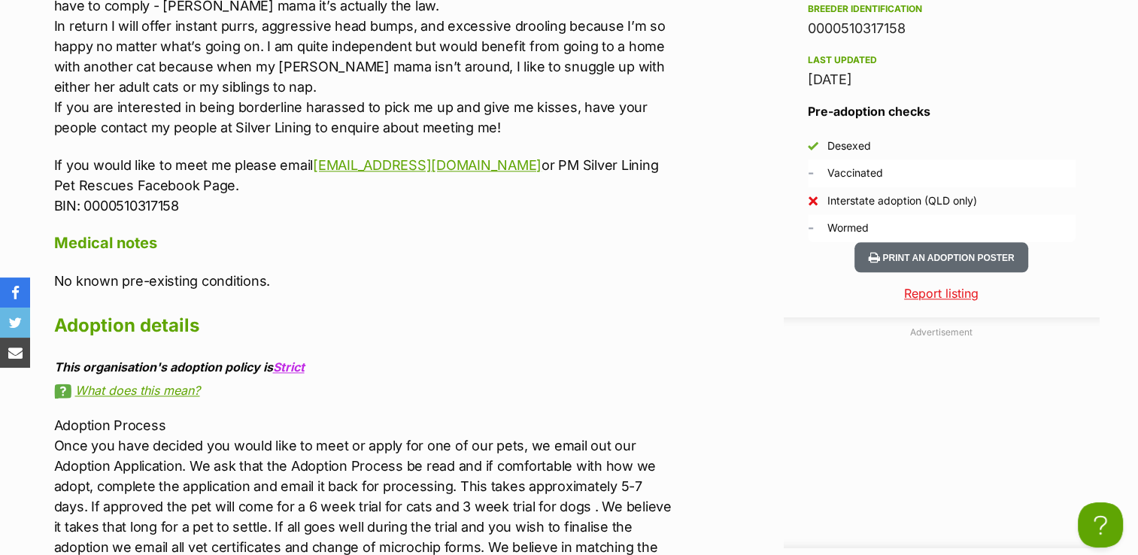
scroll to position [1727, 0]
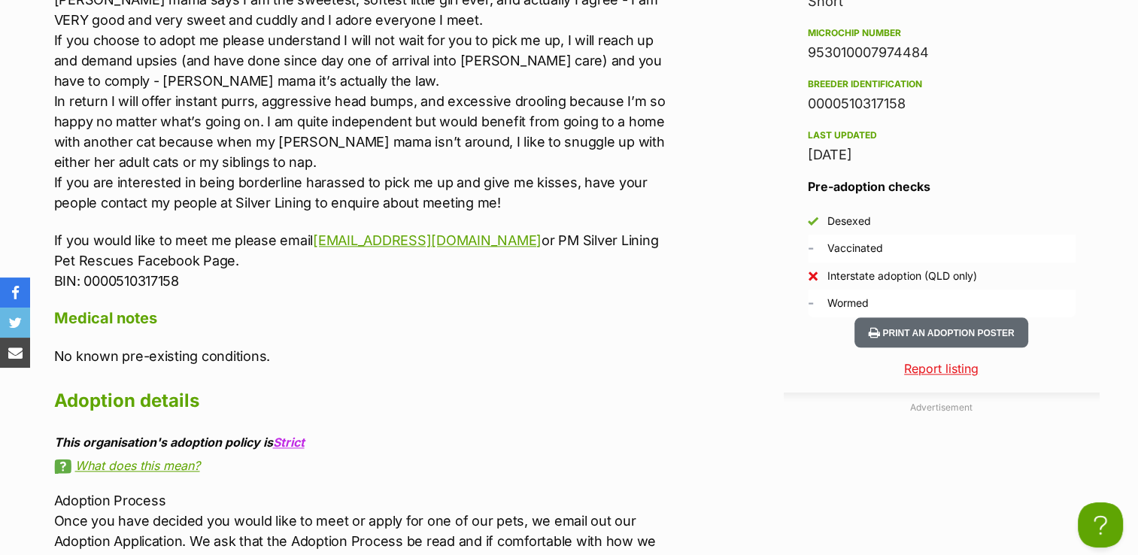
drag, startPoint x: 806, startPoint y: 43, endPoint x: 927, endPoint y: 50, distance: 121.3
drag, startPoint x: 755, startPoint y: 77, endPoint x: 927, endPoint y: 47, distance: 174.1
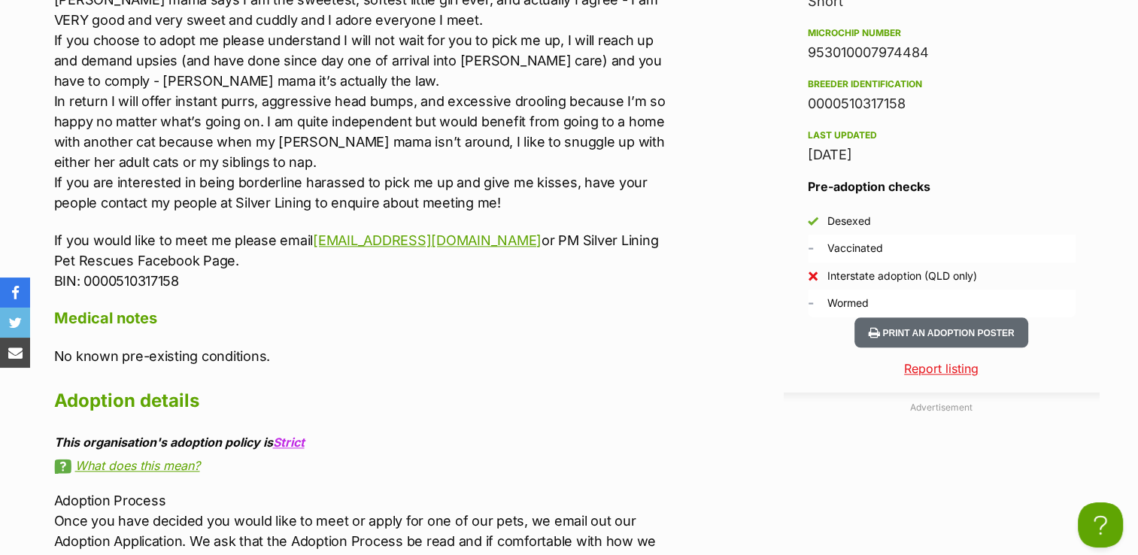
copy div "953010007974484"
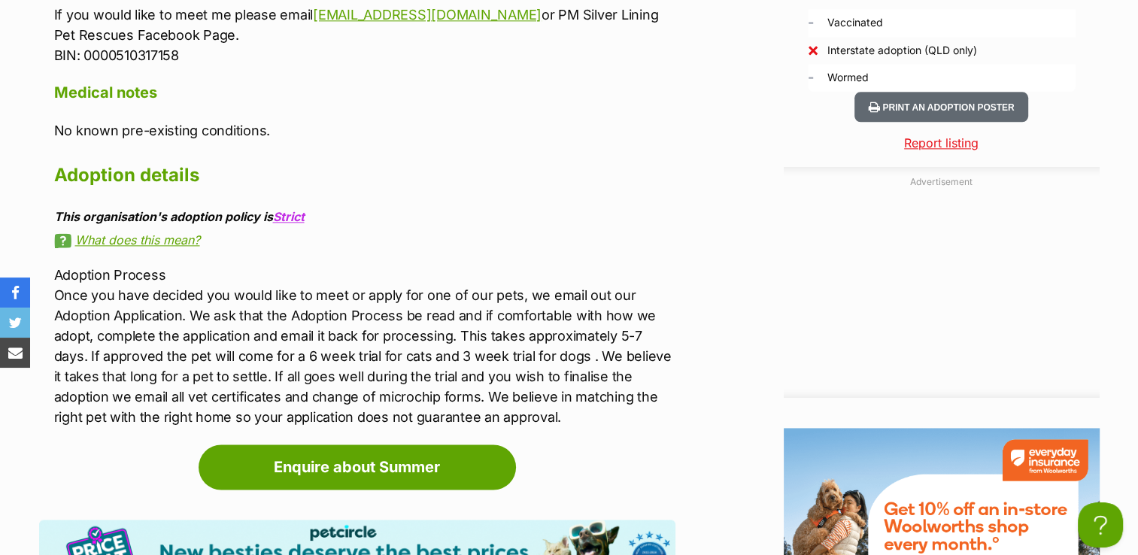
scroll to position [1878, 0]
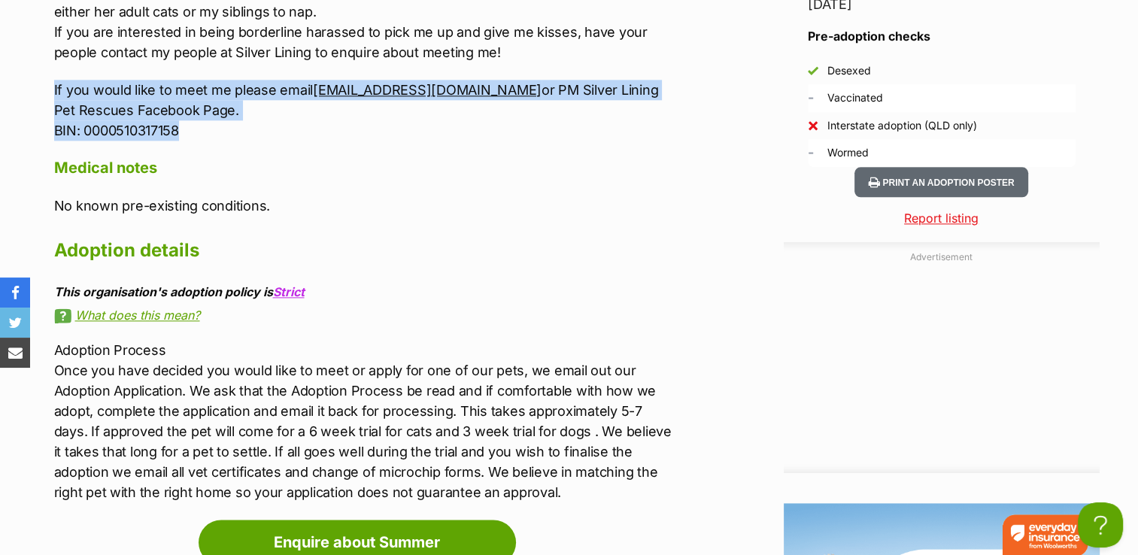
drag, startPoint x: 54, startPoint y: 80, endPoint x: 296, endPoint y: 131, distance: 246.8
copy p "If you would like to meet me please email fostersadoptslpr@gmail.com or PM Silv…"
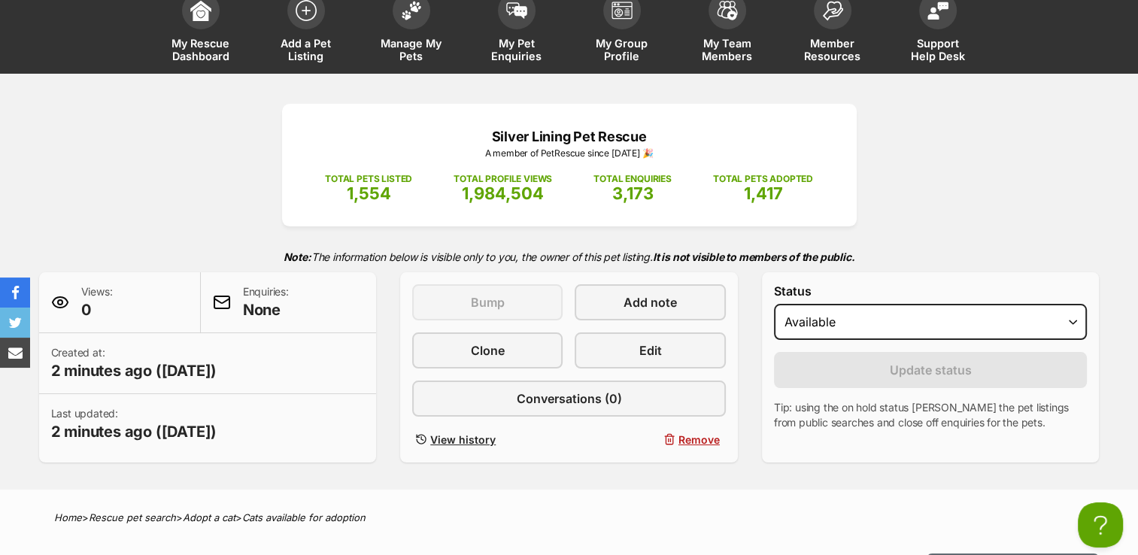
scroll to position [0, 0]
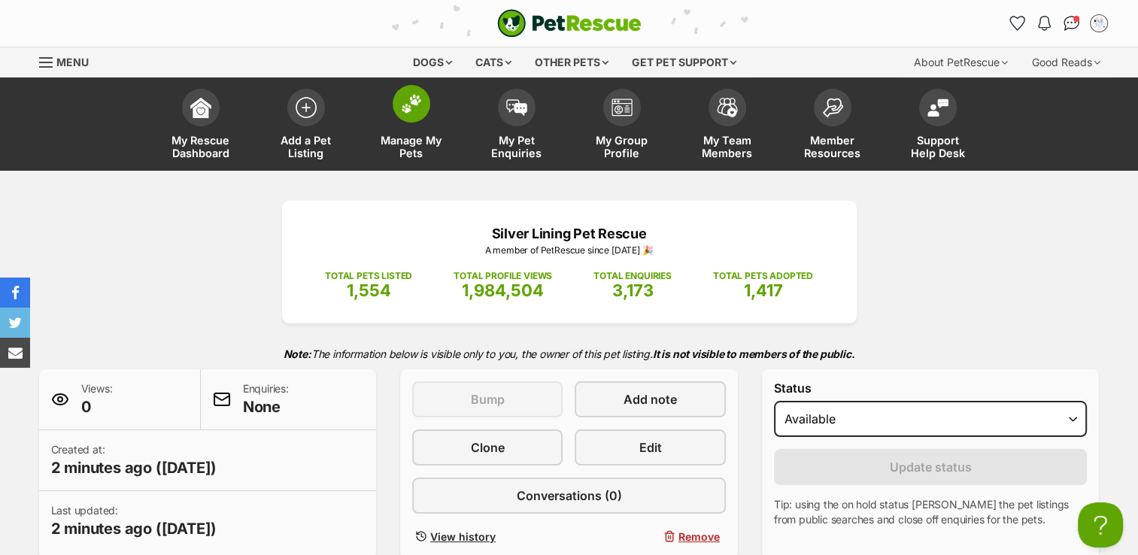
click at [409, 106] on img at bounding box center [411, 104] width 21 height 20
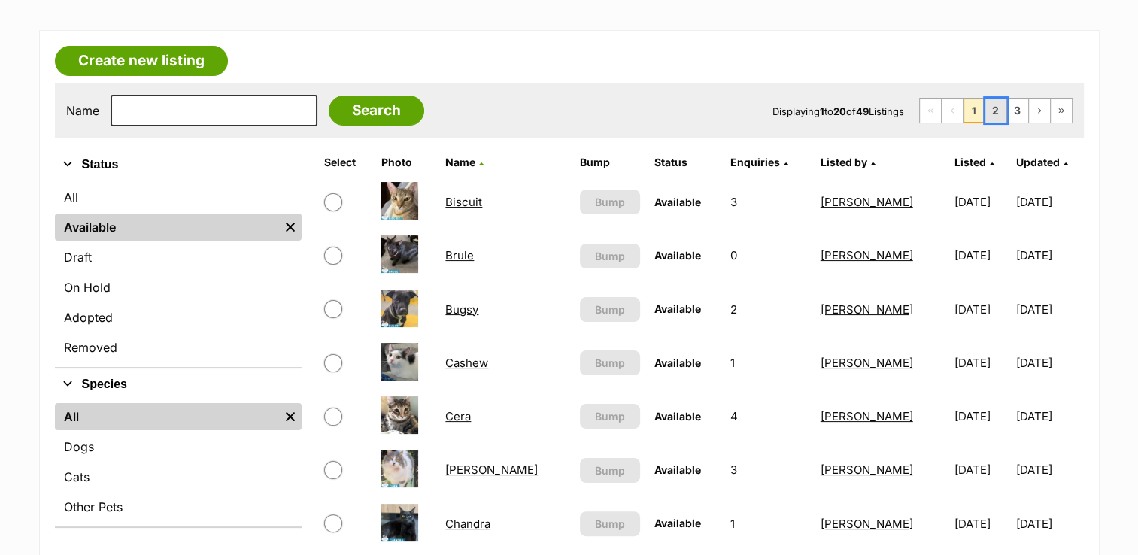
click at [997, 105] on link "2" at bounding box center [995, 111] width 21 height 24
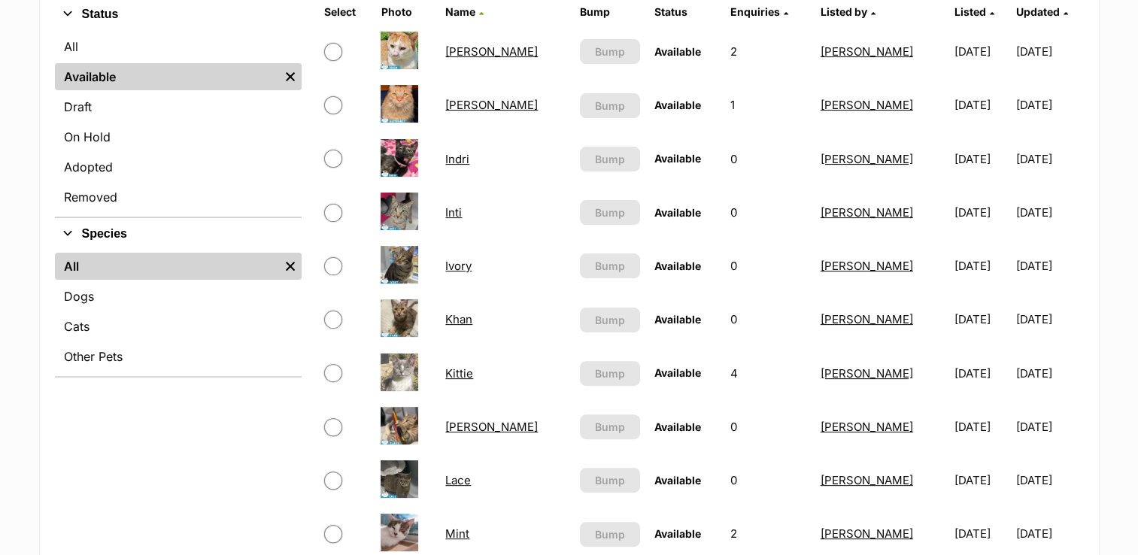
click at [460, 426] on link "[PERSON_NAME]" at bounding box center [491, 427] width 93 height 14
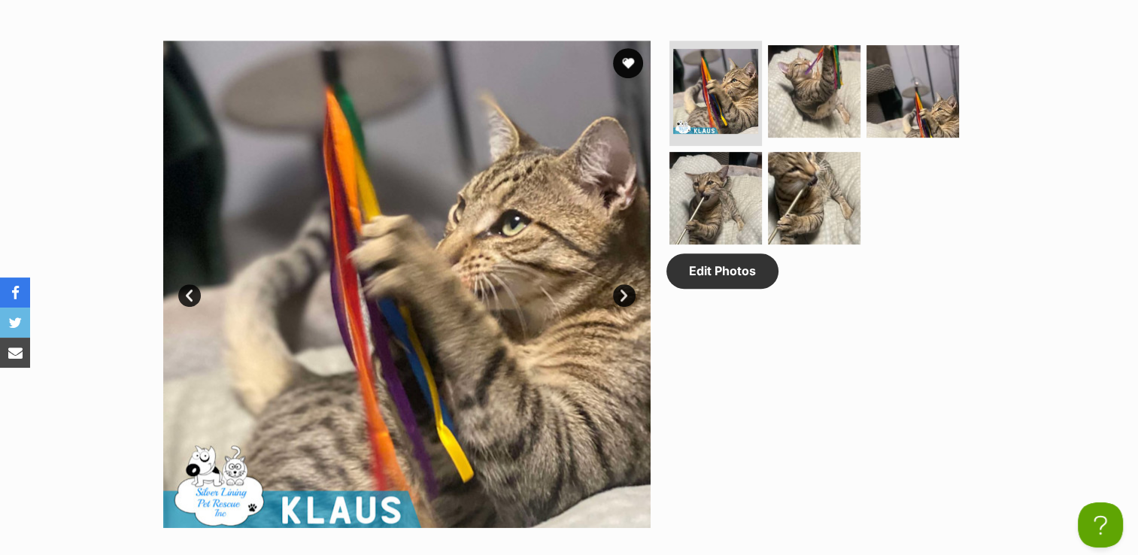
scroll to position [226, 0]
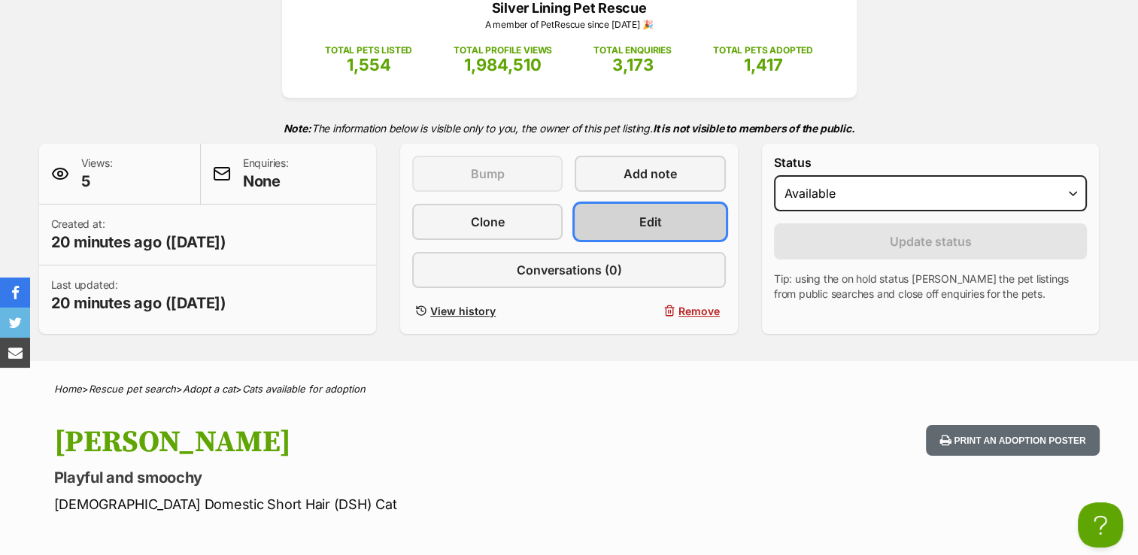
click at [631, 227] on link "Edit" at bounding box center [650, 222] width 150 height 36
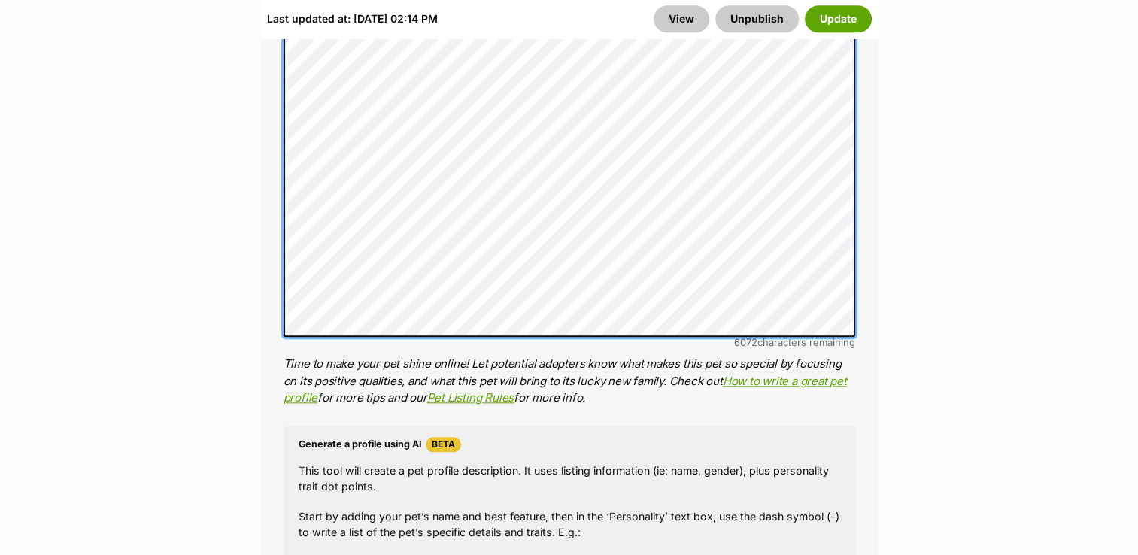
scroll to position [1553, 0]
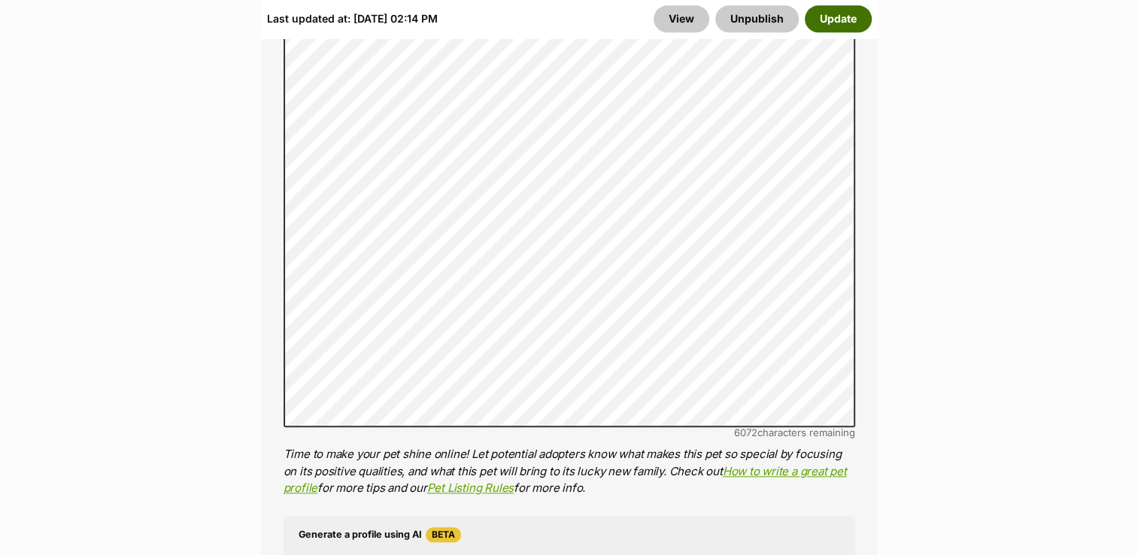
click at [837, 14] on button "Update" at bounding box center [838, 18] width 67 height 27
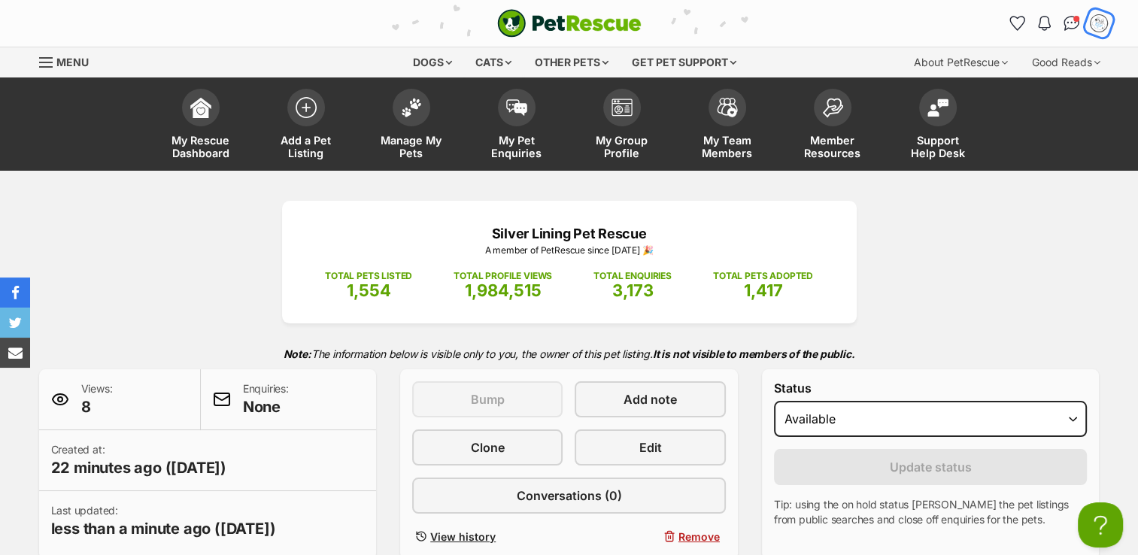
click at [1096, 26] on img "My account" at bounding box center [1099, 24] width 20 height 20
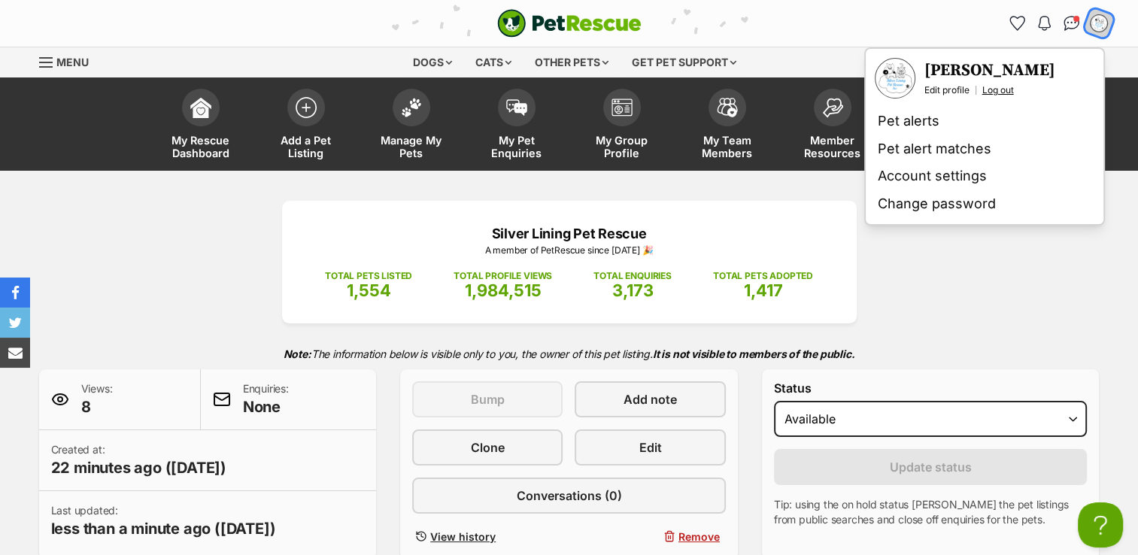
click at [1000, 89] on link "Log out" at bounding box center [998, 90] width 32 height 12
